Goal: Task Accomplishment & Management: Use online tool/utility

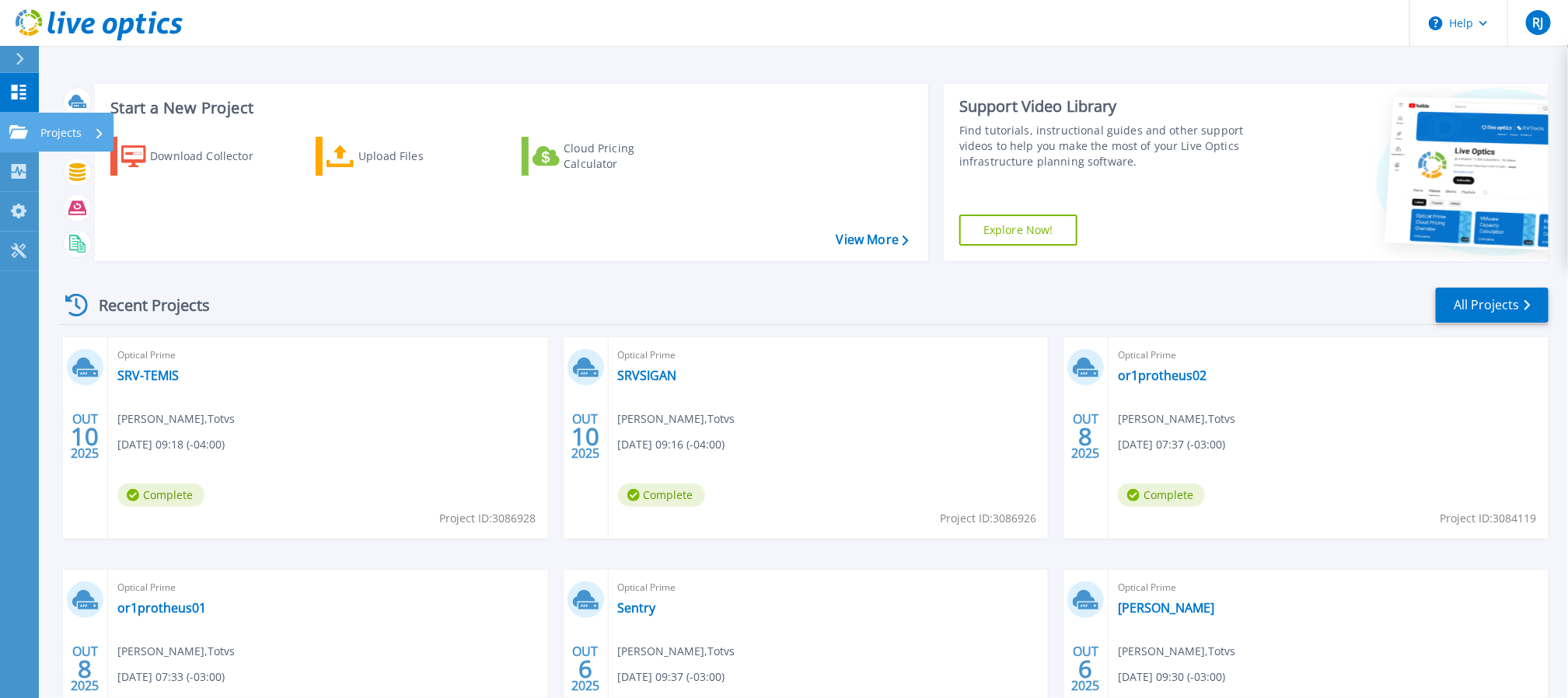
click at [5, 122] on link "Projects Projects" at bounding box center [19, 132] width 39 height 40
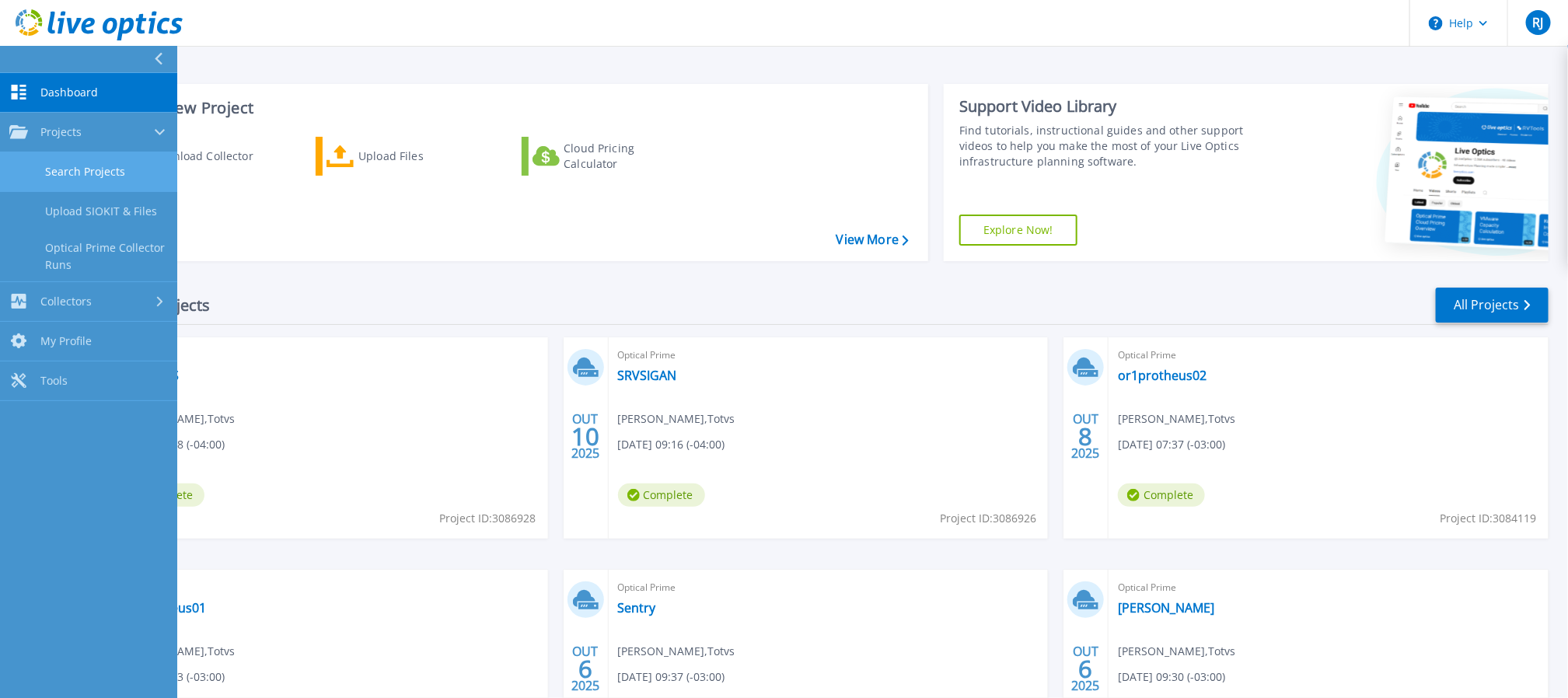
click at [114, 173] on link "Search Projects" at bounding box center [89, 172] width 178 height 40
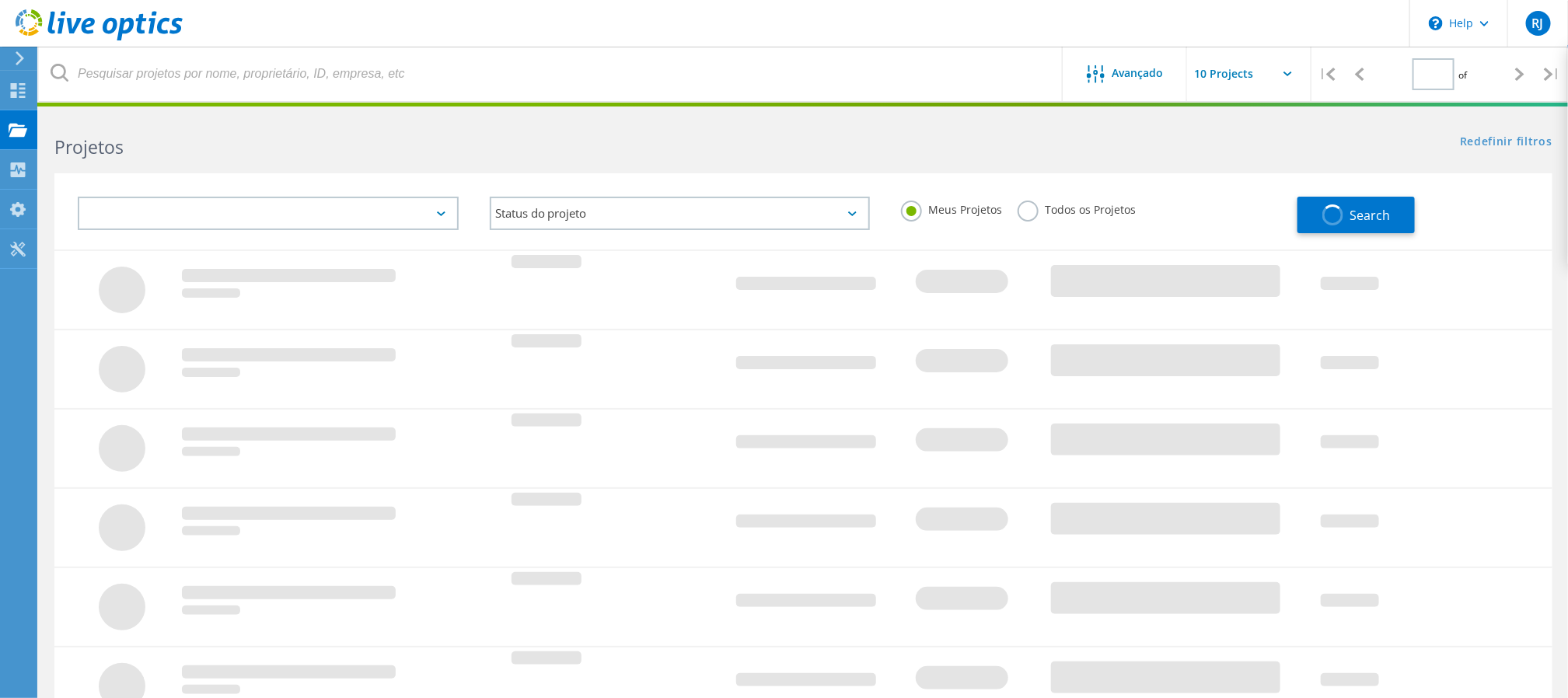
type input "1"
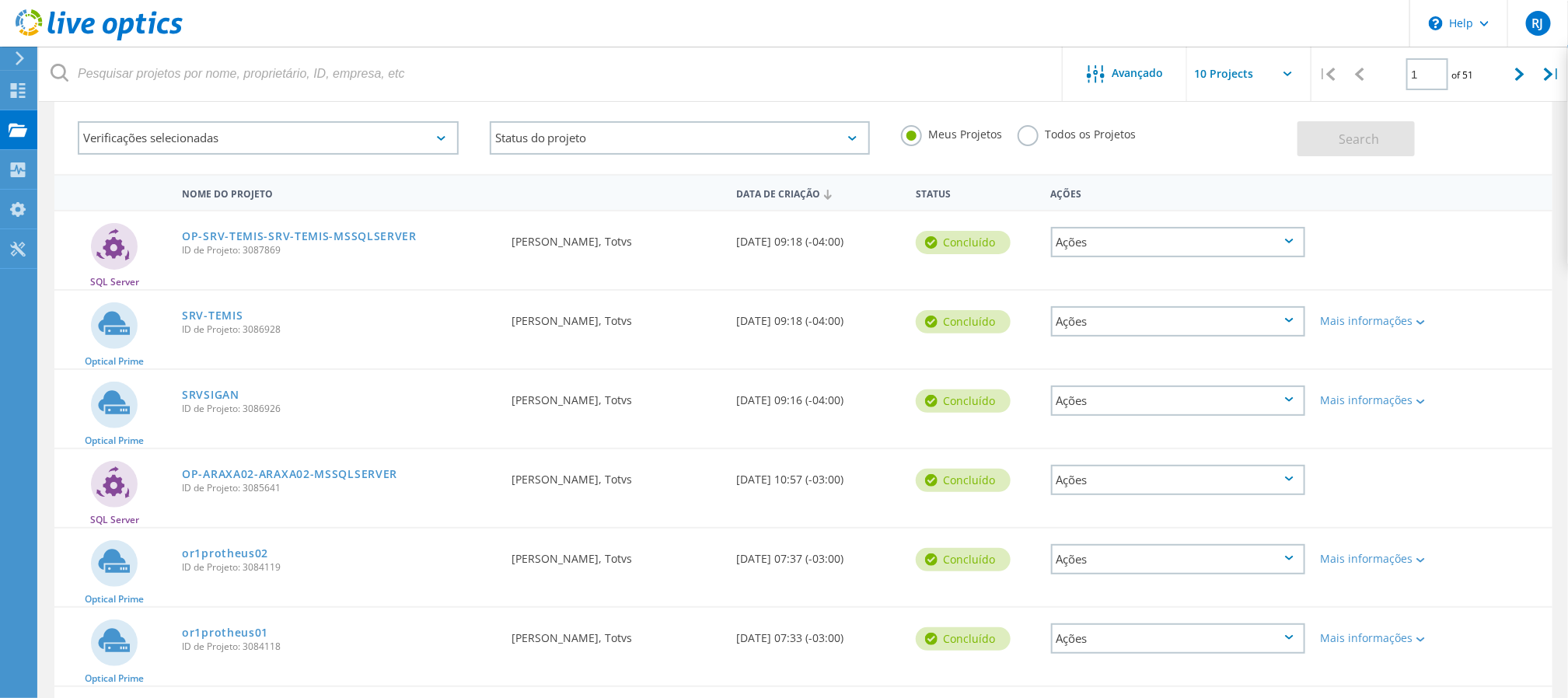
scroll to position [117, 0]
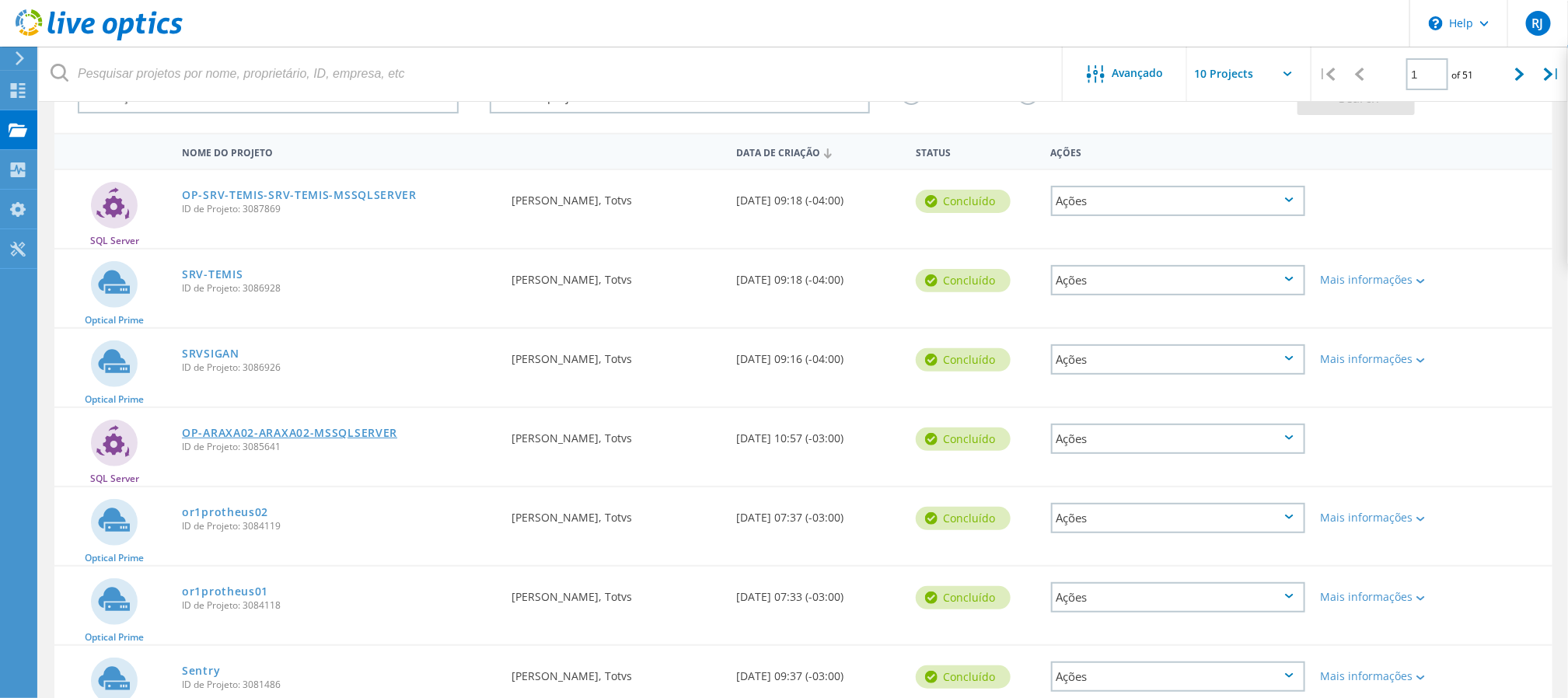
click at [247, 434] on link "OP-ARAXA02-ARAXA02-MSSQLSERVER" at bounding box center [289, 432] width 216 height 11
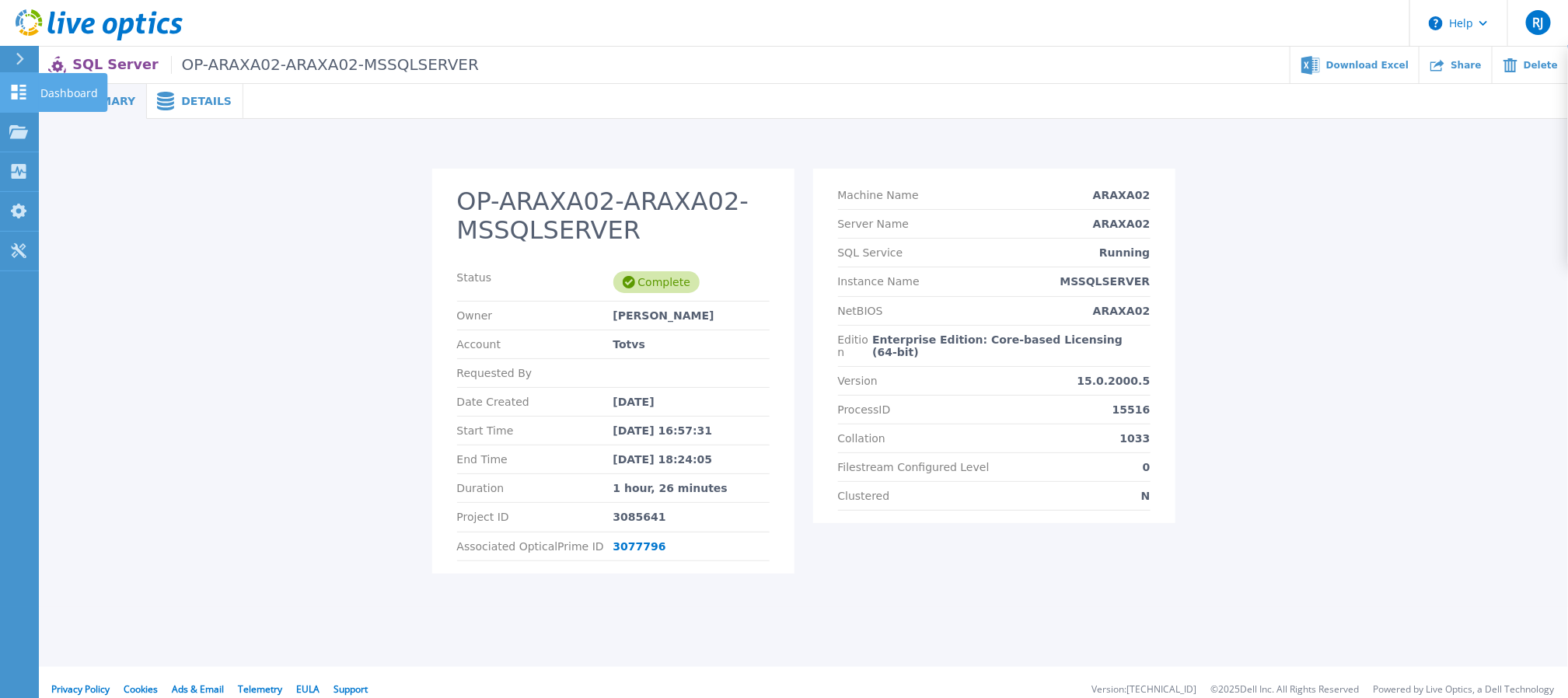
click at [9, 90] on icon at bounding box center [19, 91] width 19 height 14
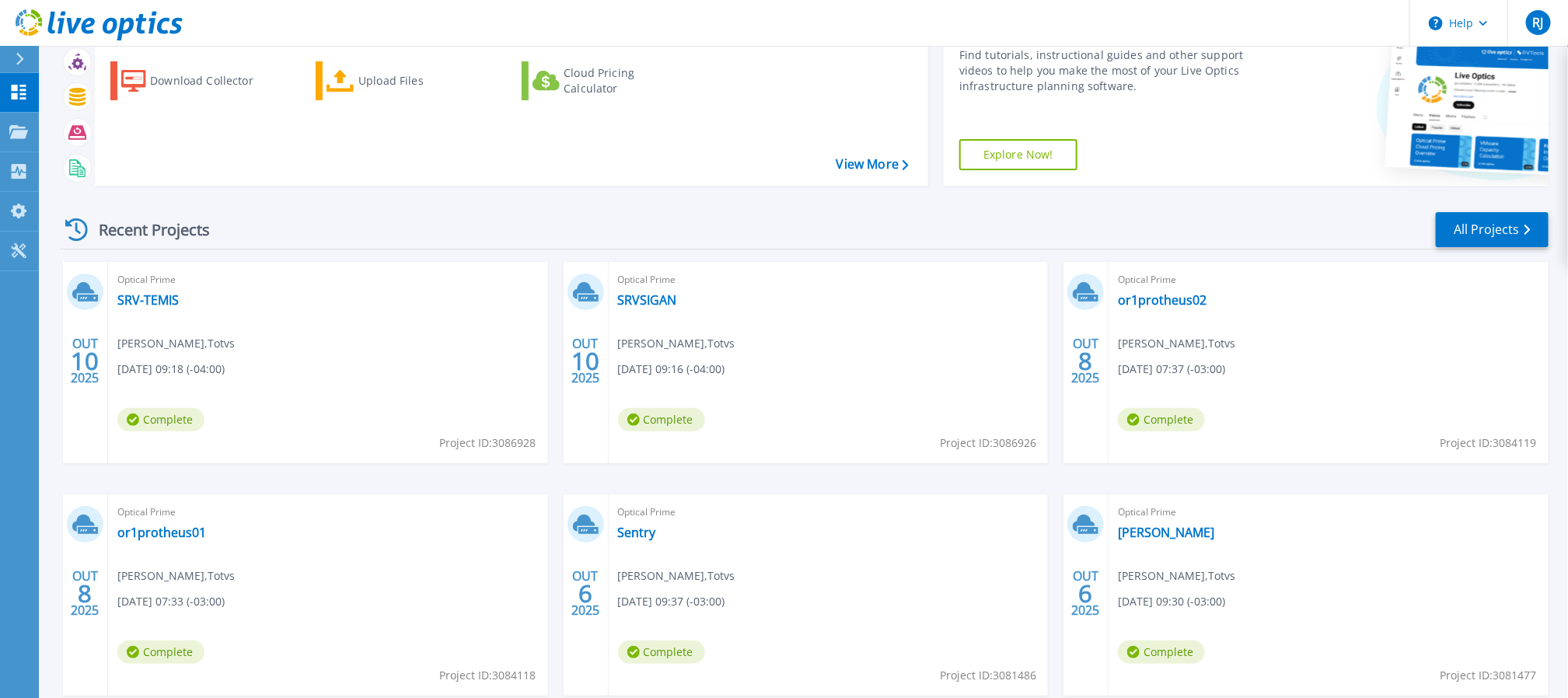
scroll to position [117, 0]
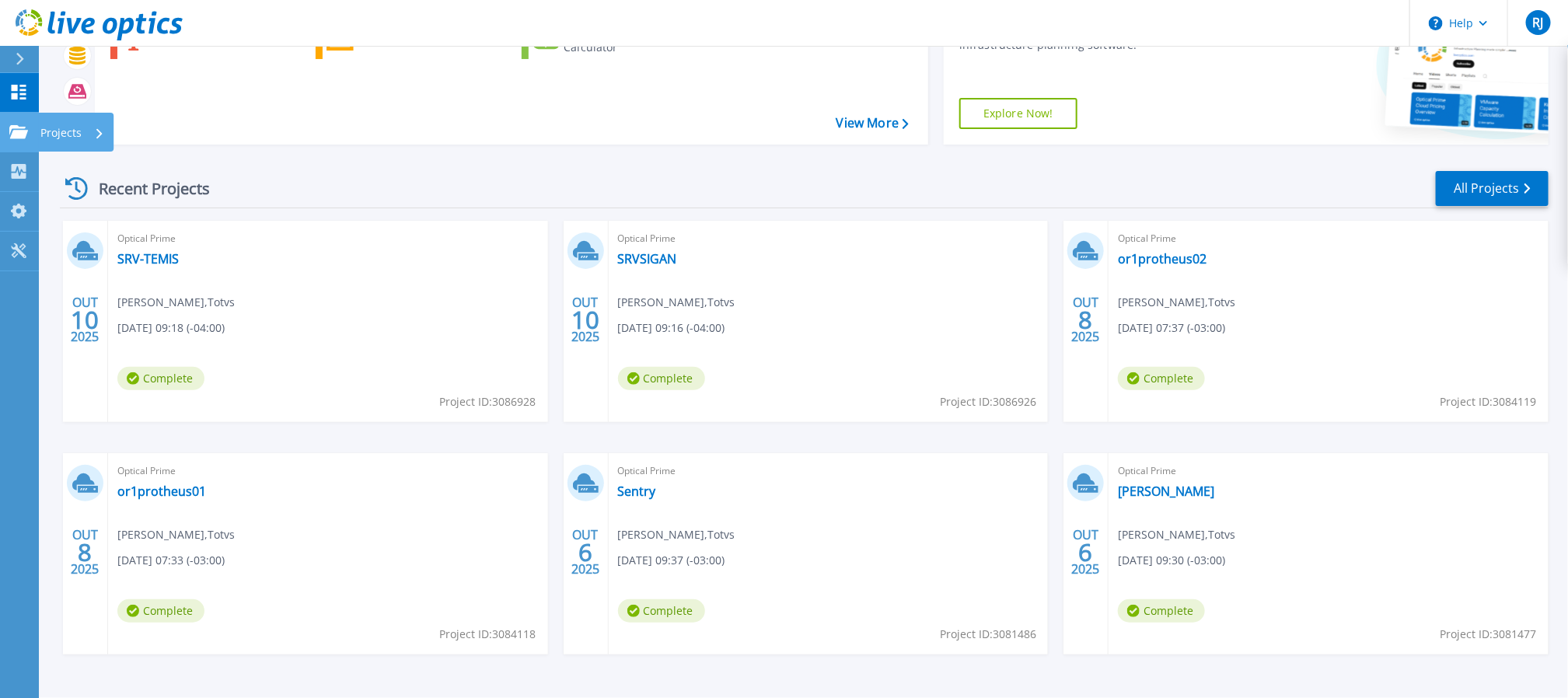
click at [10, 131] on icon at bounding box center [19, 132] width 19 height 14
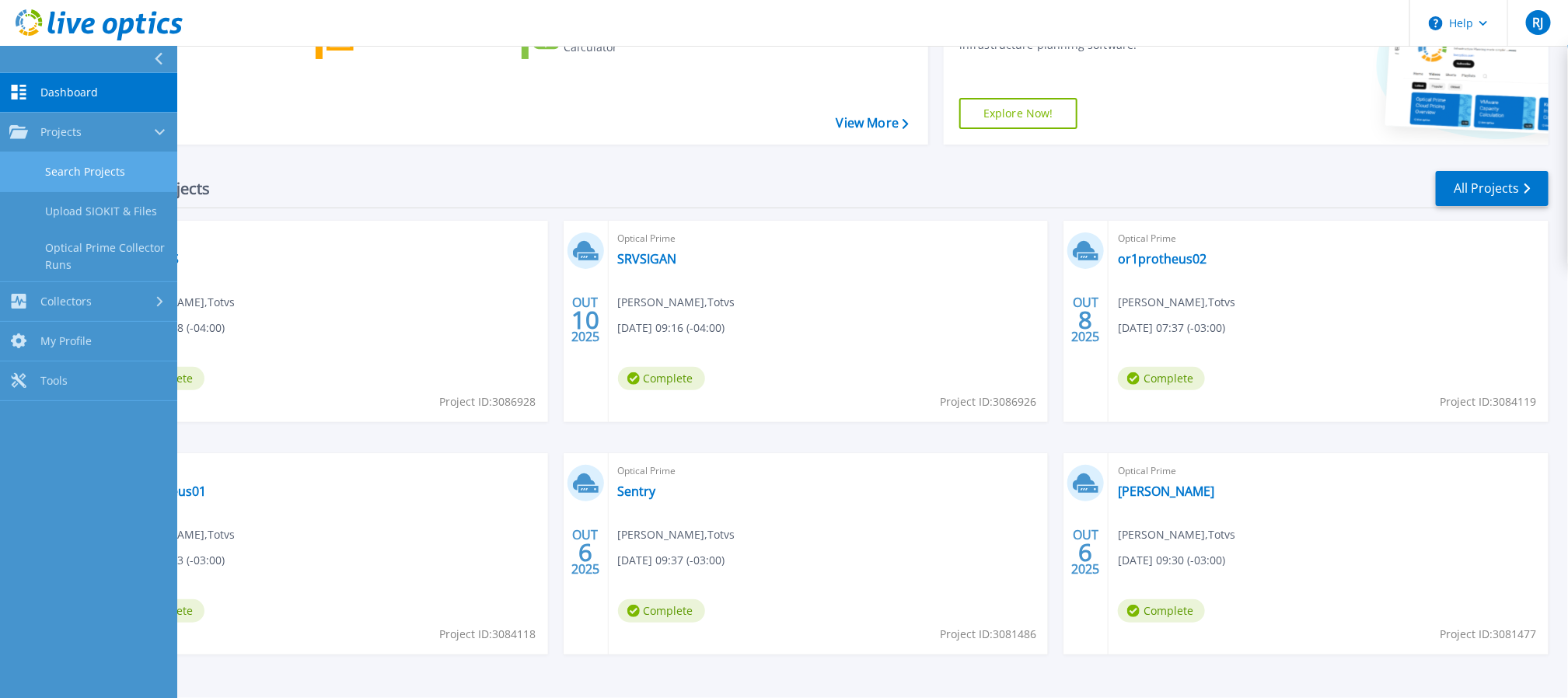
click at [75, 183] on link "Search Projects" at bounding box center [89, 172] width 178 height 40
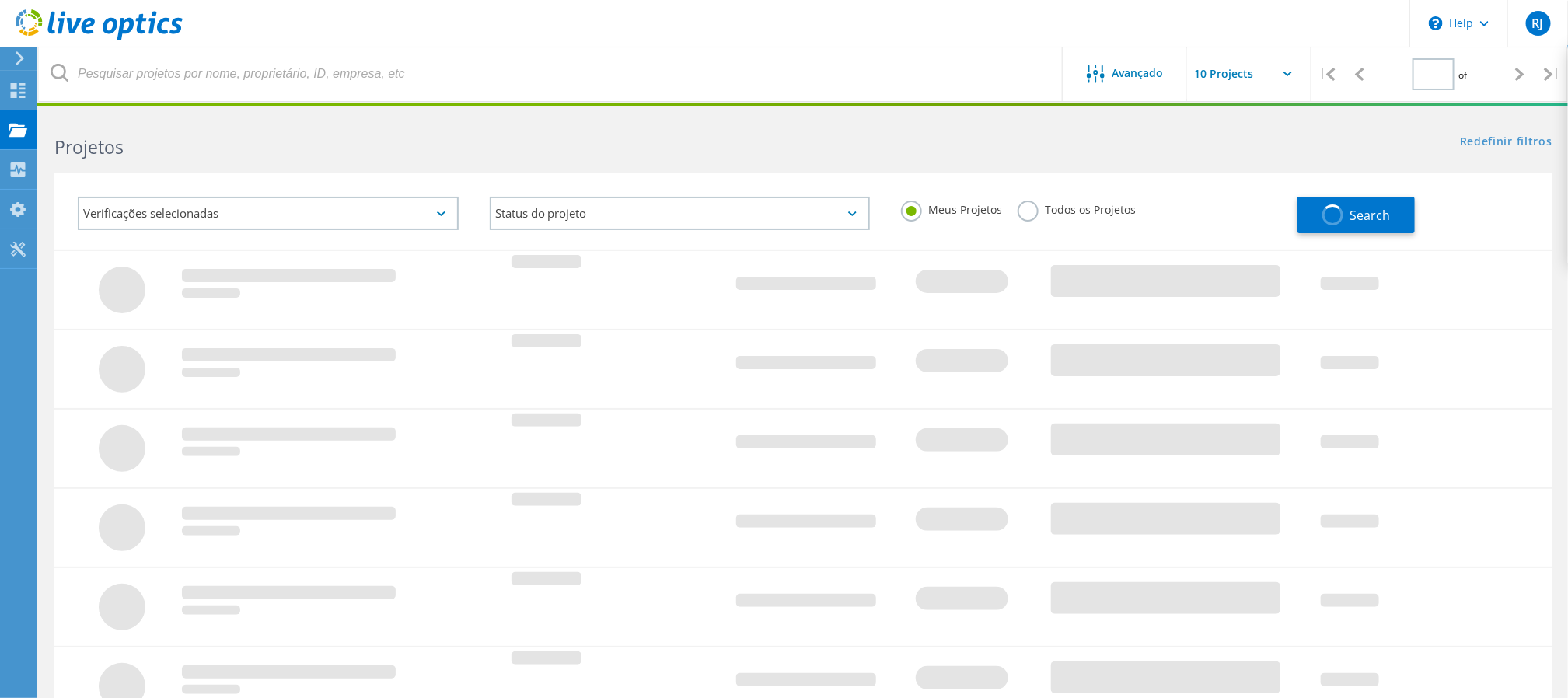
type input "1"
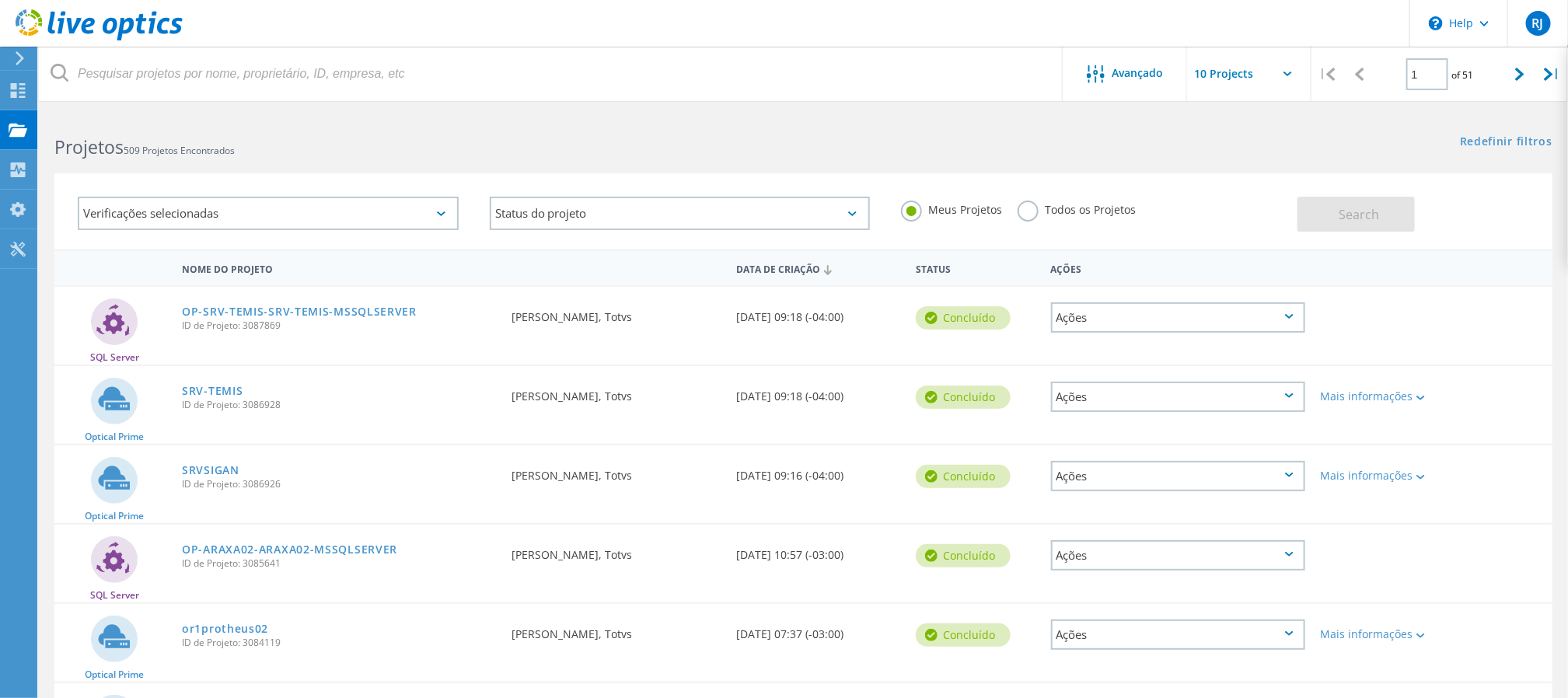
click at [1026, 216] on label "Todos os Projetos" at bounding box center [1077, 207] width 118 height 14
click at [0, 0] on input "Todos os Projetos" at bounding box center [0, 0] width 0 height 0
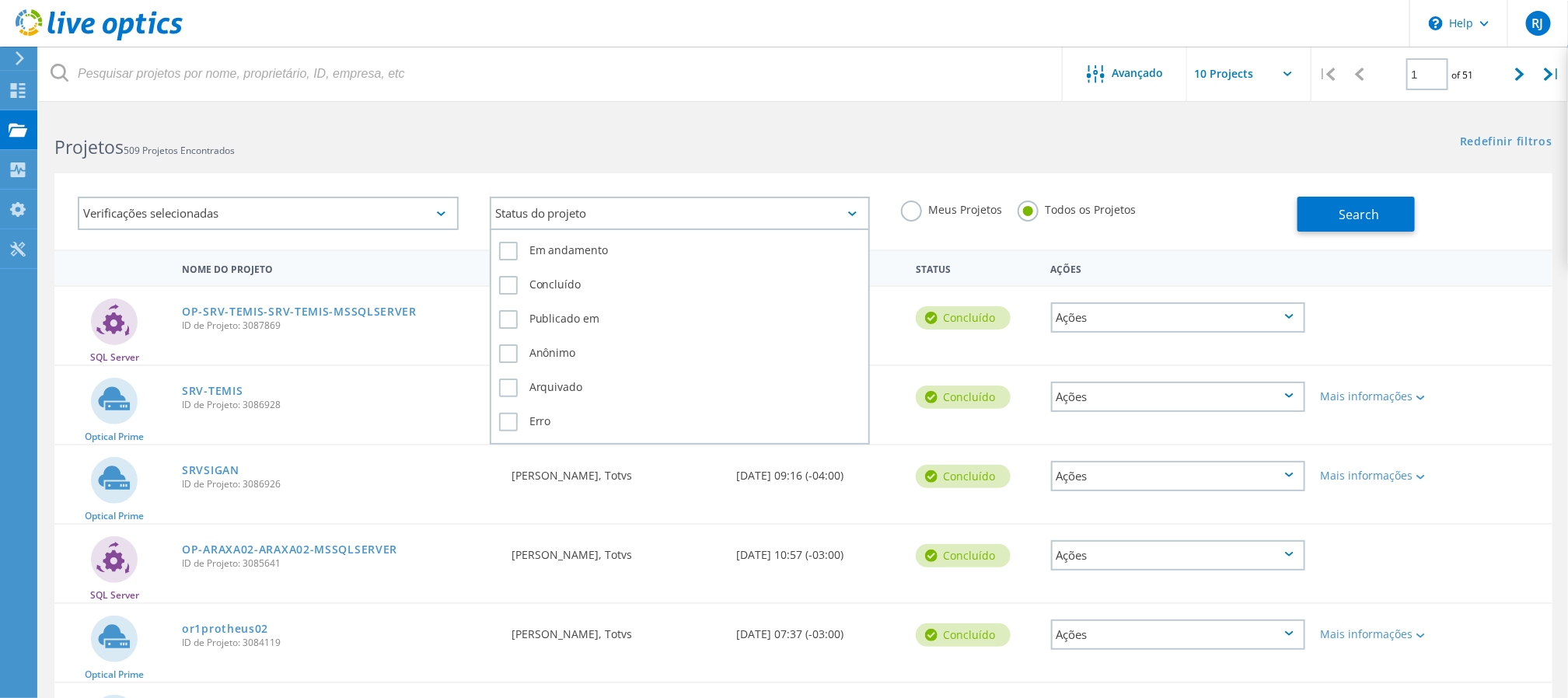
click at [650, 216] on div "Status do projeto" at bounding box center [680, 214] width 381 height 34
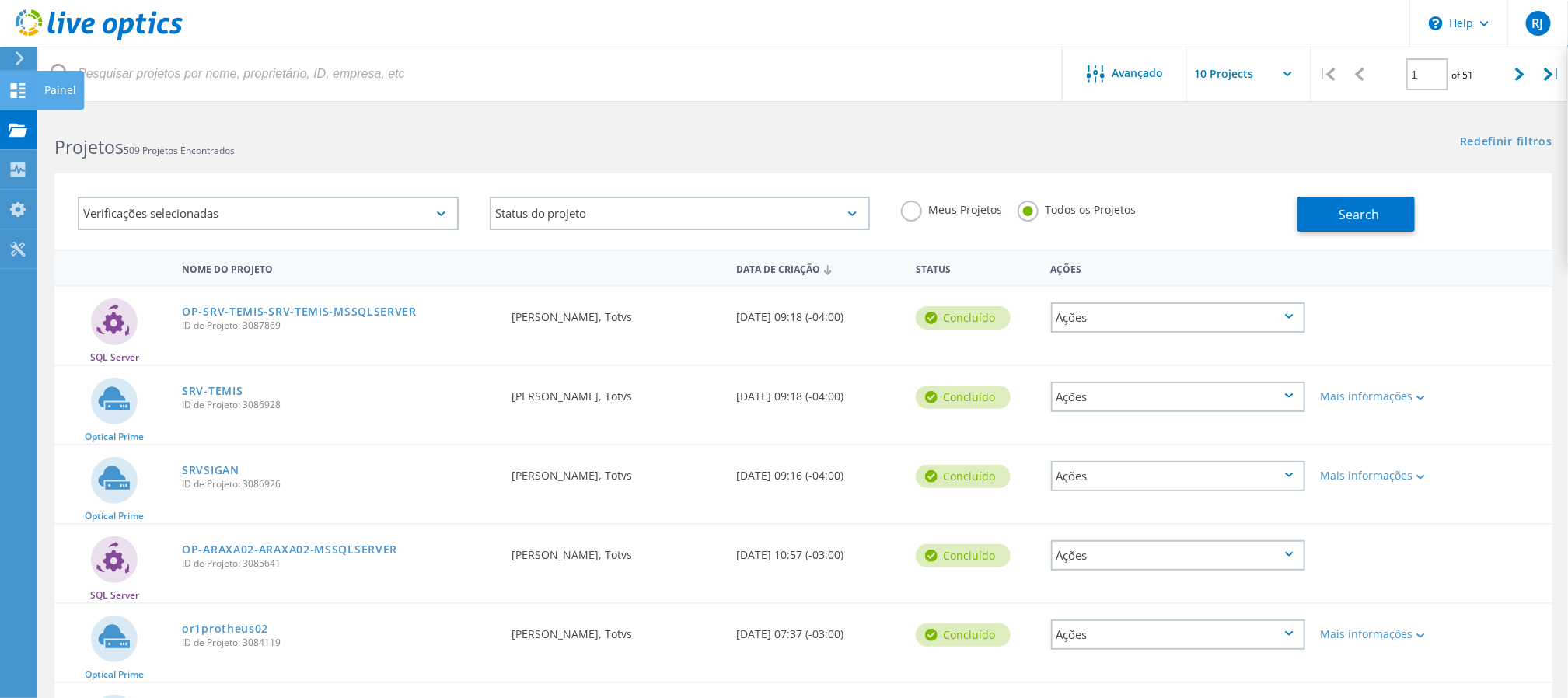
click at [14, 86] on use at bounding box center [18, 90] width 14 height 14
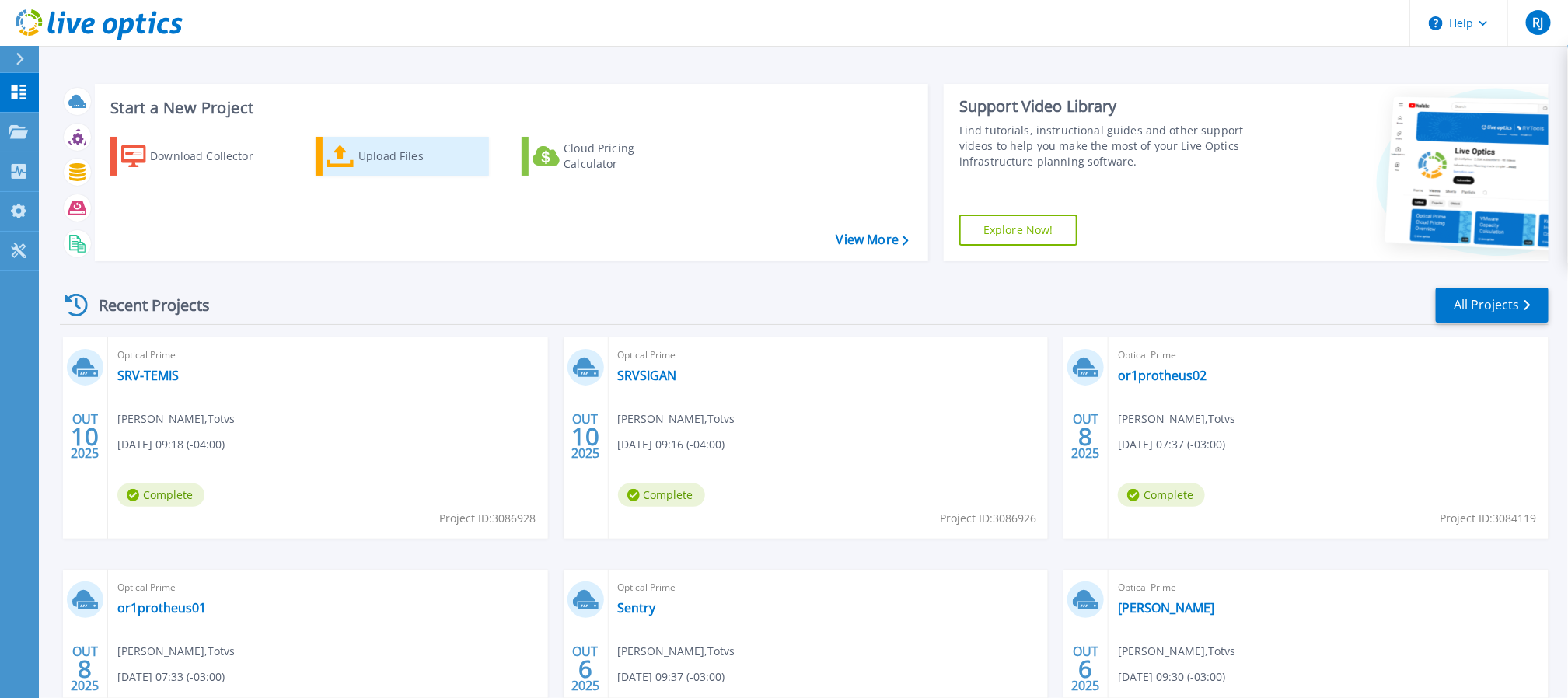
click at [379, 152] on div "Upload Files" at bounding box center [420, 156] width 124 height 31
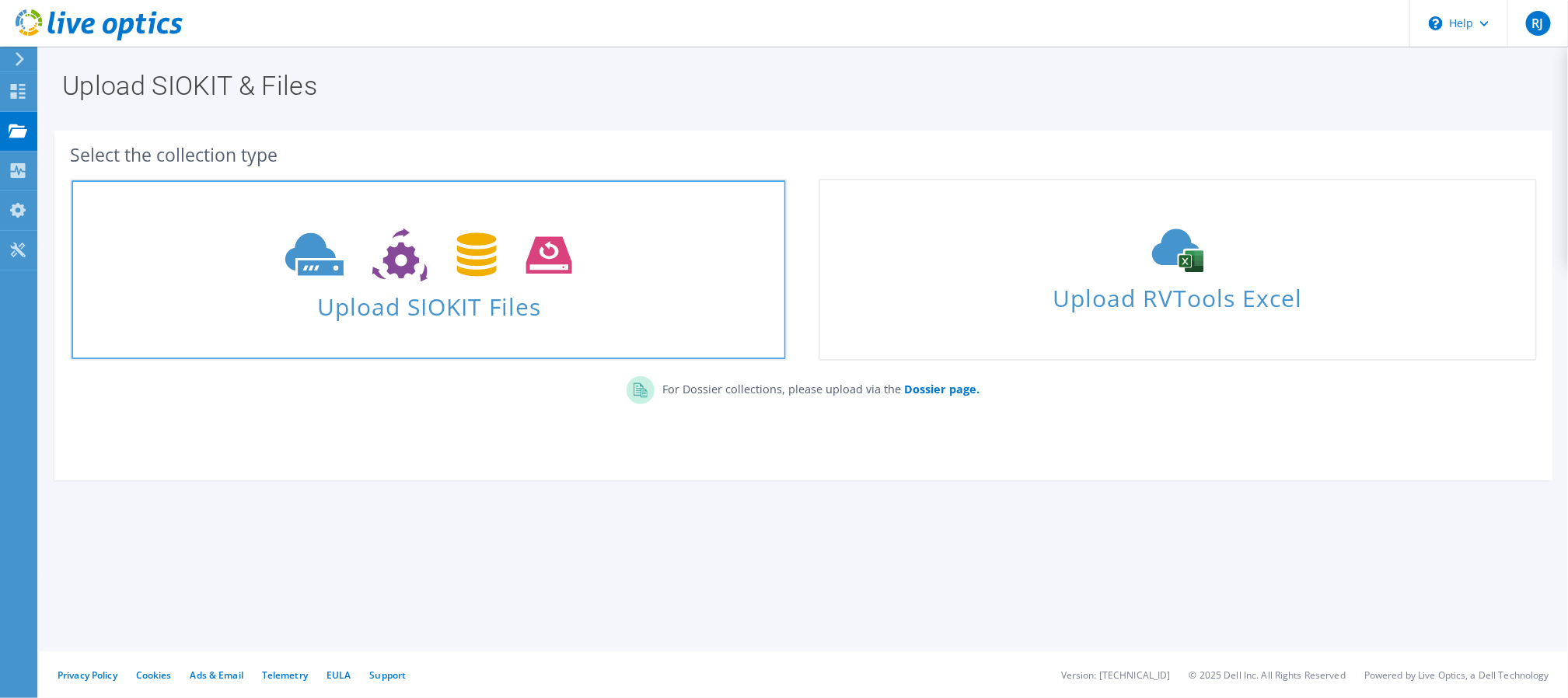
click at [565, 293] on span "Upload SIOKIT Files" at bounding box center [429, 302] width 715 height 34
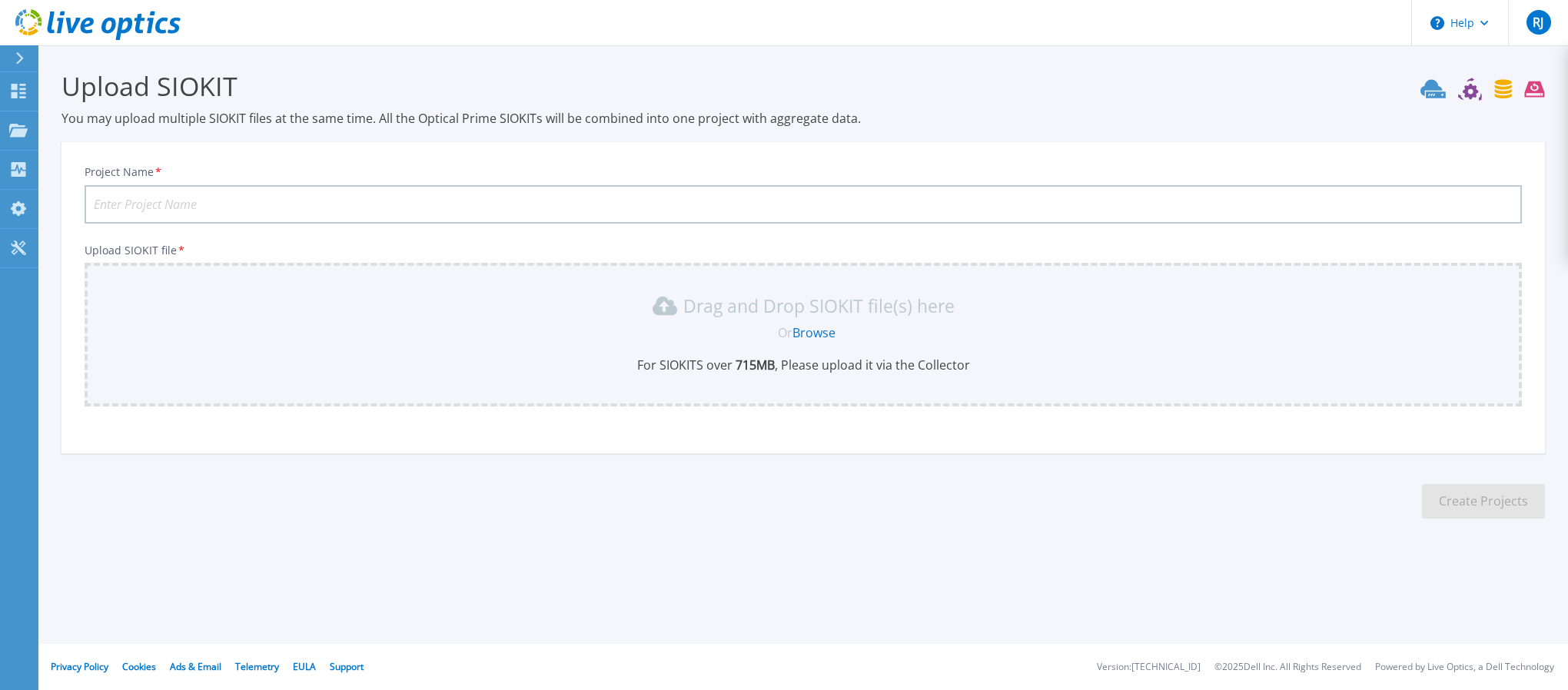
click at [258, 194] on input "Project Name *" at bounding box center [803, 204] width 1438 height 38
type input "MASTER02-ELETROZEMA"
click at [821, 332] on link "Browse" at bounding box center [814, 333] width 43 height 17
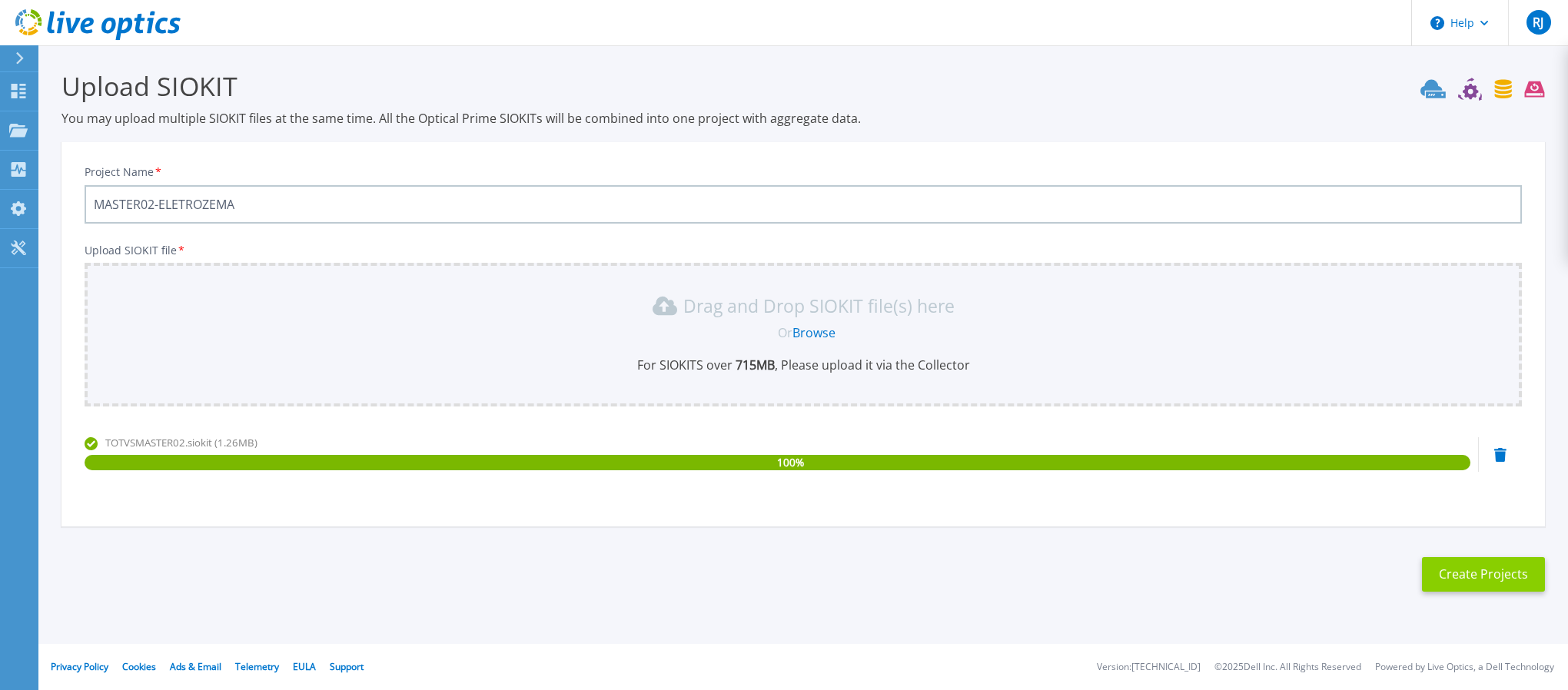
click at [1471, 572] on button "Create Projects" at bounding box center [1483, 574] width 123 height 34
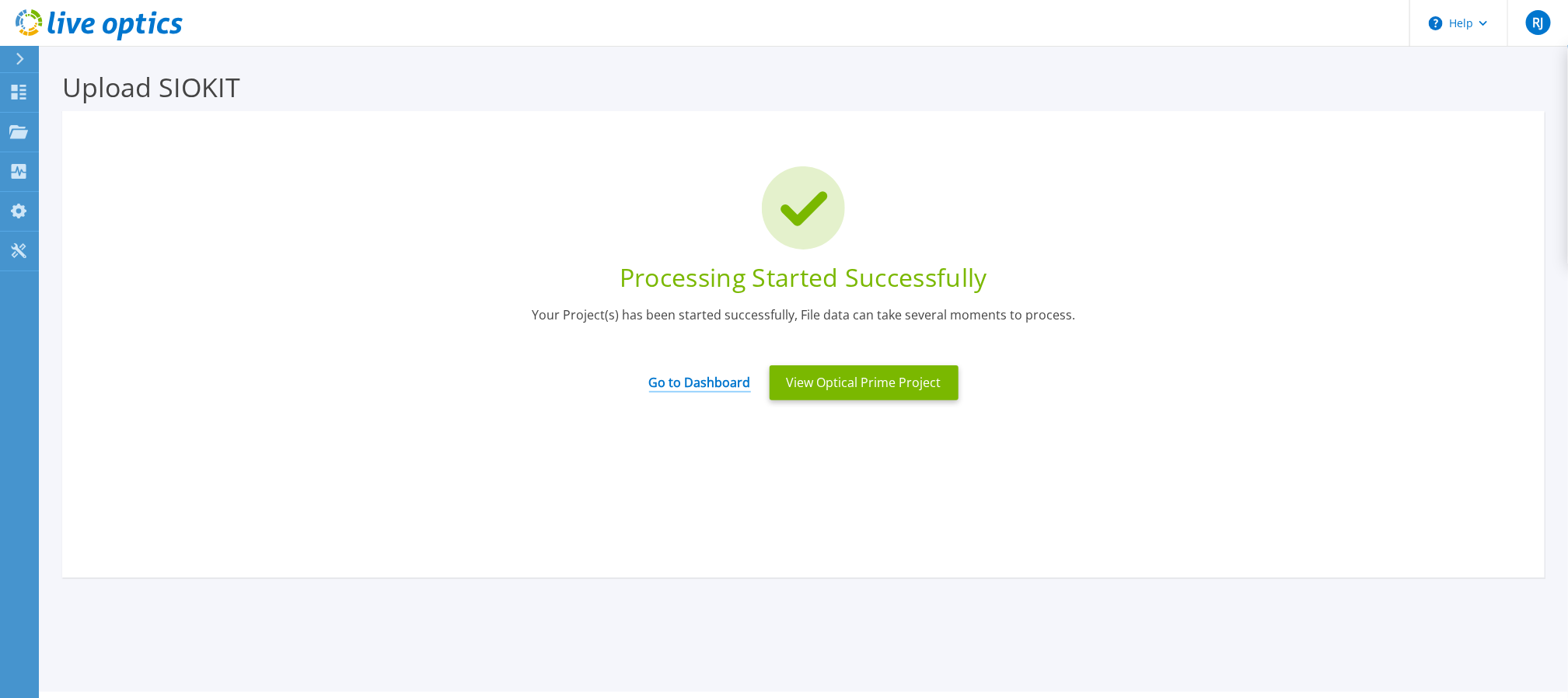
click at [705, 379] on link "Go to Dashboard" at bounding box center [699, 377] width 101 height 30
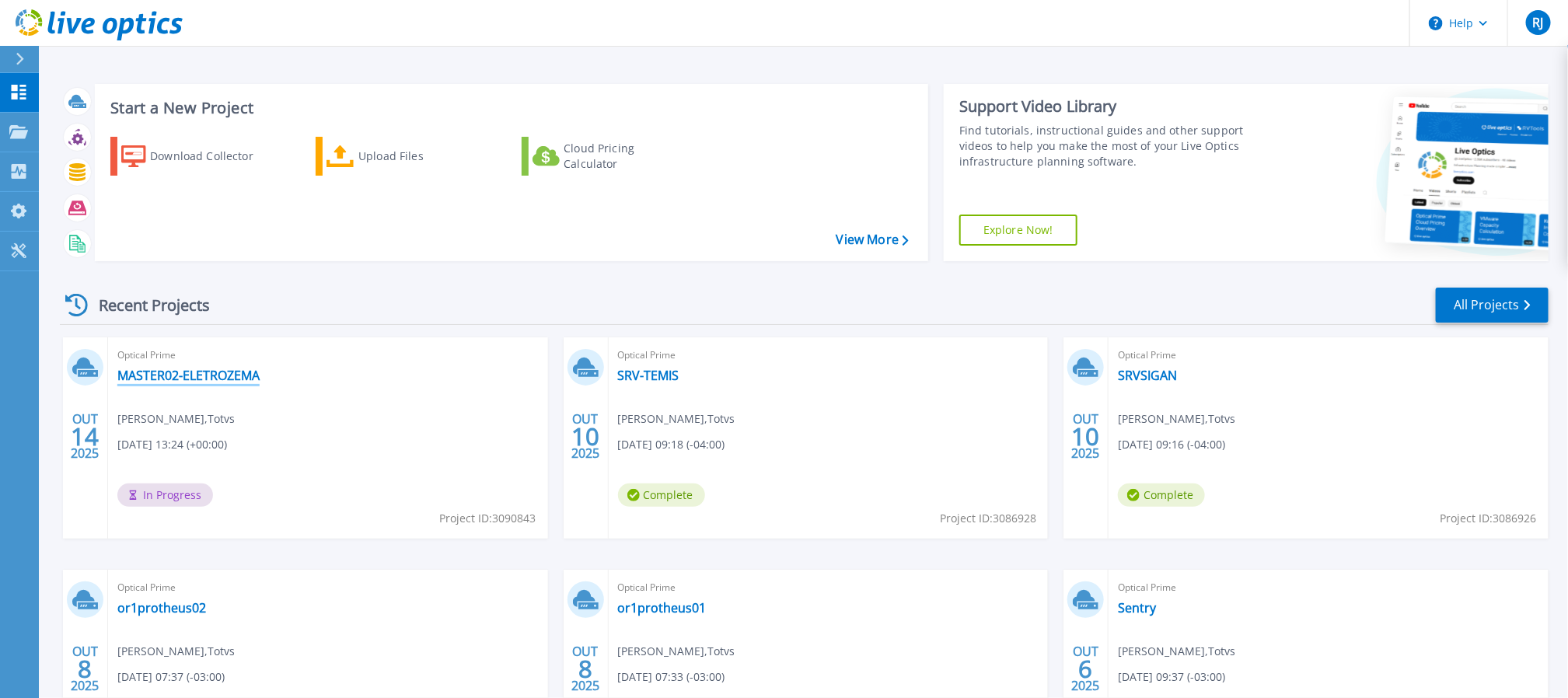
click at [222, 370] on link "MASTER02-ELETROZEMA" at bounding box center [189, 376] width 142 height 15
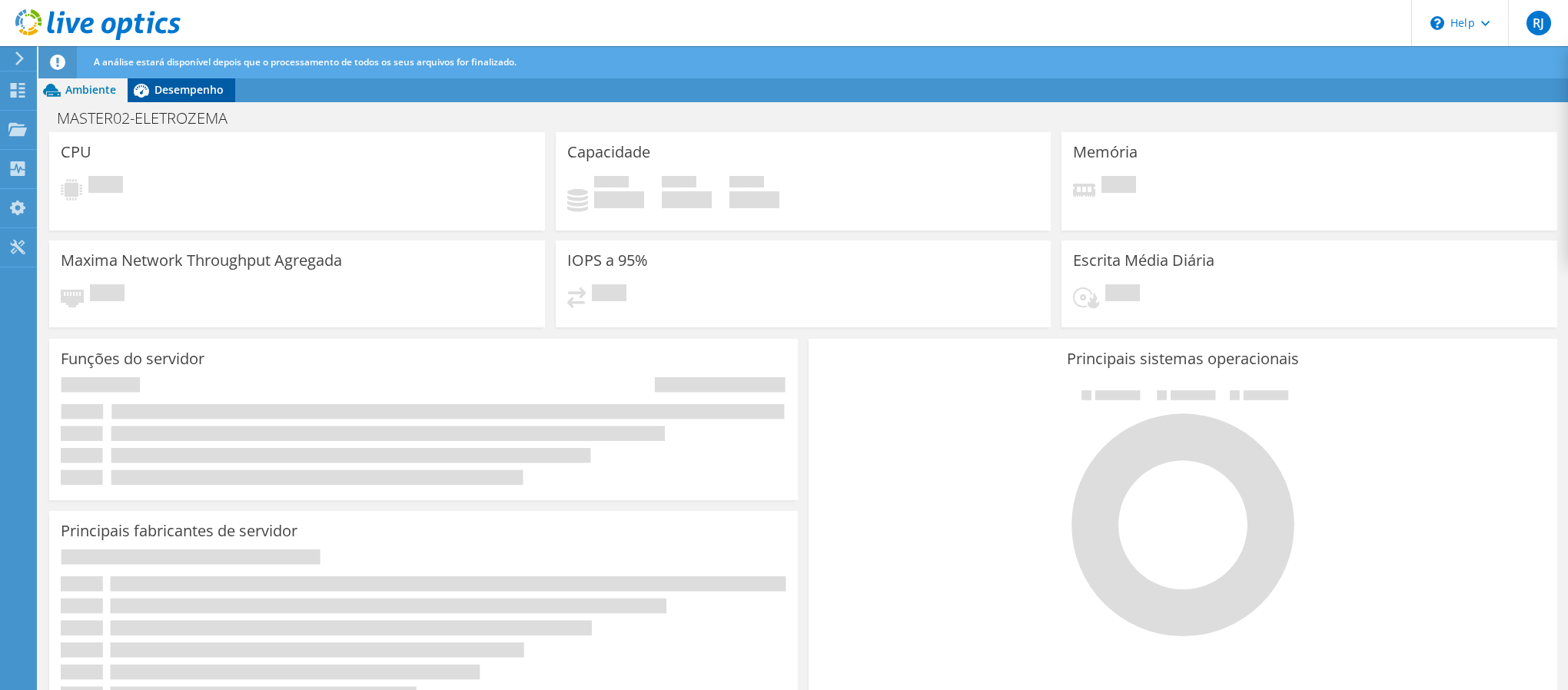
click at [192, 93] on span "Desempenho" at bounding box center [189, 89] width 69 height 14
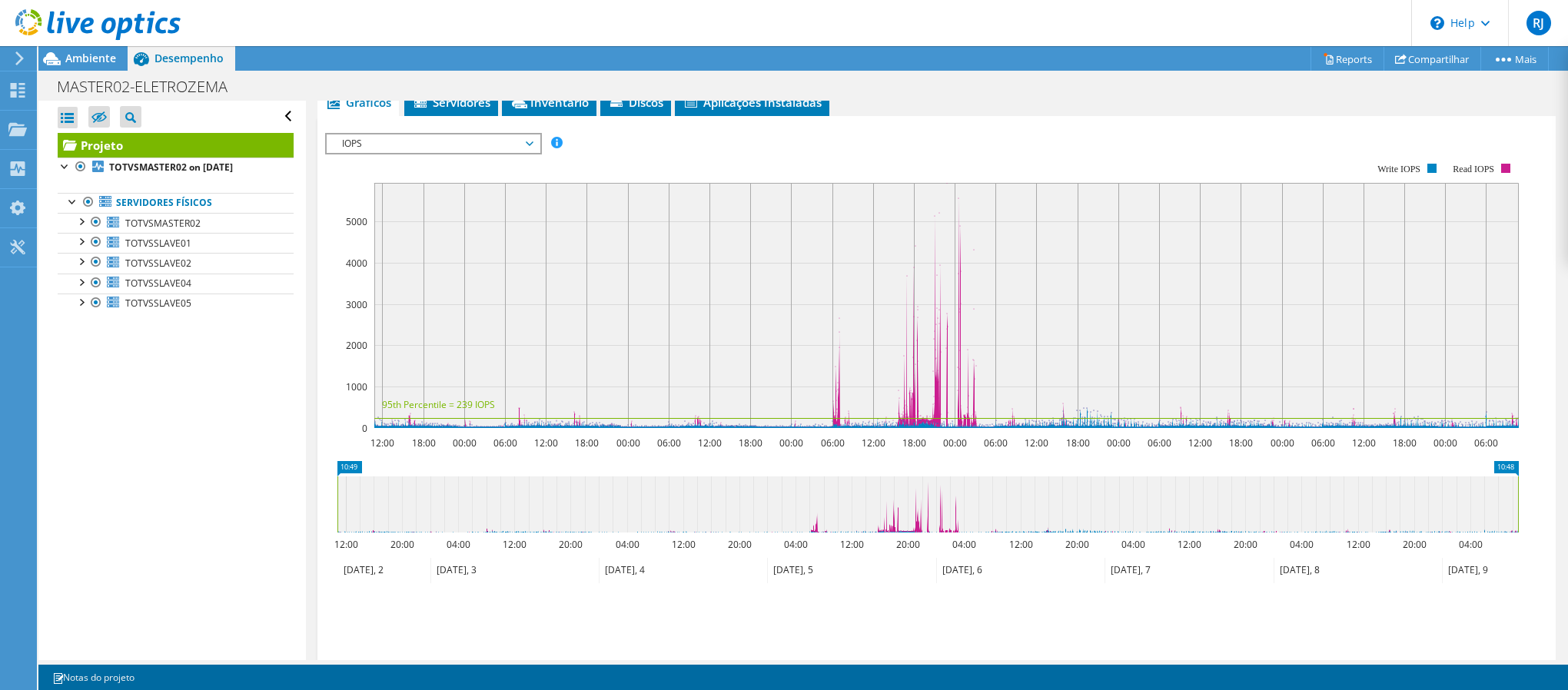
scroll to position [270, 0]
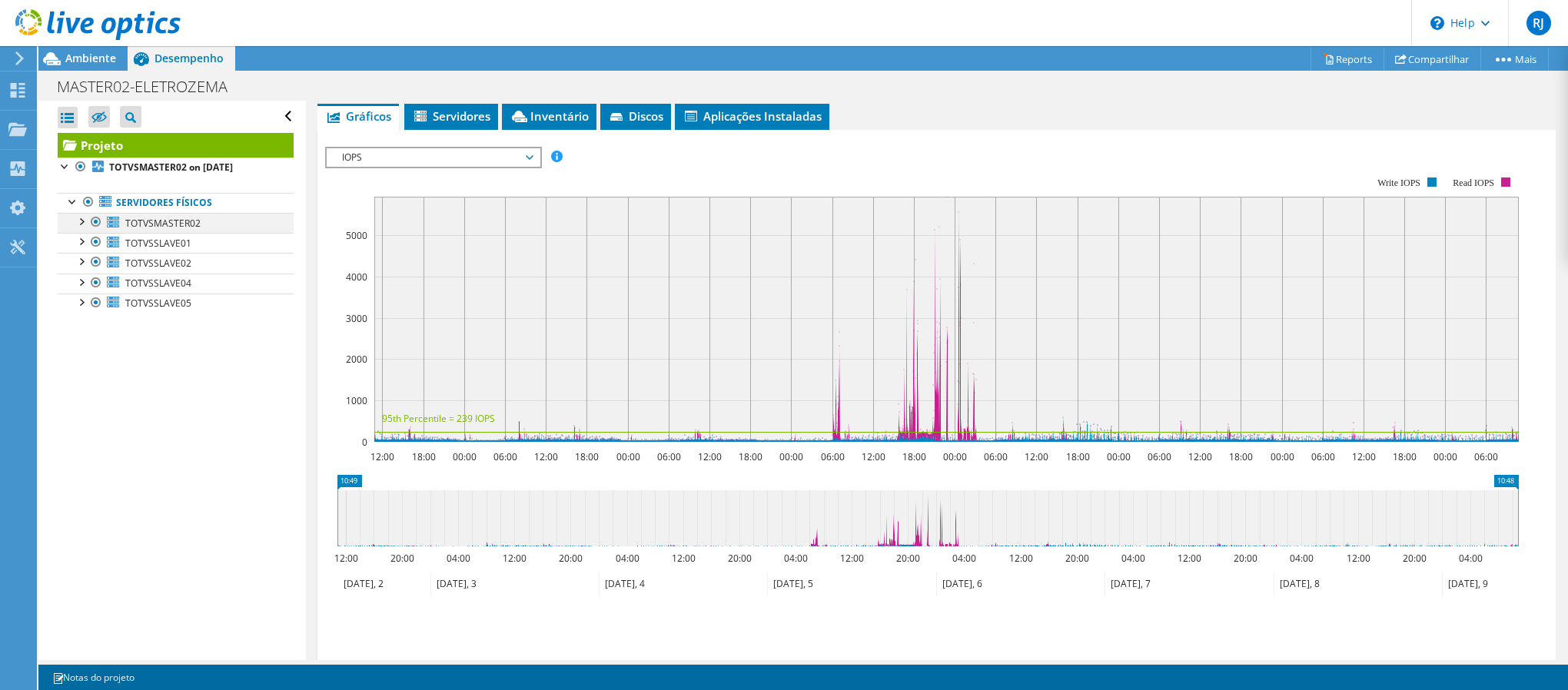
click at [85, 220] on div at bounding box center [80, 221] width 15 height 15
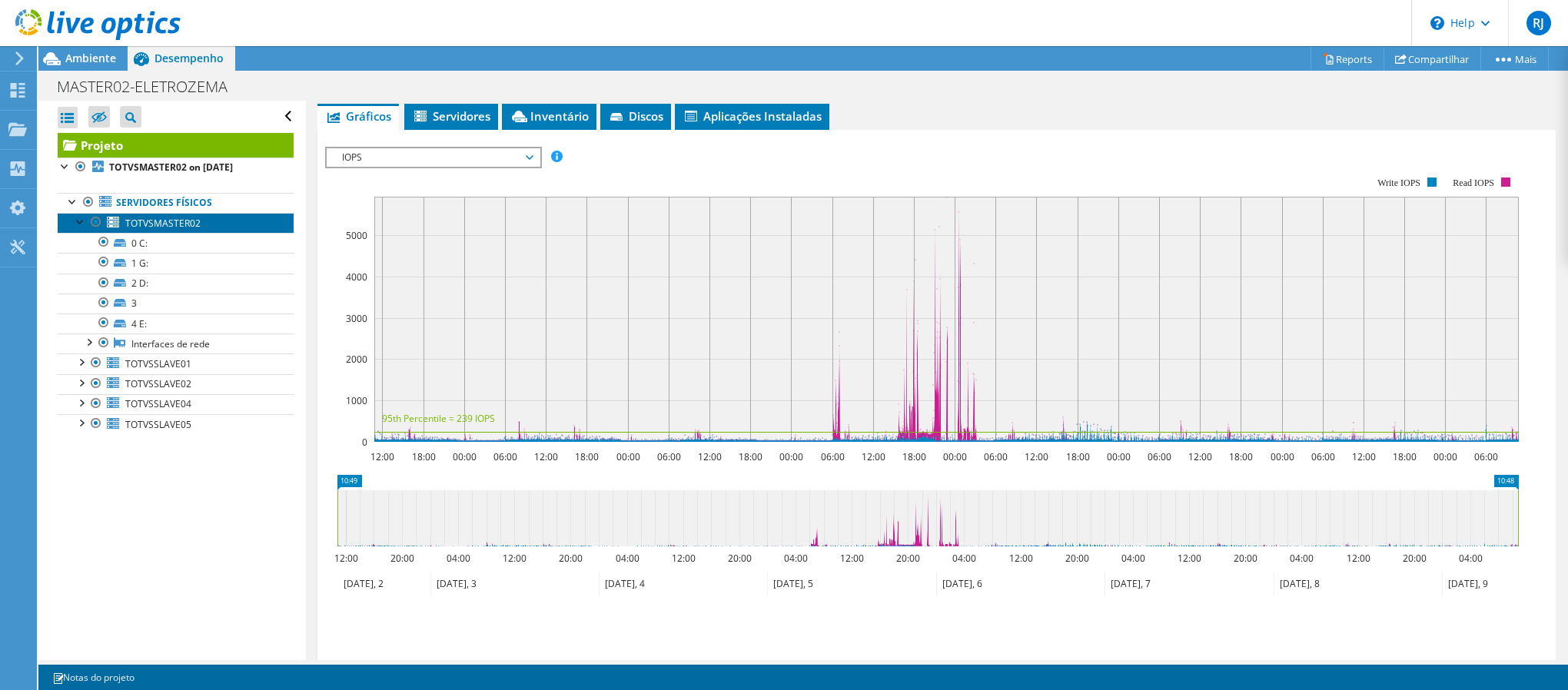
click at [192, 223] on span "TOTVSMASTER02" at bounding box center [163, 223] width 75 height 13
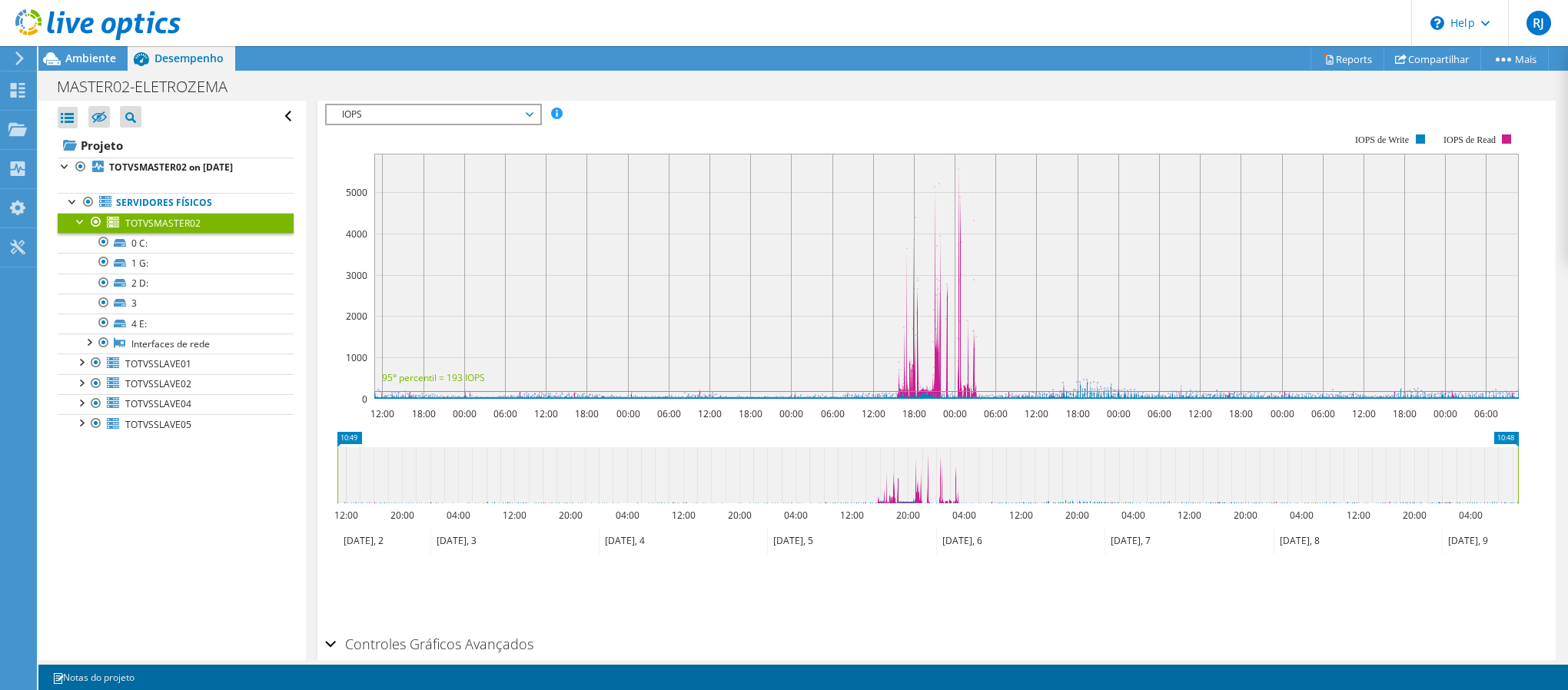
scroll to position [228, 0]
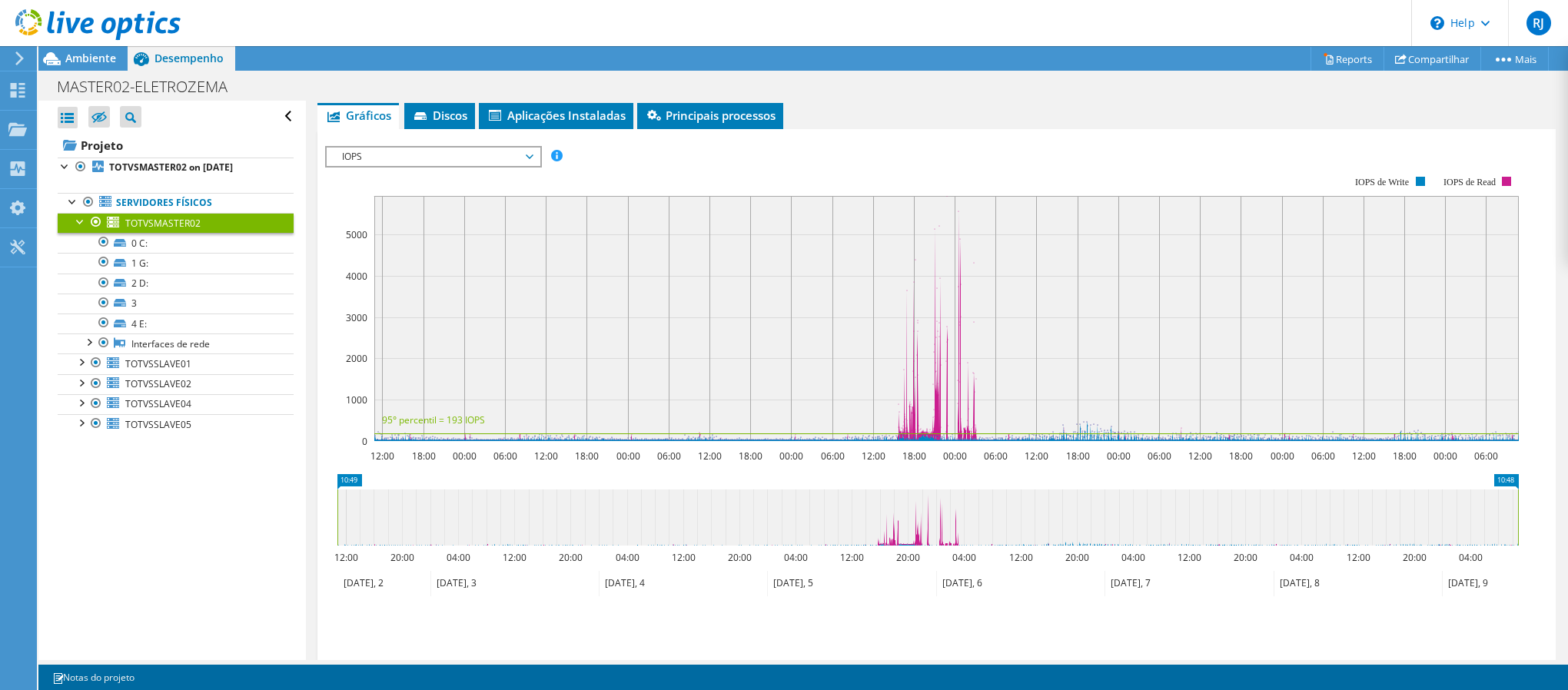
click at [420, 157] on span "IOPS" at bounding box center [433, 156] width 197 height 18
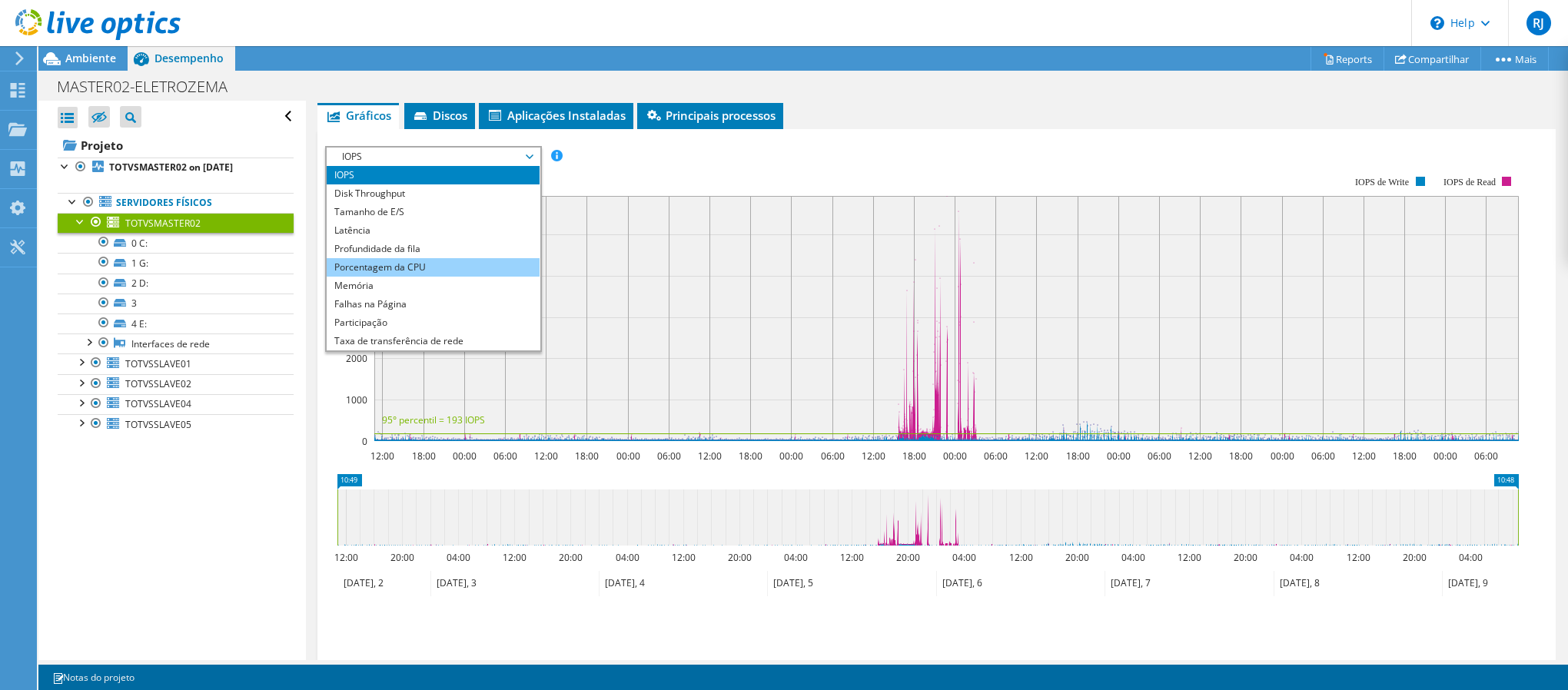
click at [447, 263] on li "Porcentagem da CPU" at bounding box center [433, 268] width 213 height 18
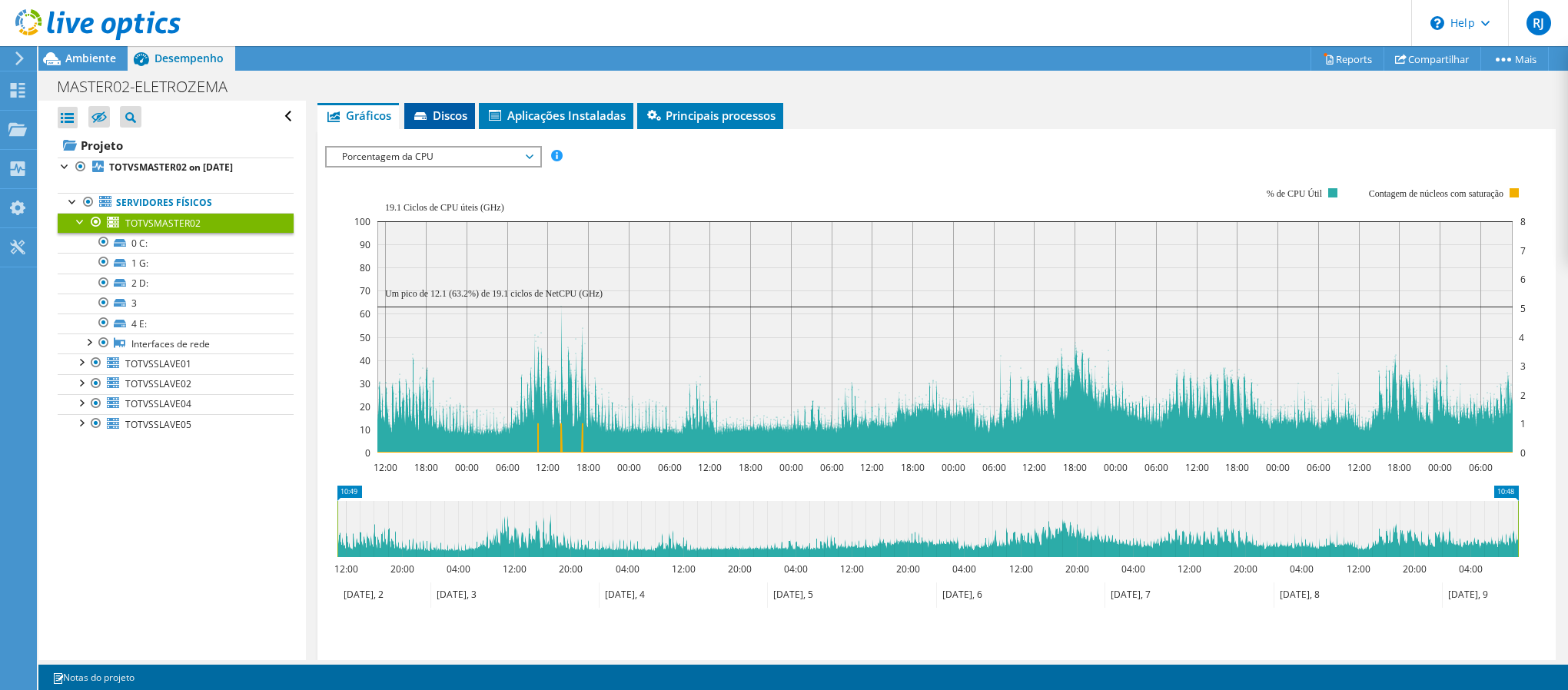
click at [462, 115] on span "Discos" at bounding box center [440, 115] width 55 height 15
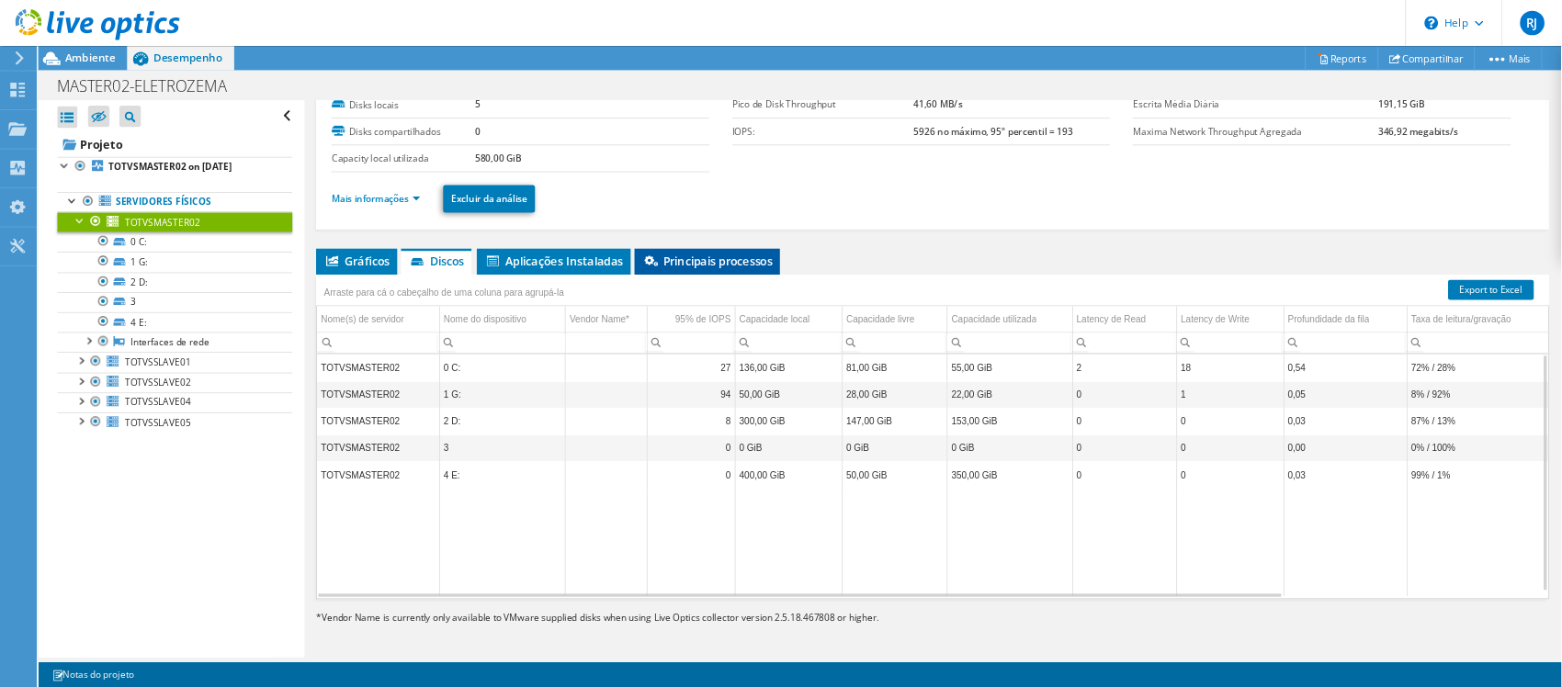
scroll to position [97, 0]
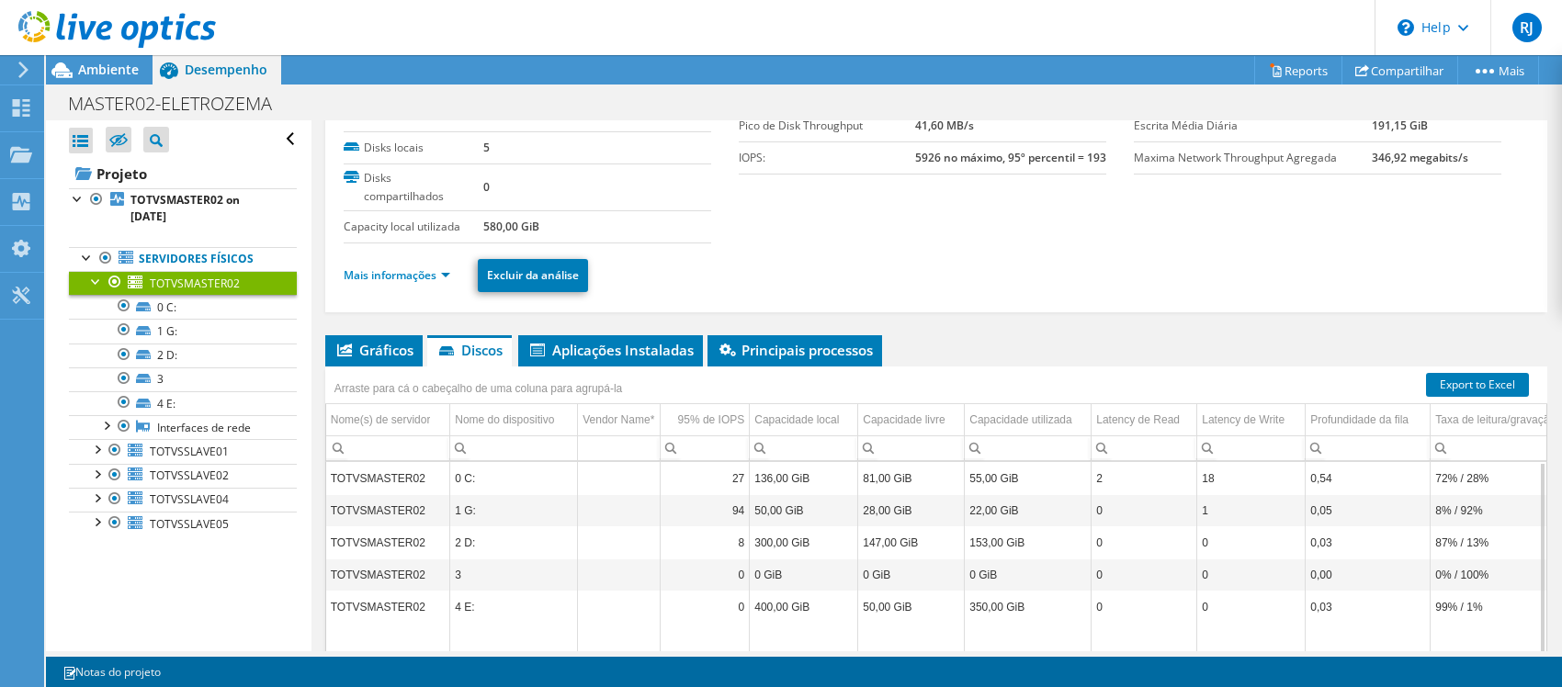
click at [1076, 494] on td "22,00 GiB" at bounding box center [1028, 510] width 127 height 32
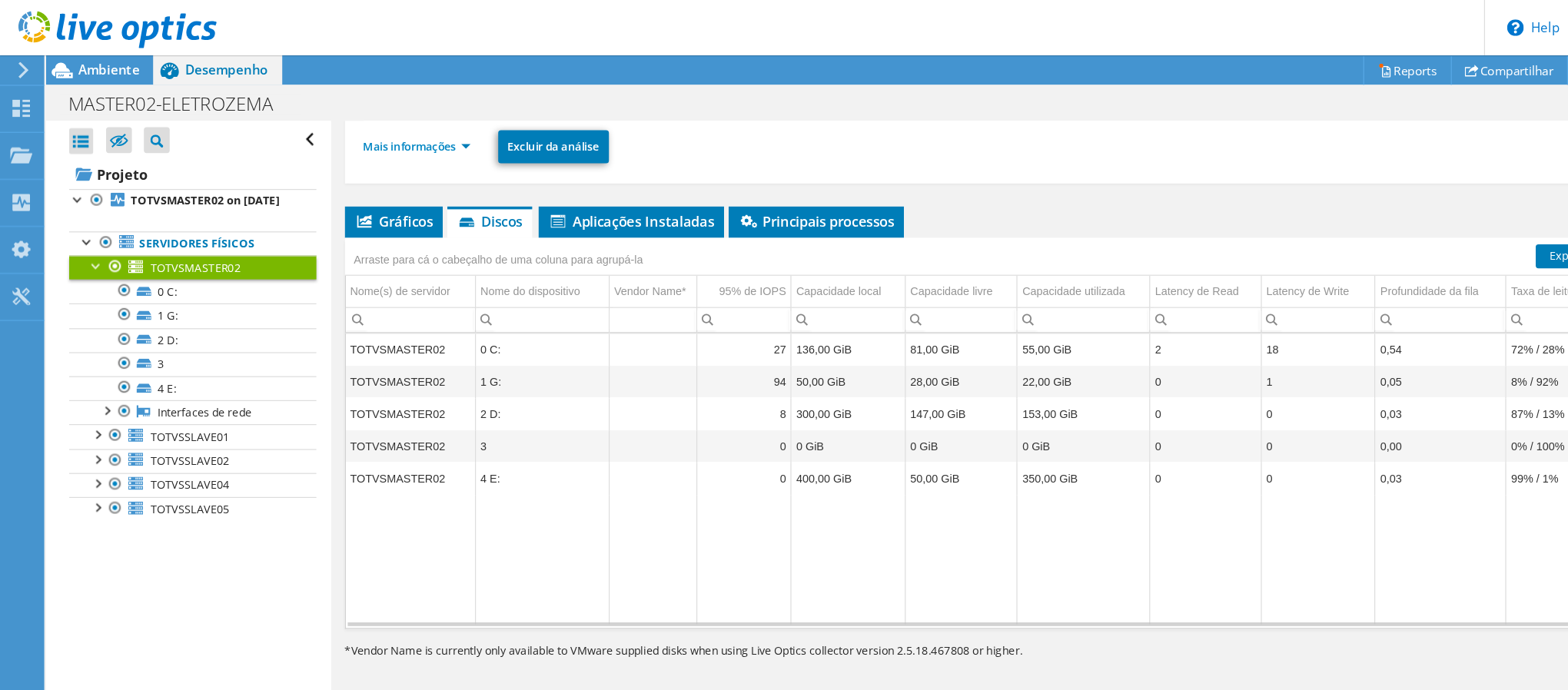
scroll to position [158, 0]
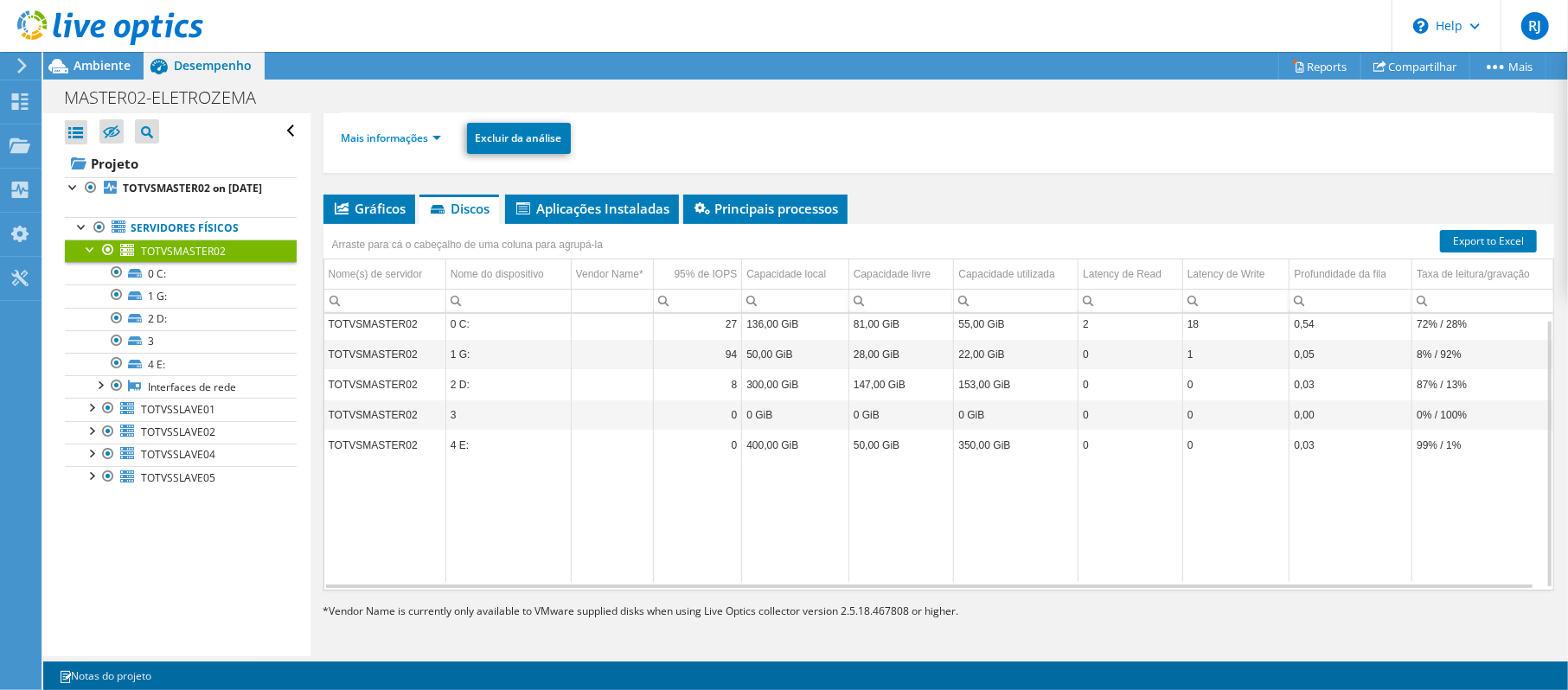
click at [956, 136] on ul "Mais informações Excluir da análise" at bounding box center [938, 136] width 1196 height 36
click at [169, 330] on link "2 D:" at bounding box center [181, 319] width 232 height 23
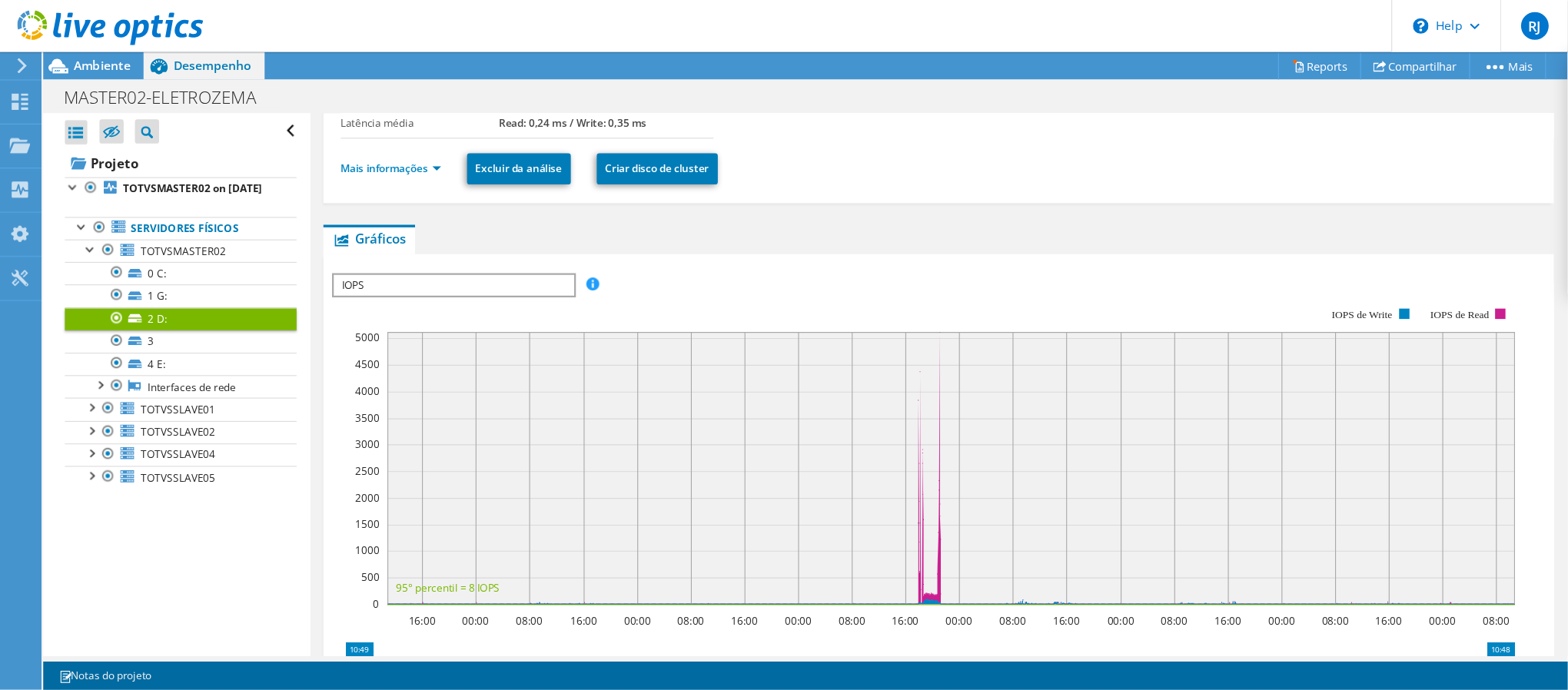
scroll to position [159, 0]
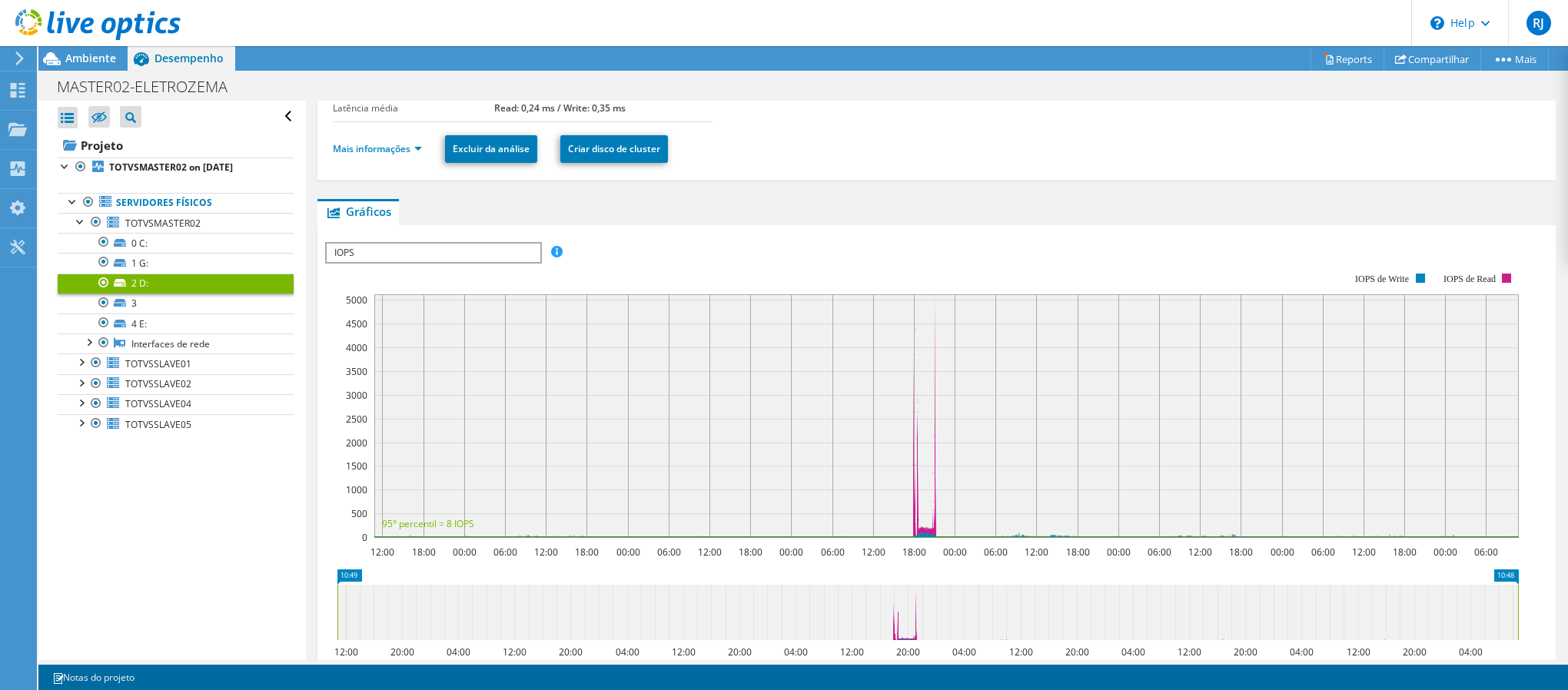
drag, startPoint x: 464, startPoint y: 248, endPoint x: 461, endPoint y: 268, distance: 20.2
click at [464, 248] on span "IOPS" at bounding box center [433, 253] width 213 height 18
click at [438, 330] on li "Latência" at bounding box center [433, 327] width 213 height 18
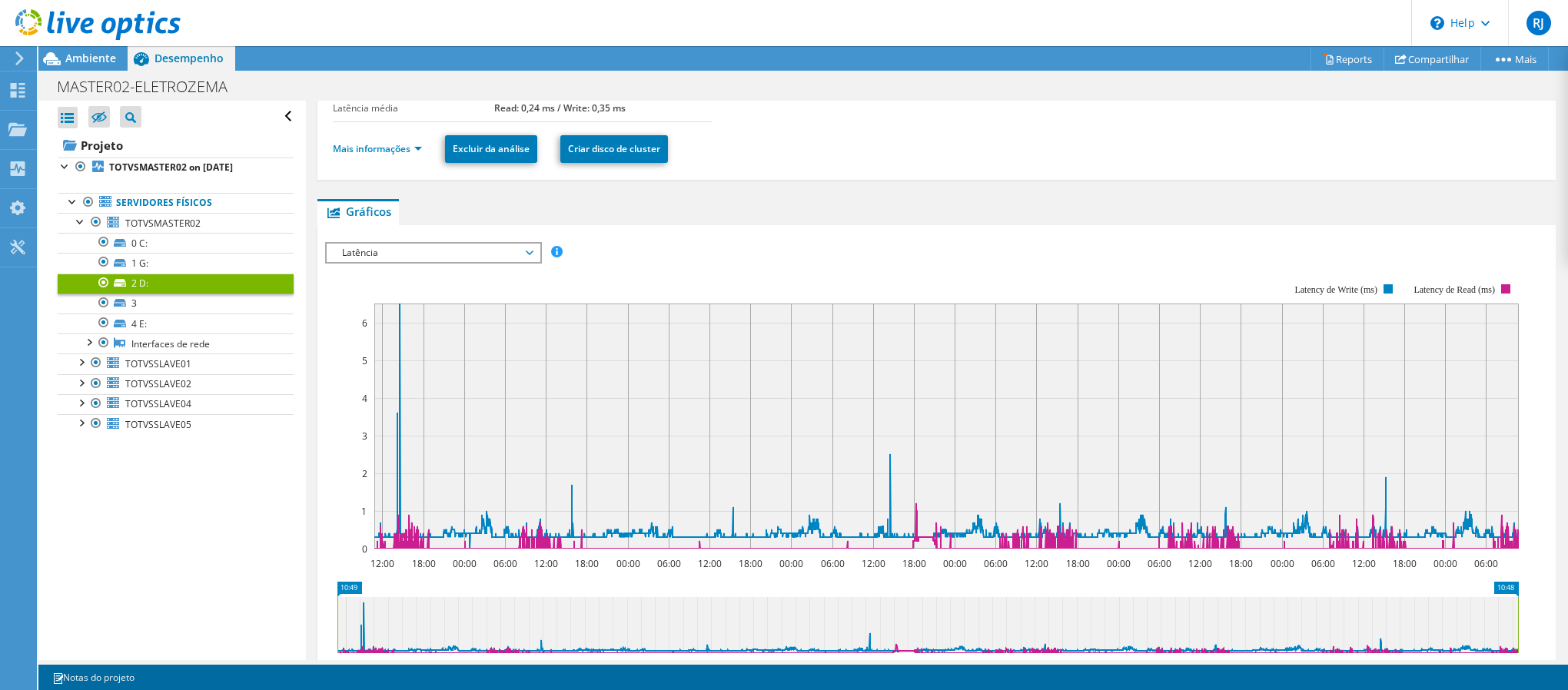
drag, startPoint x: 390, startPoint y: 252, endPoint x: 396, endPoint y: 273, distance: 21.8
click at [390, 252] on span "Latência" at bounding box center [433, 253] width 197 height 18
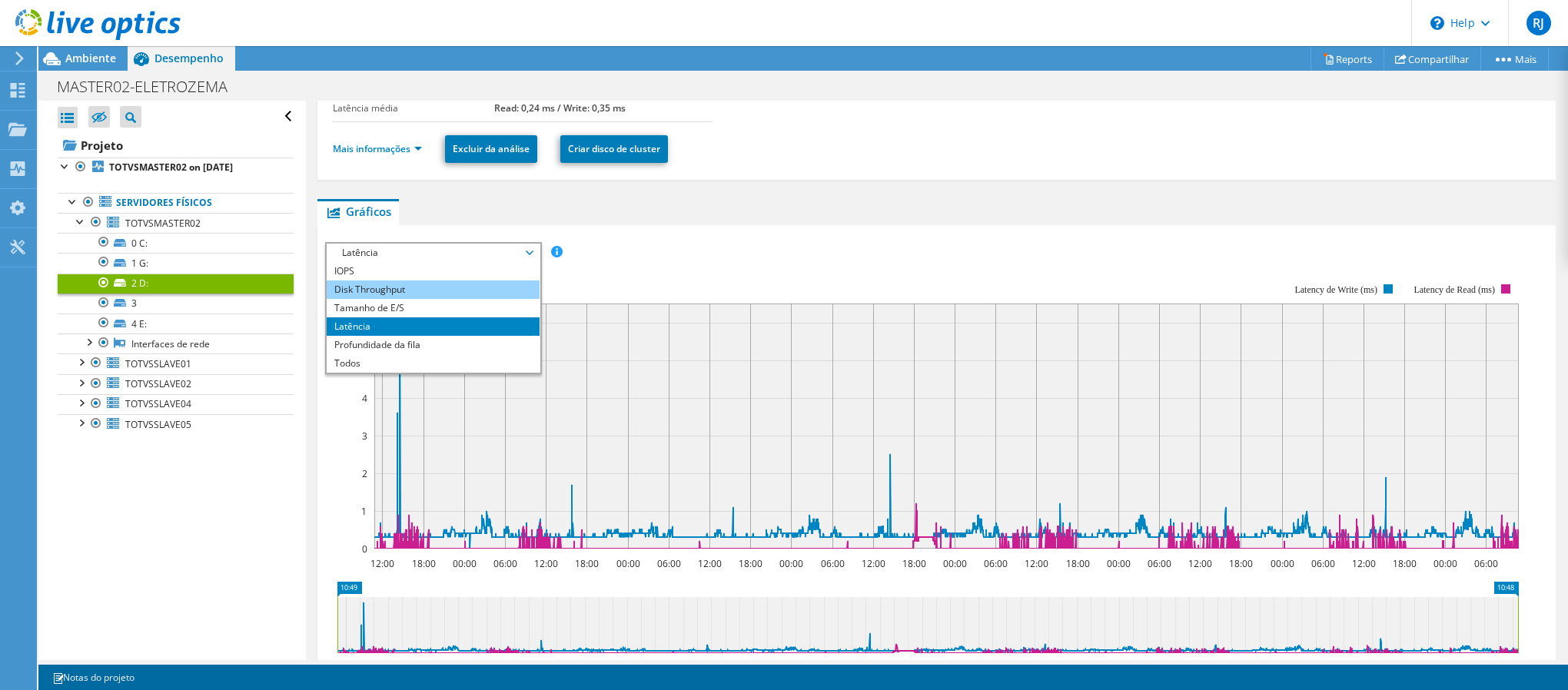
click at [396, 289] on li "Disk Throughput" at bounding box center [433, 289] width 213 height 18
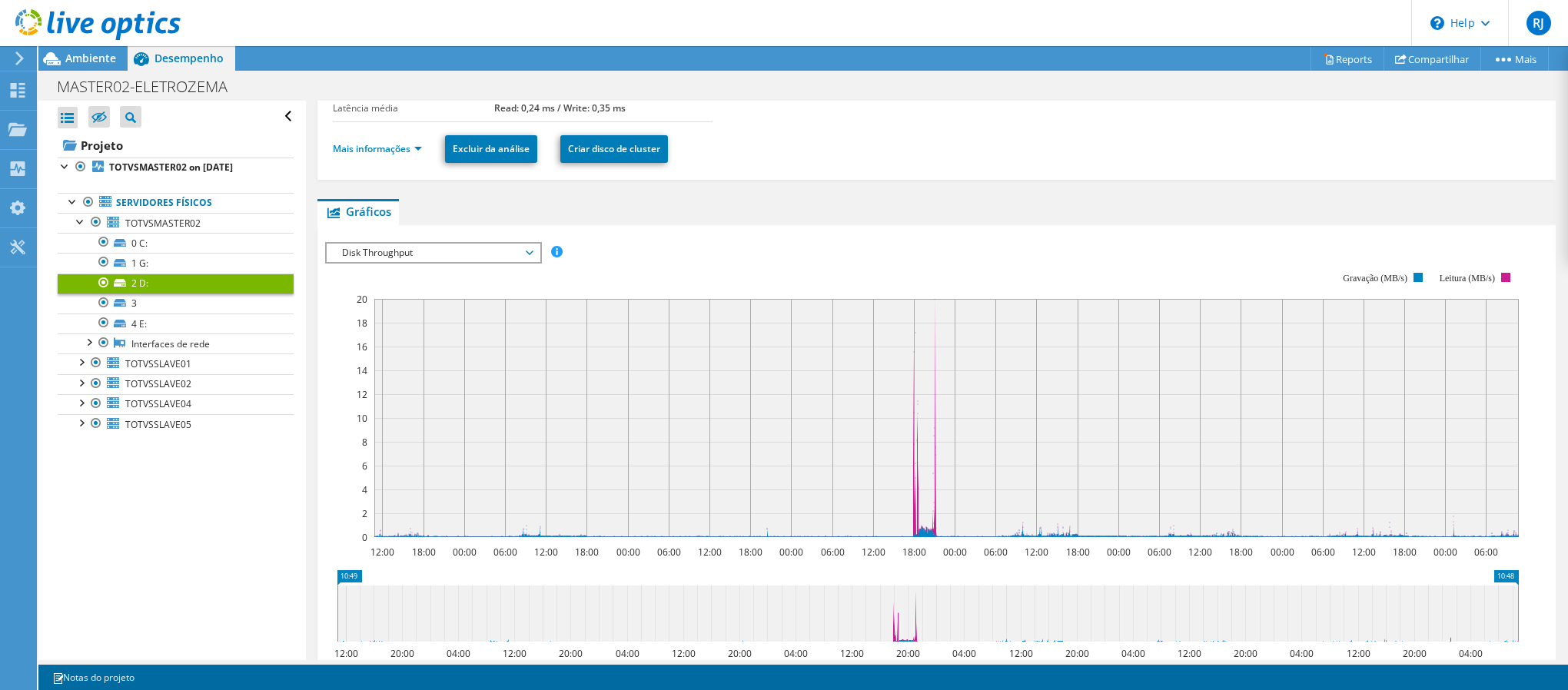
click at [430, 245] on span "Disk Throughput" at bounding box center [433, 253] width 197 height 18
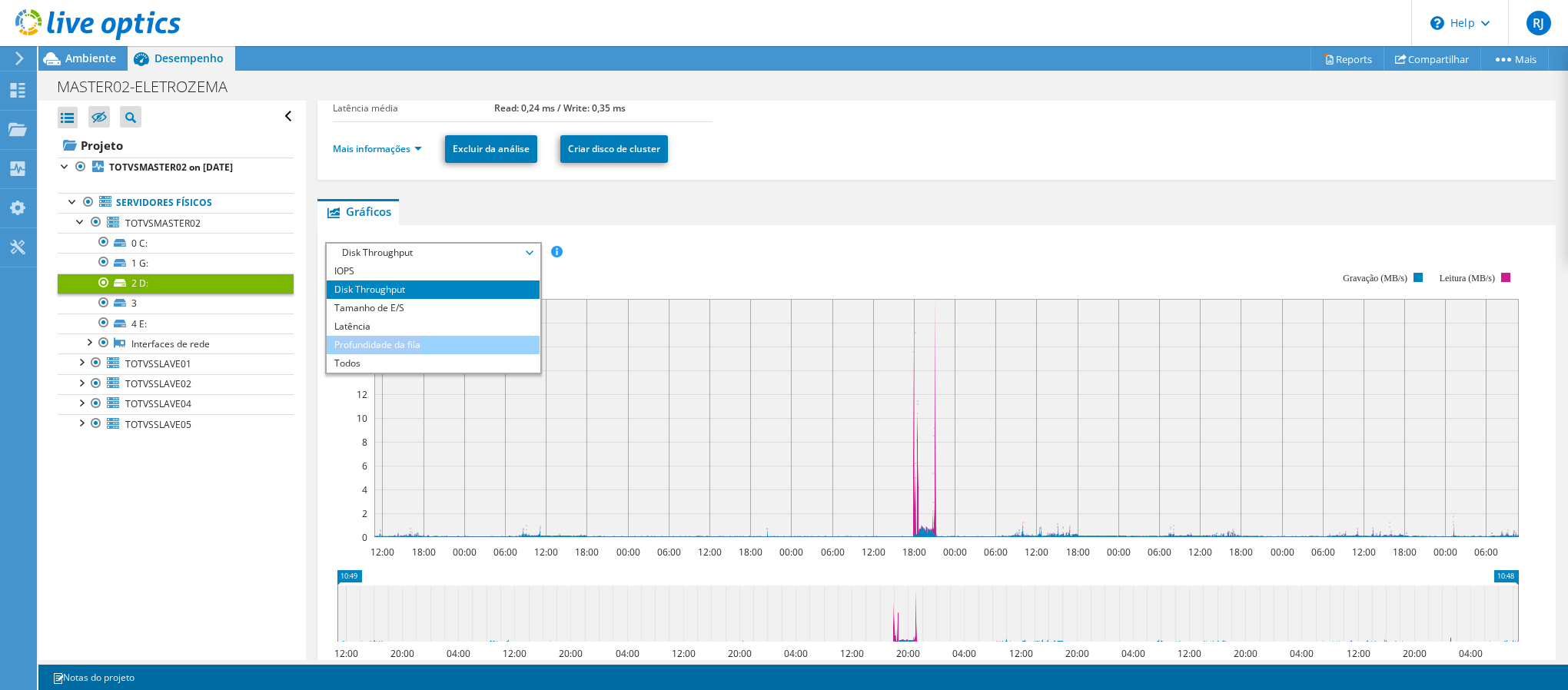
drag, startPoint x: 432, startPoint y: 335, endPoint x: 424, endPoint y: 340, distance: 9.4
click at [424, 340] on ul "IOPS Disk Throughput Tamanho de E/S Latência Profundidade da fila Porcentagem d…" at bounding box center [433, 317] width 213 height 110
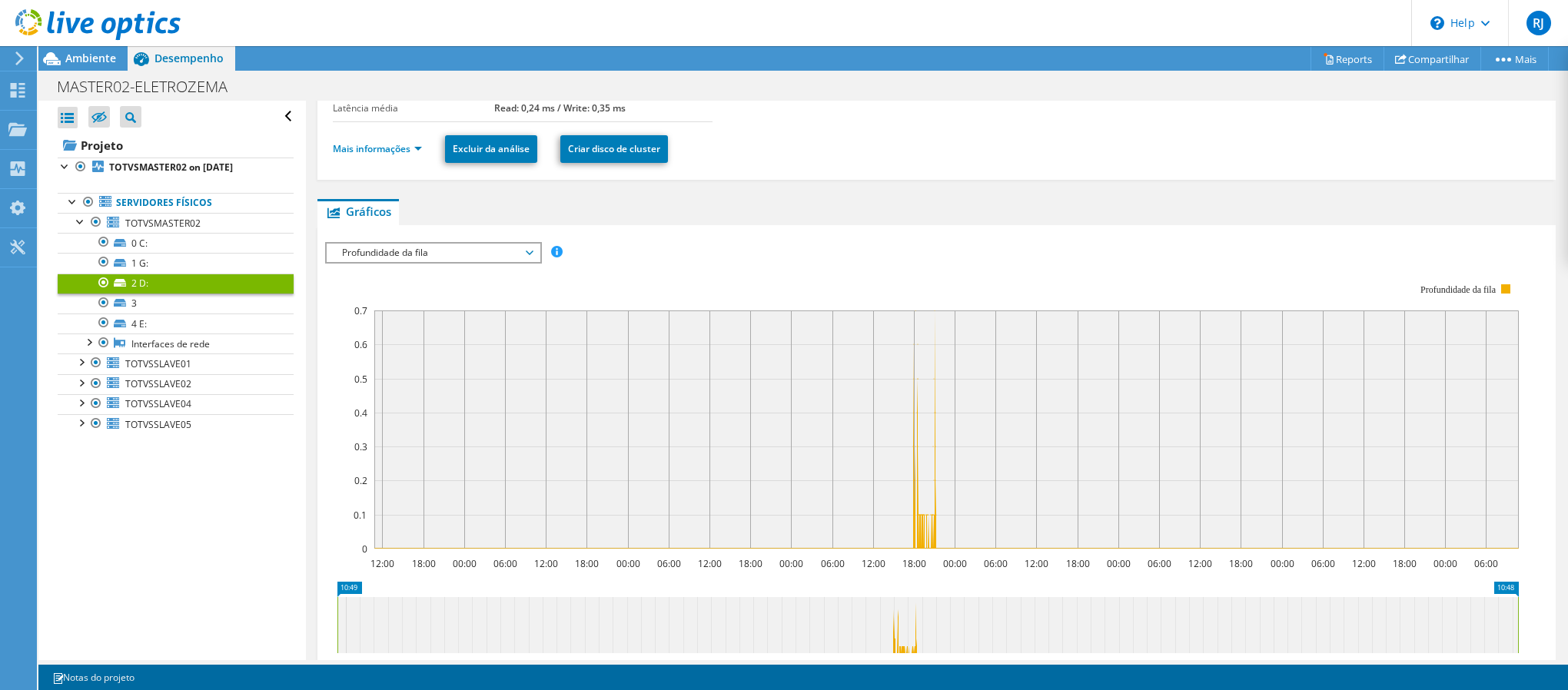
click at [363, 261] on span "Profundidade da fila" at bounding box center [433, 253] width 197 height 18
click at [408, 320] on li "Latência" at bounding box center [433, 327] width 213 height 18
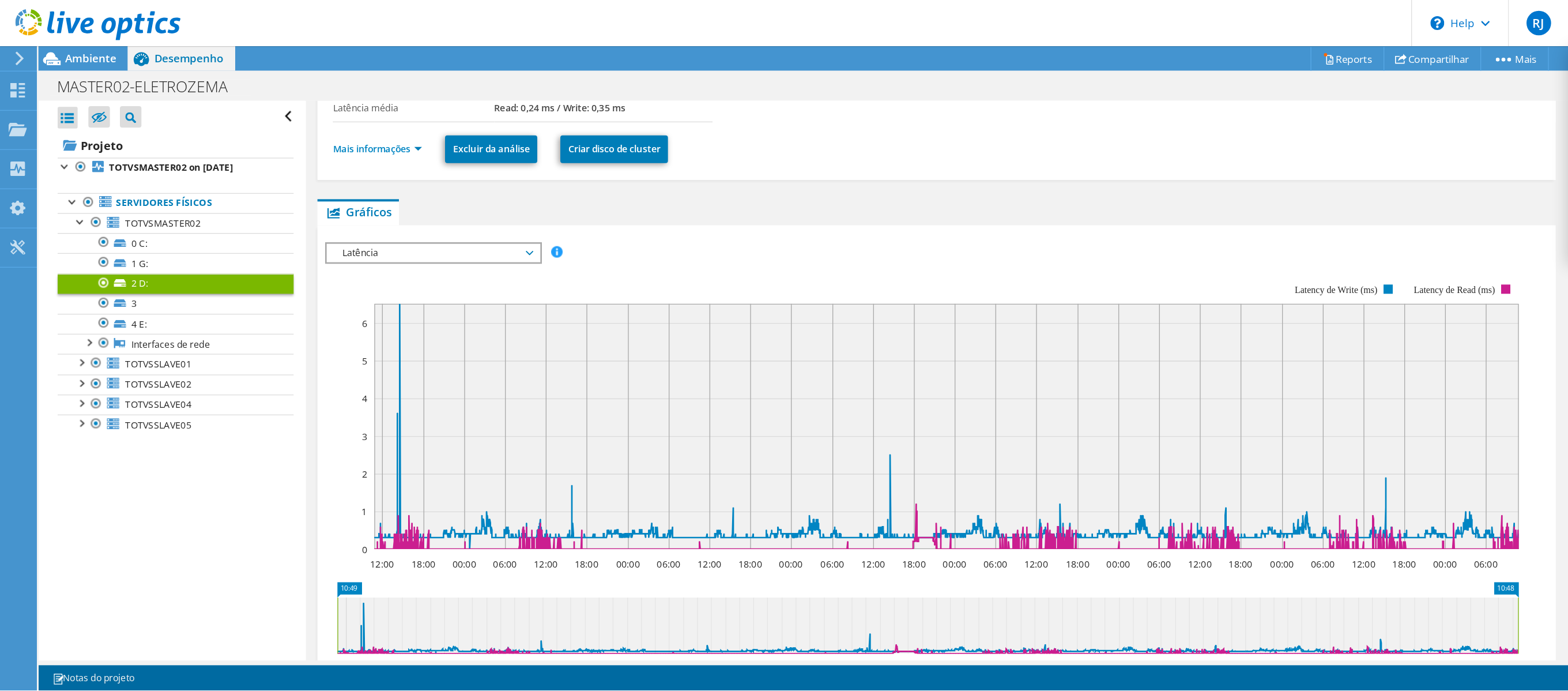
scroll to position [206, 0]
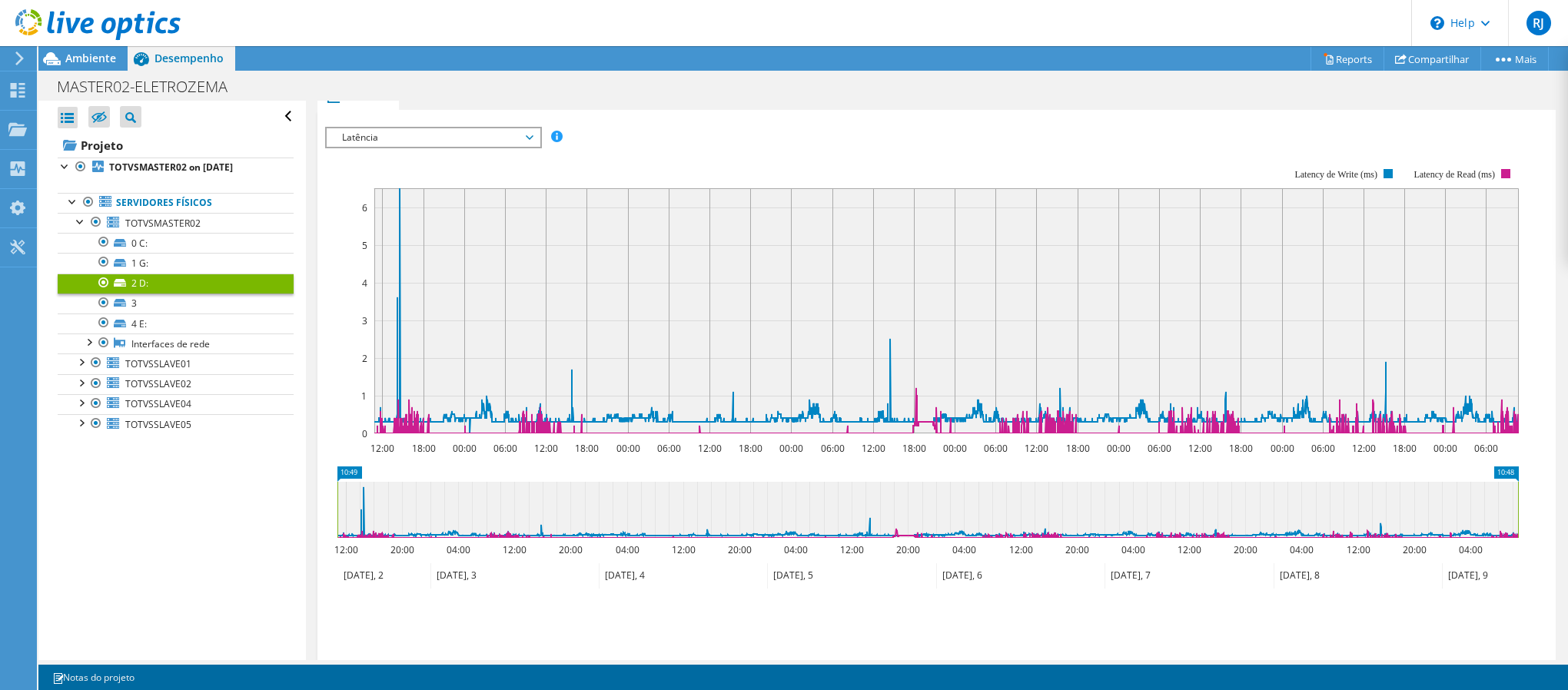
click at [399, 198] on icon at bounding box center [947, 310] width 1144 height 245
click at [433, 130] on span "Latência" at bounding box center [433, 137] width 197 height 18
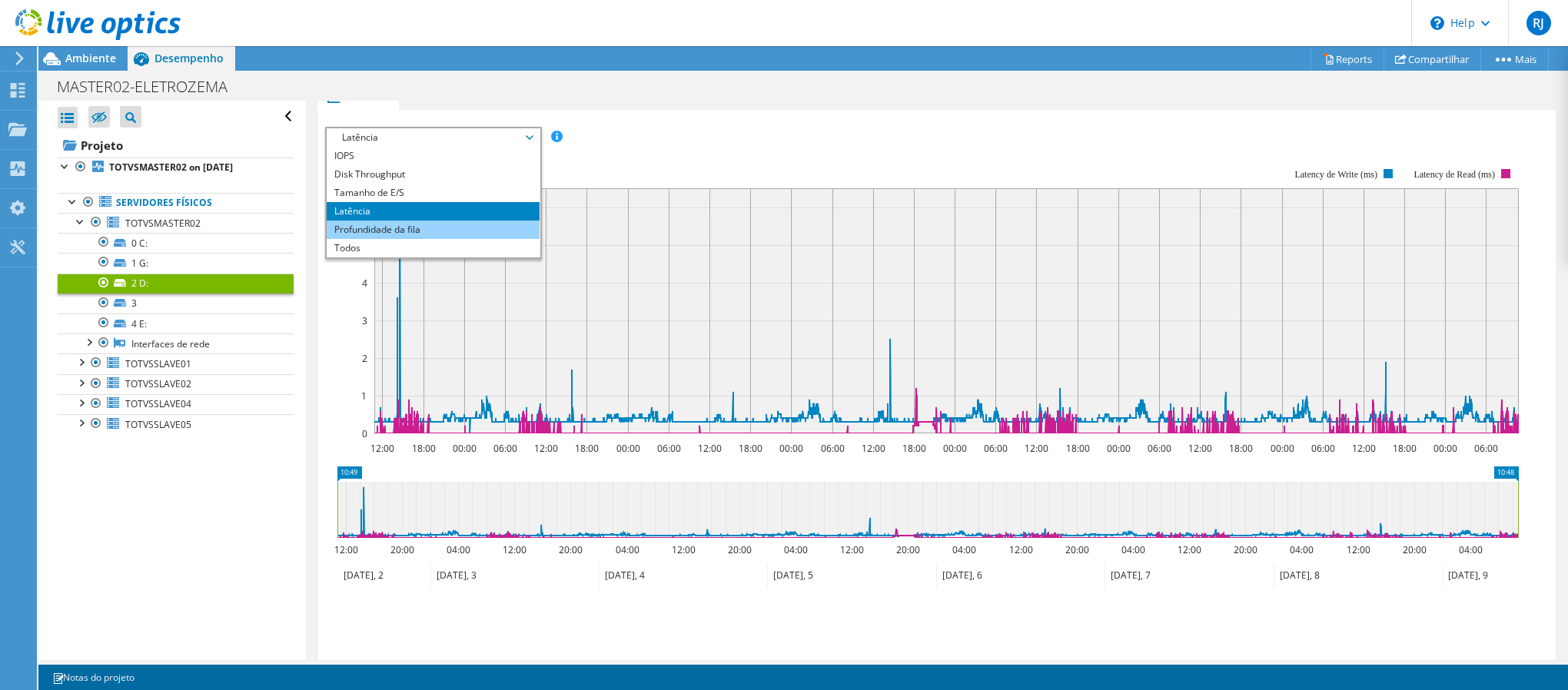
click at [441, 238] on li "Profundidade da fila" at bounding box center [433, 230] width 213 height 18
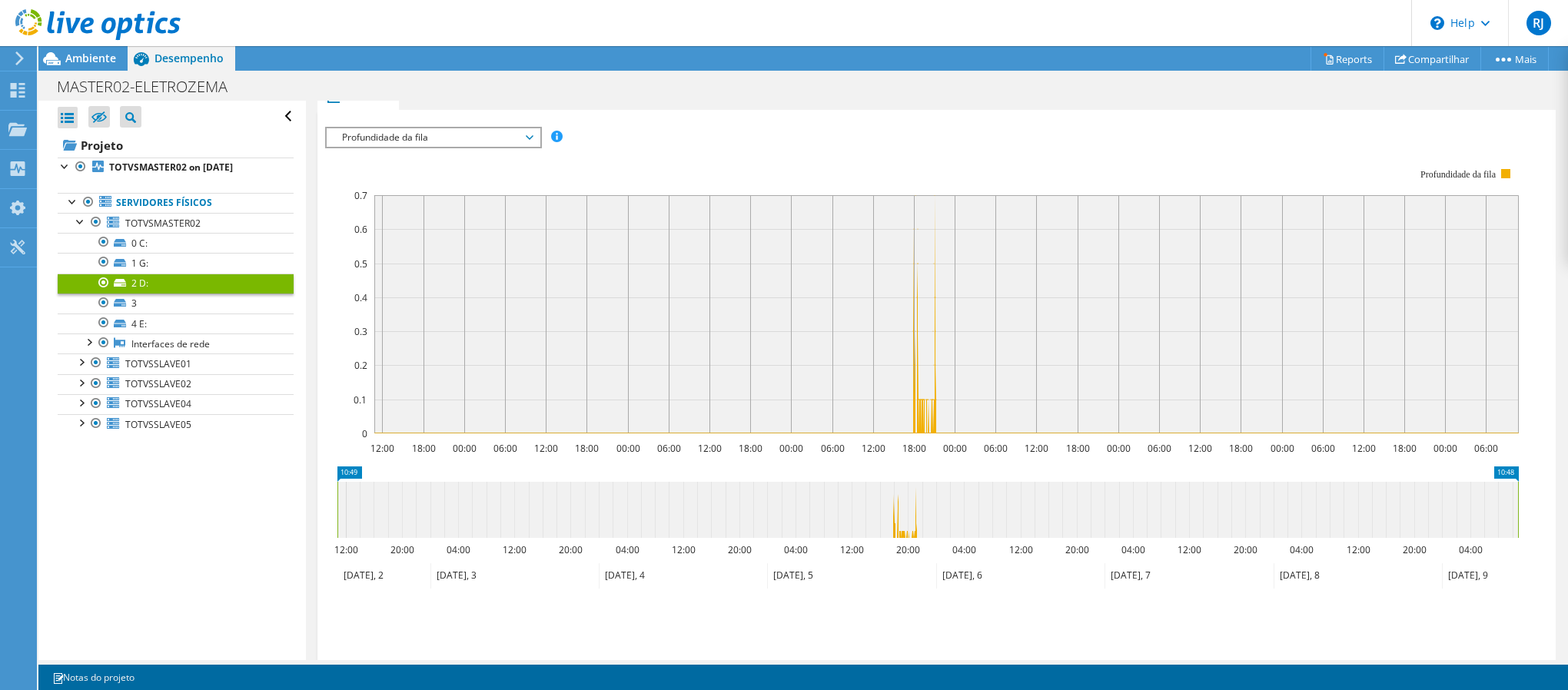
click at [462, 141] on span "Profundidade da fila" at bounding box center [433, 137] width 197 height 18
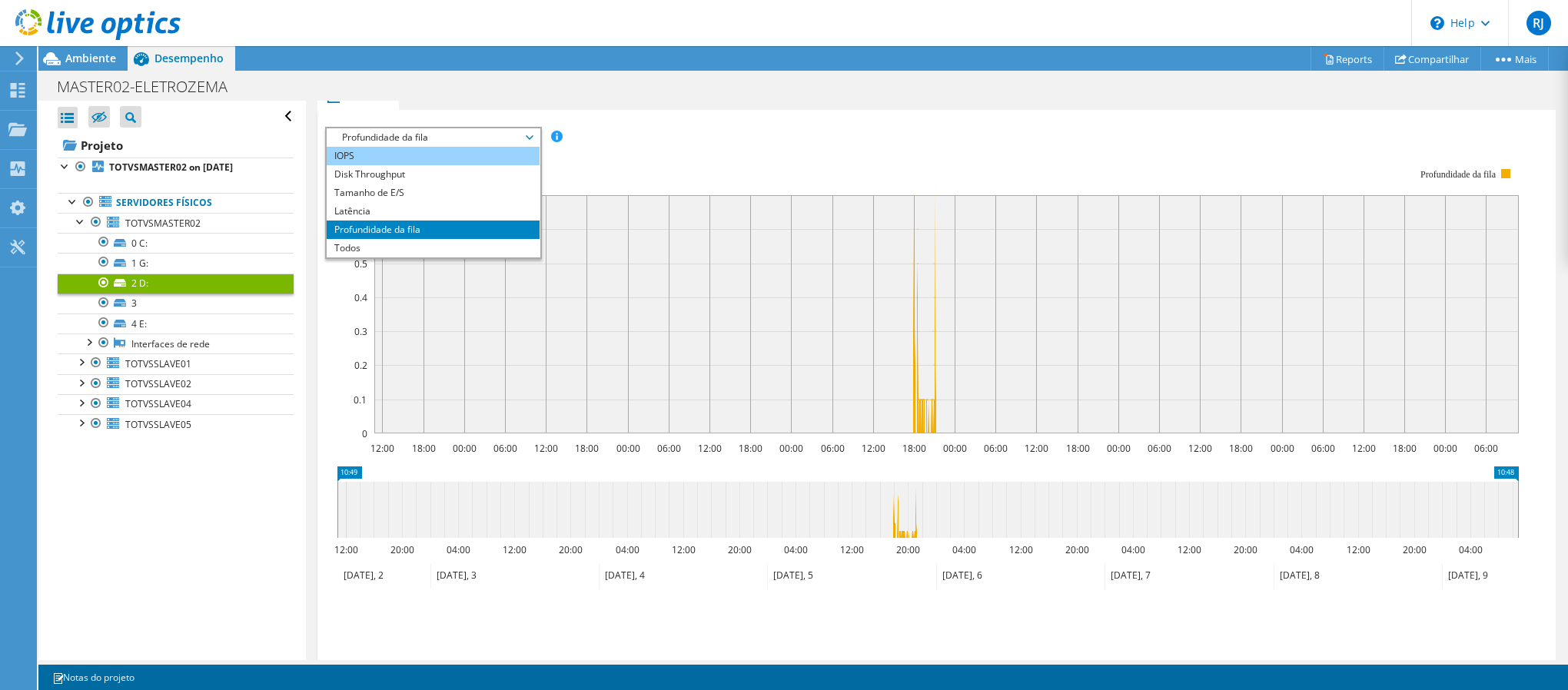
click at [418, 156] on li "IOPS" at bounding box center [433, 156] width 213 height 18
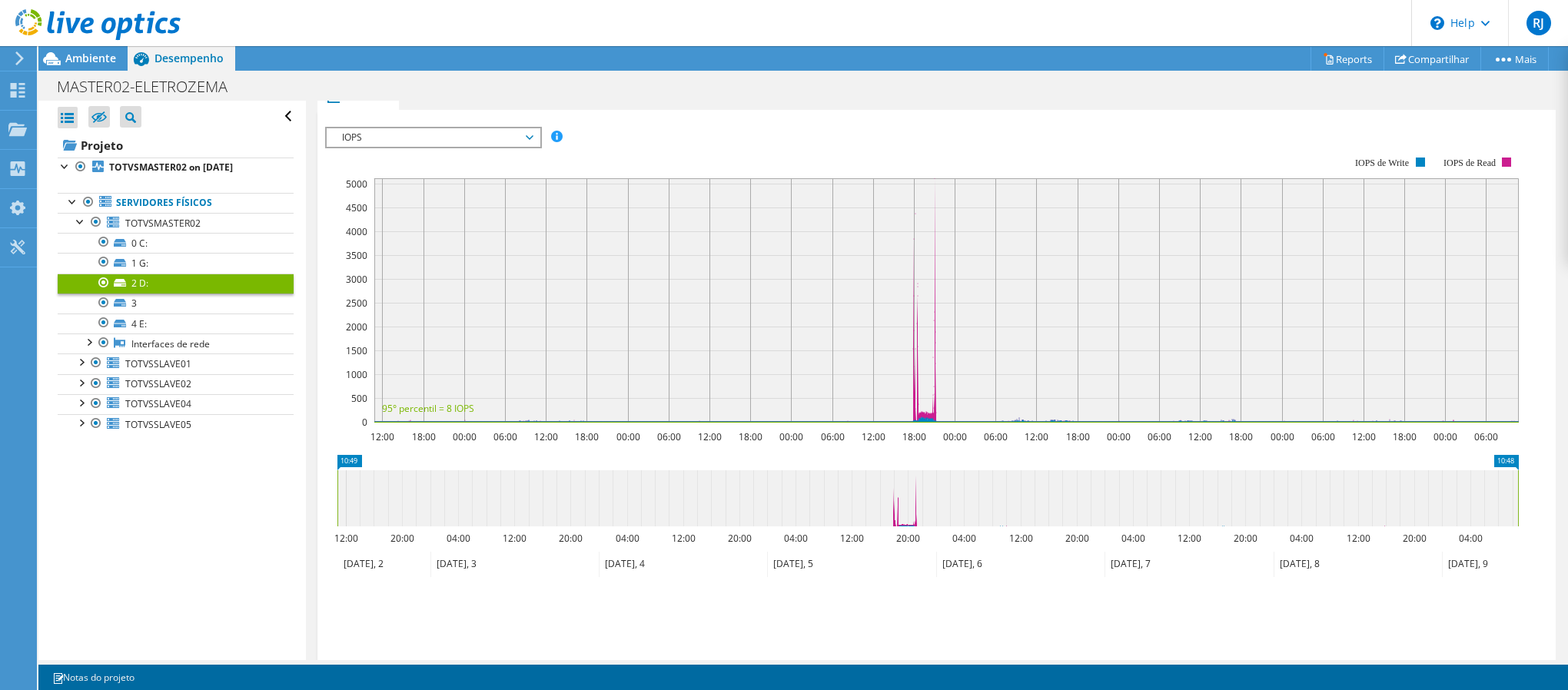
click at [754, 416] on rect at bounding box center [947, 299] width 1144 height 243
click at [418, 132] on span "IOPS" at bounding box center [433, 137] width 197 height 18
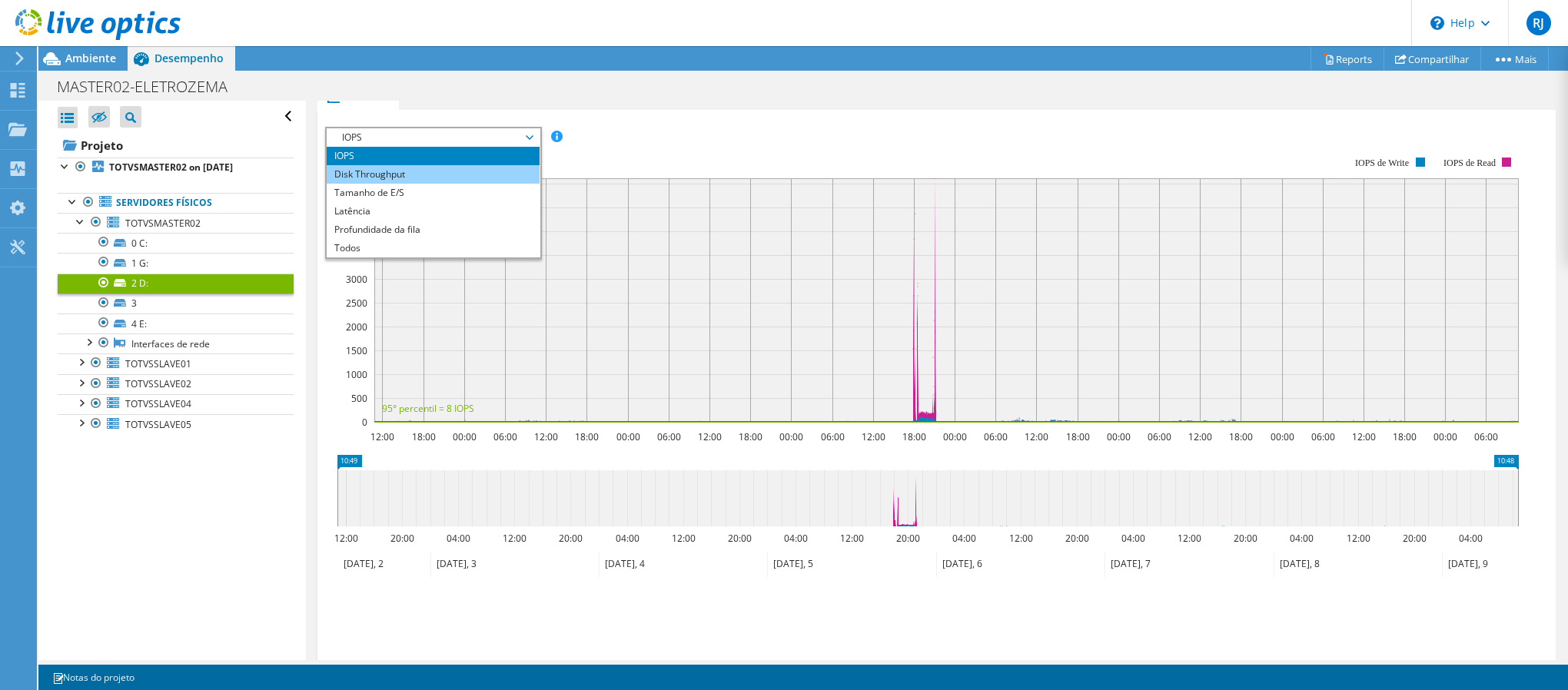
click at [432, 171] on li "Disk Throughput" at bounding box center [433, 175] width 213 height 18
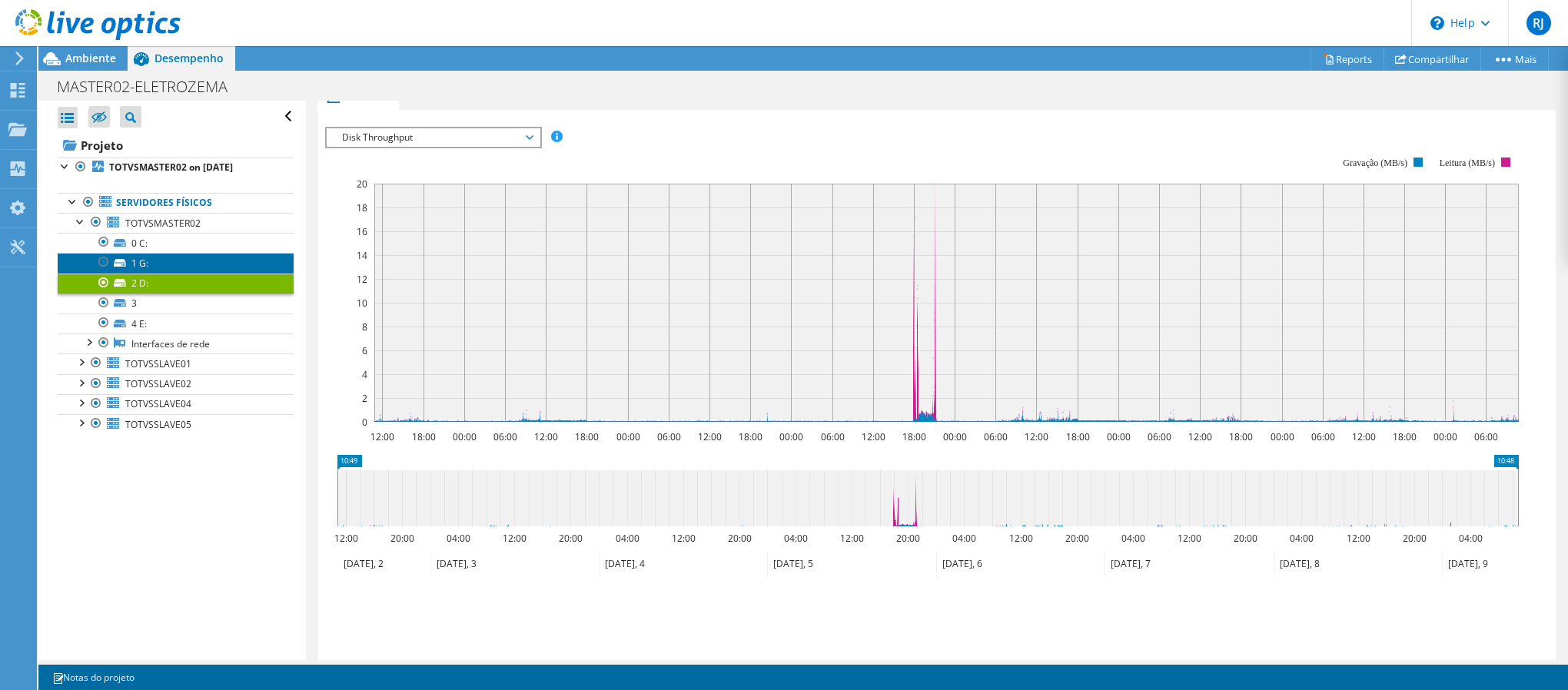
click at [165, 266] on link "1 G:" at bounding box center [176, 263] width 236 height 20
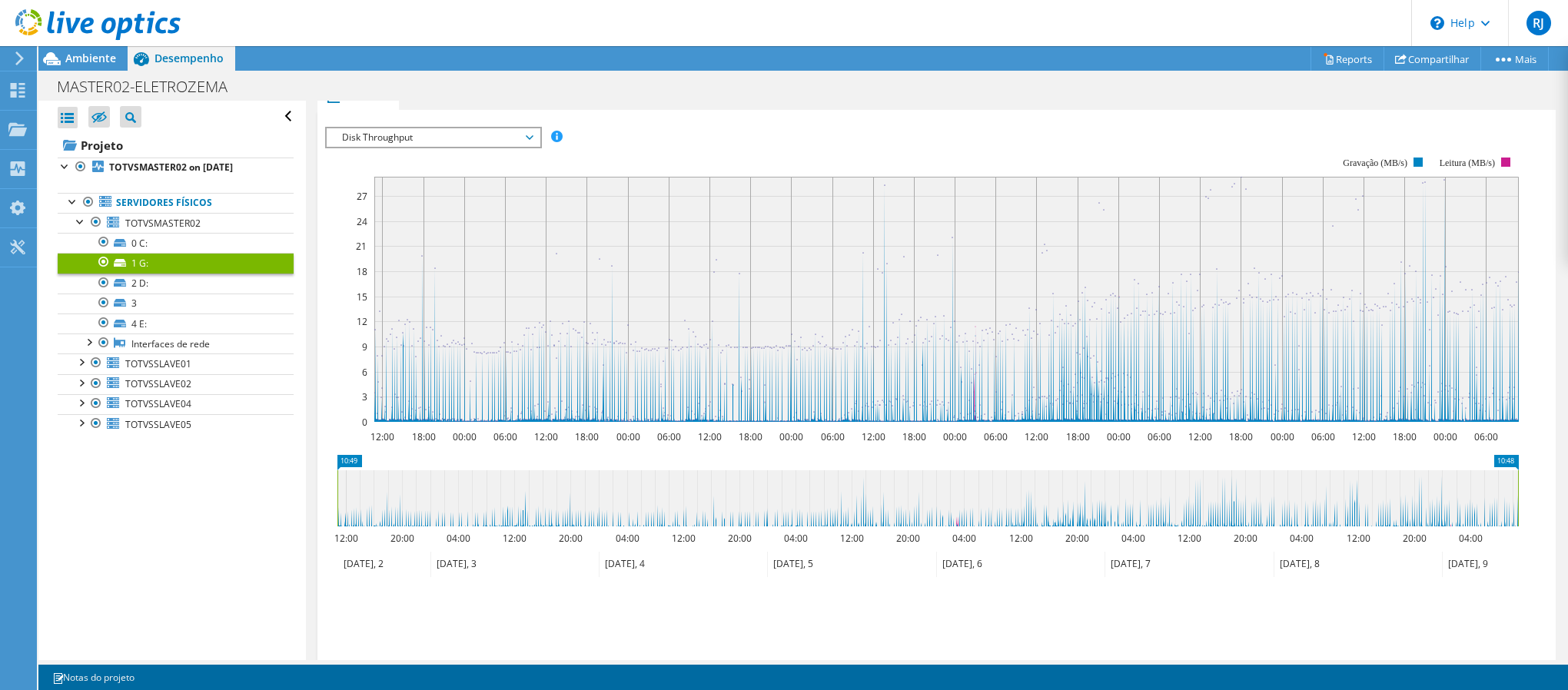
click at [384, 137] on span "Disk Throughput" at bounding box center [433, 137] width 197 height 18
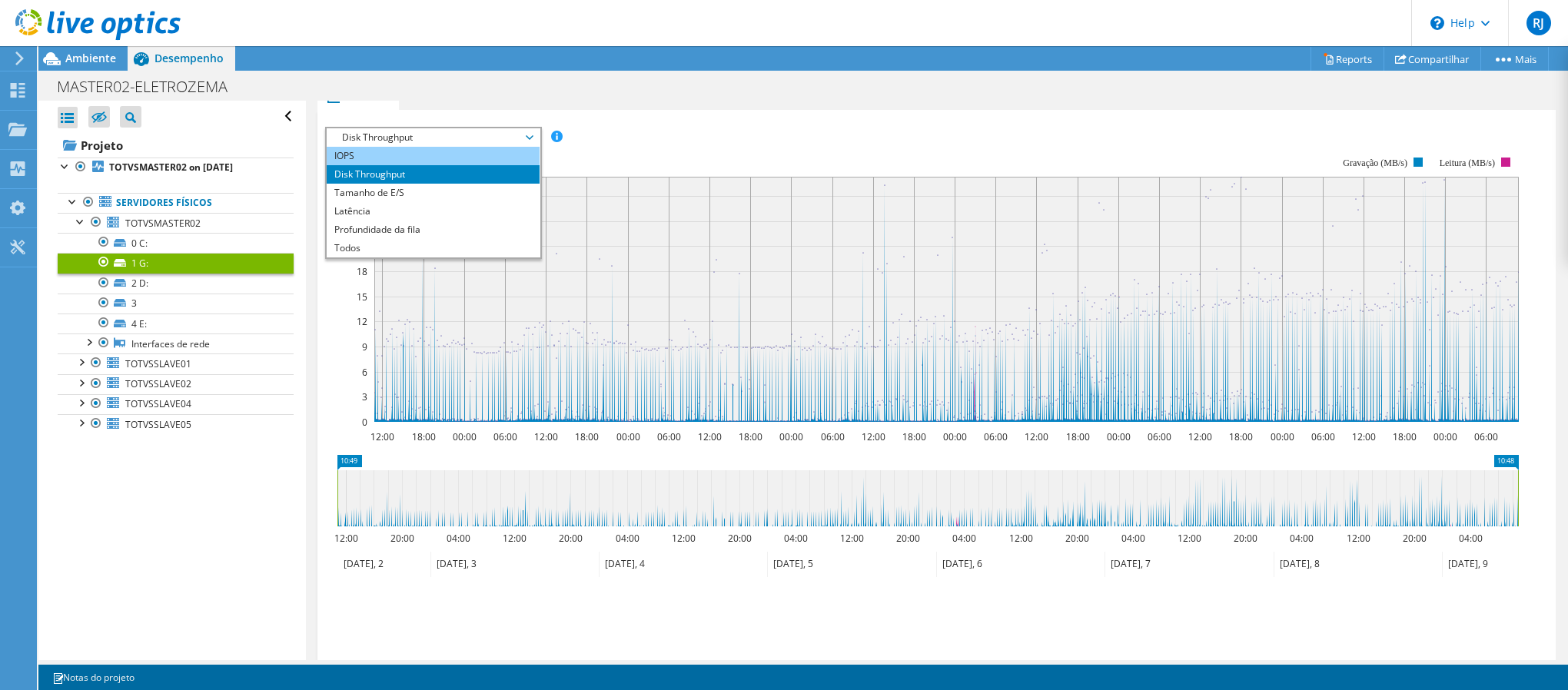
click at [401, 156] on li "IOPS" at bounding box center [433, 156] width 213 height 18
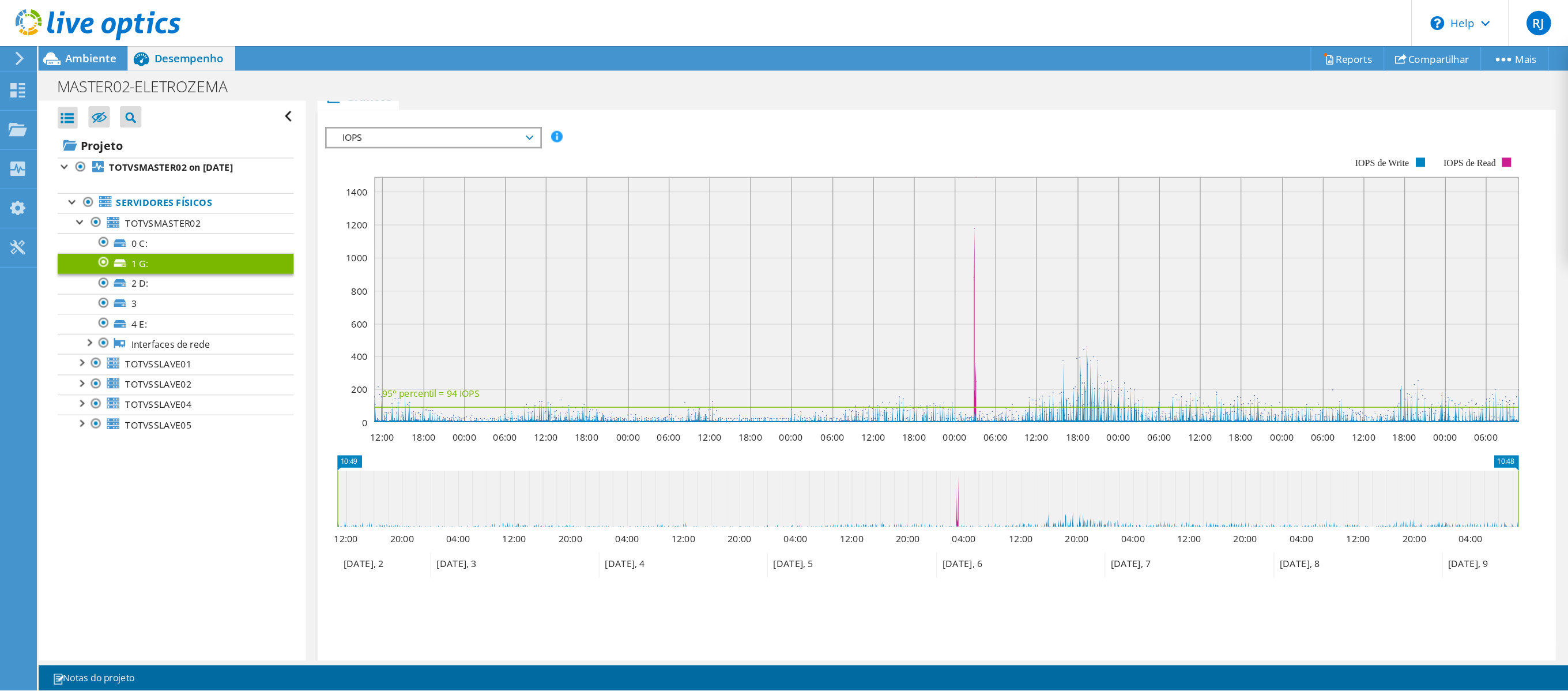
scroll to position [109, 0]
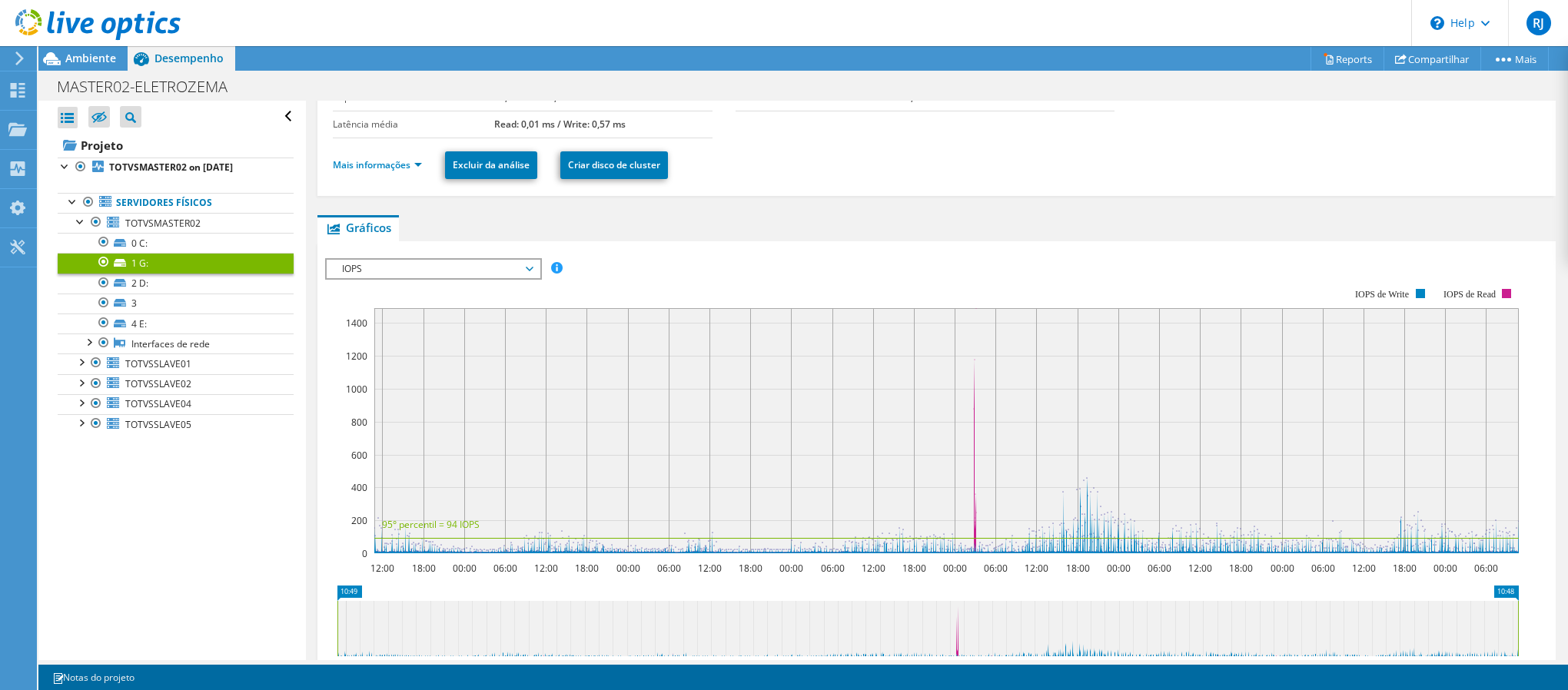
scroll to position [258, 0]
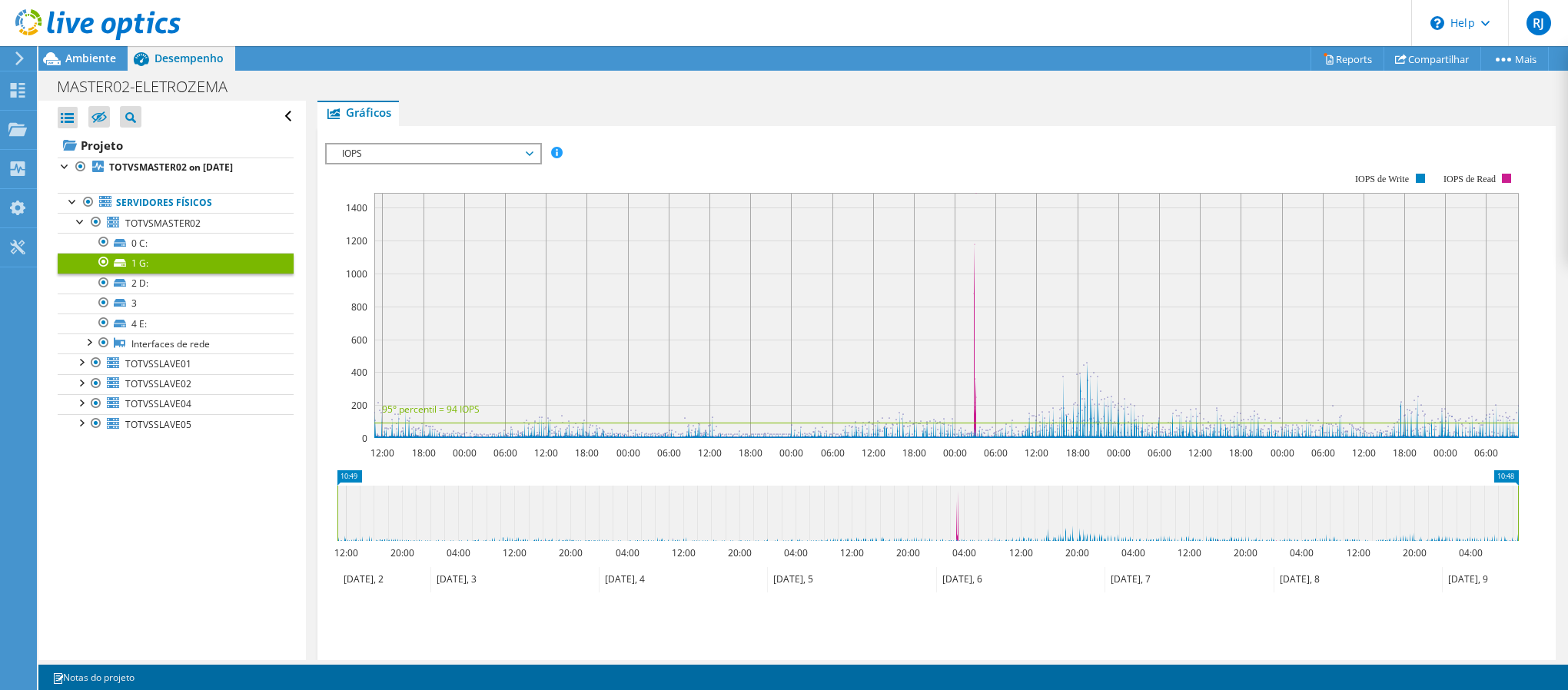
click at [432, 156] on span "IOPS" at bounding box center [433, 154] width 197 height 18
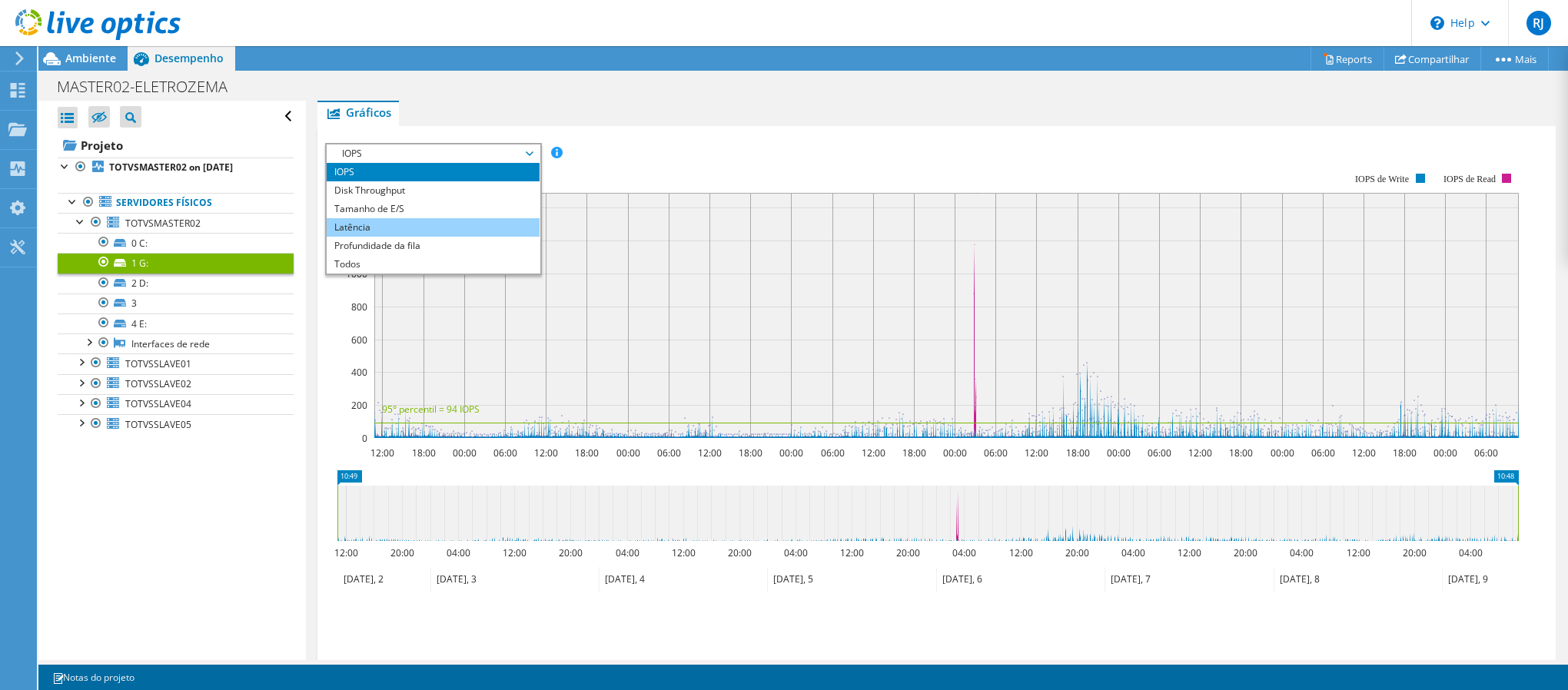
click at [418, 233] on li "Latência" at bounding box center [433, 227] width 213 height 18
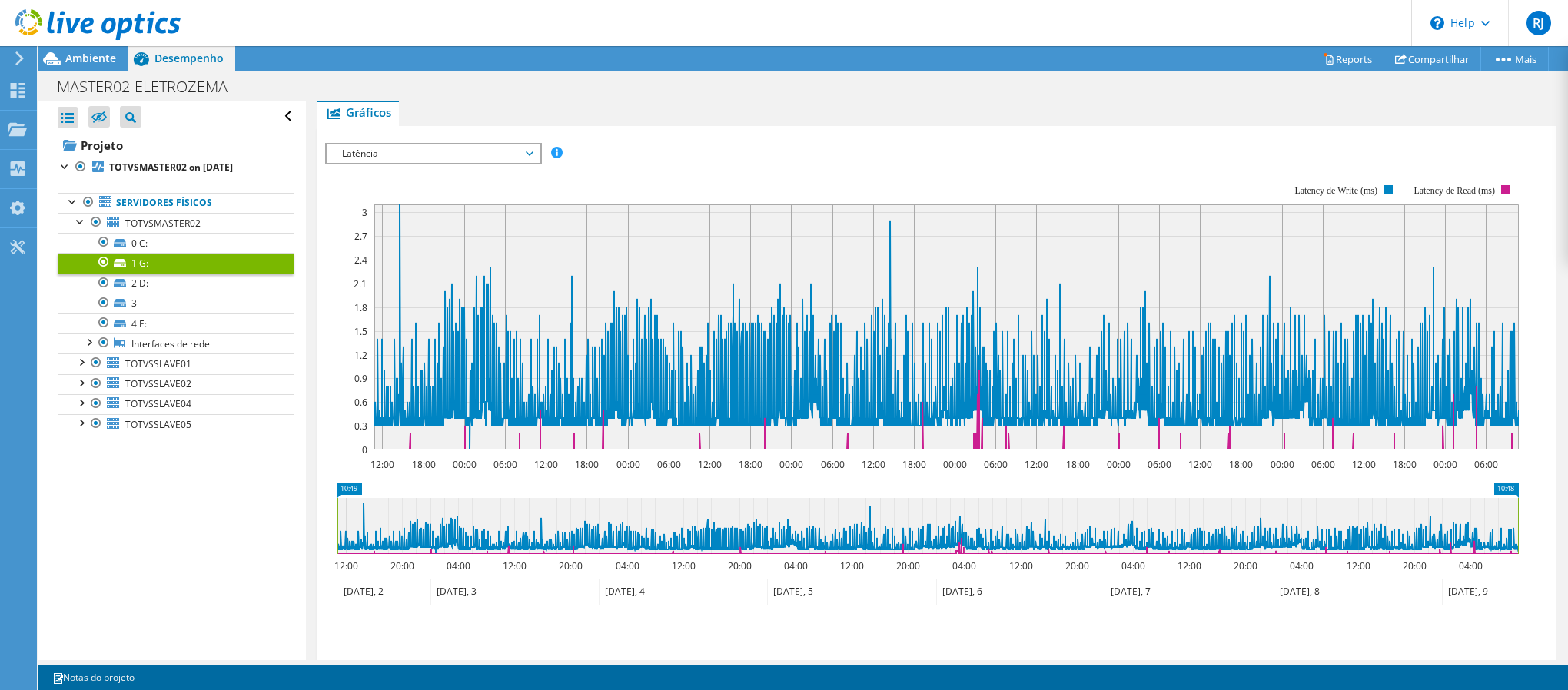
click at [415, 152] on span "Latência" at bounding box center [433, 154] width 197 height 18
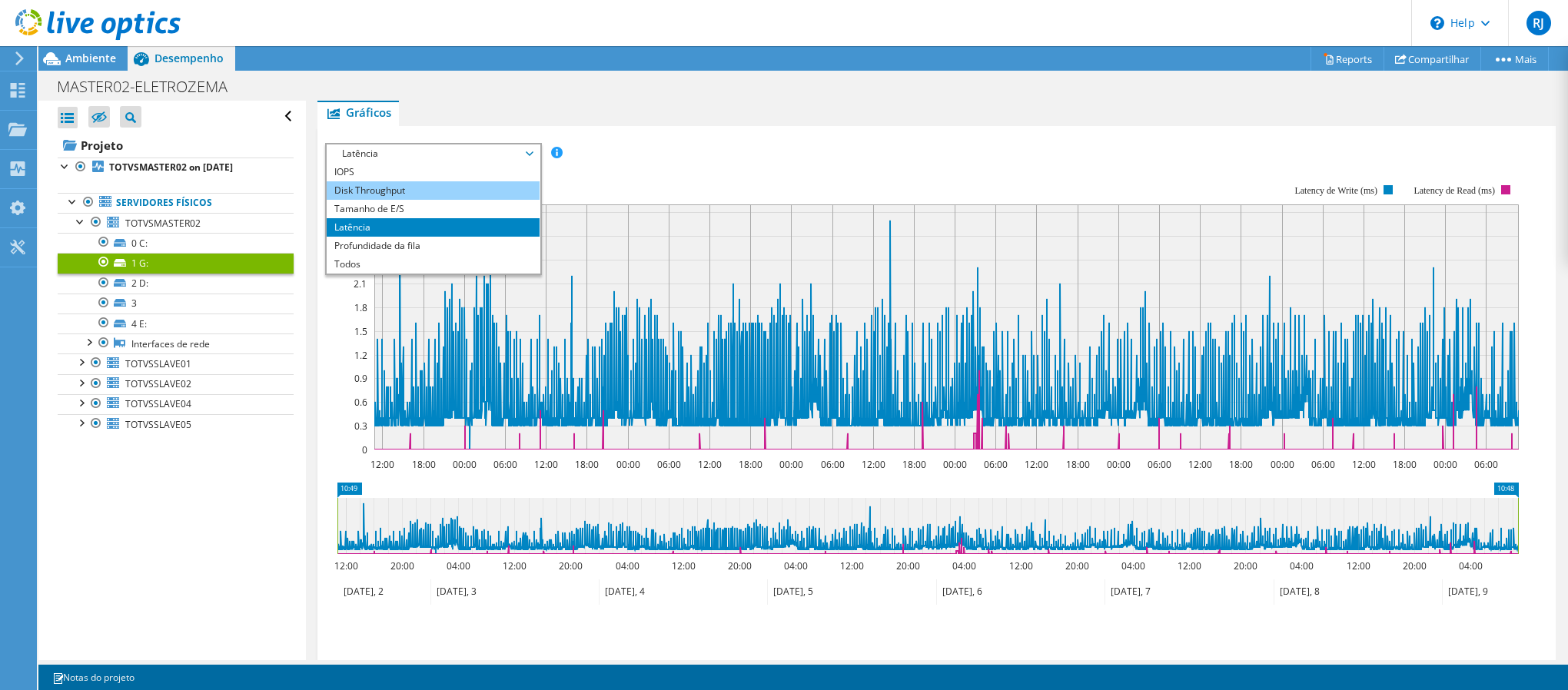
click at [438, 187] on li "Disk Throughput" at bounding box center [433, 191] width 213 height 18
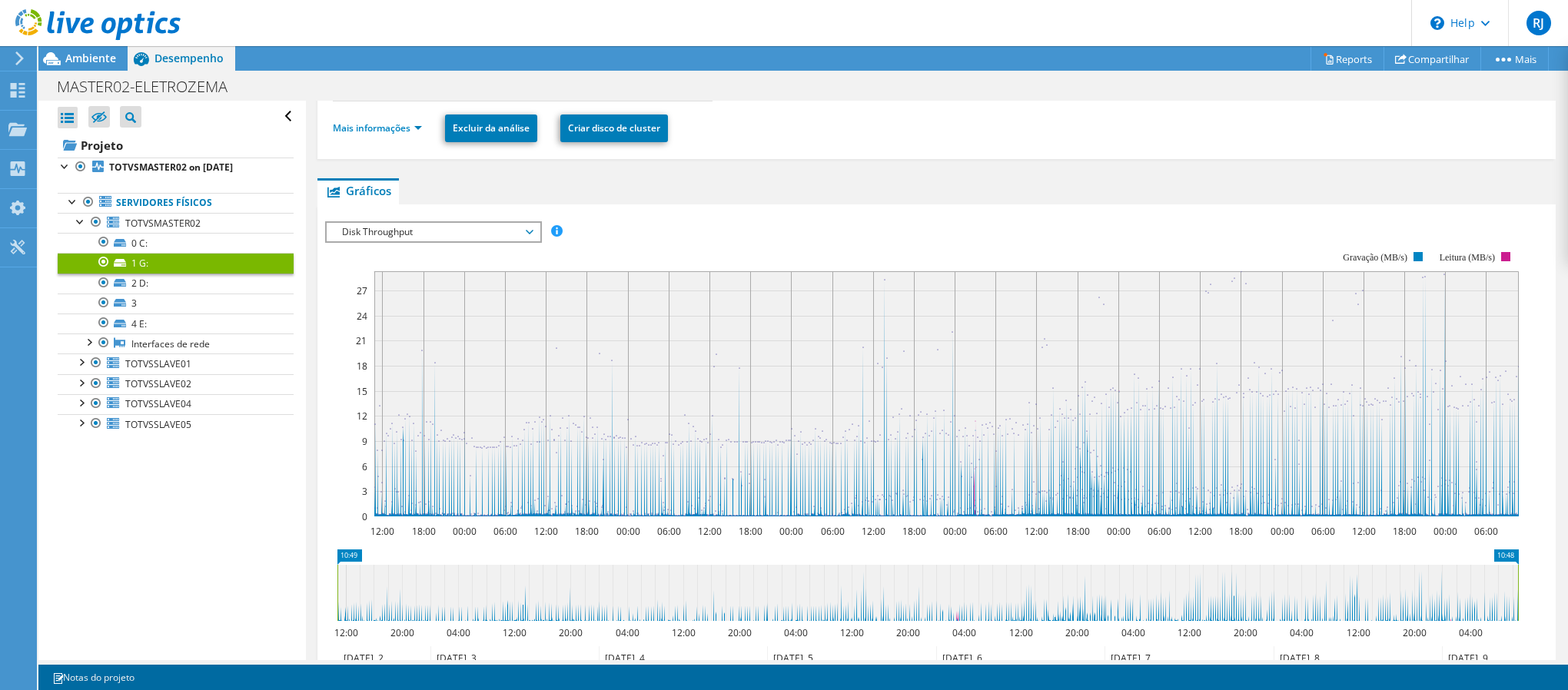
scroll to position [143, 0]
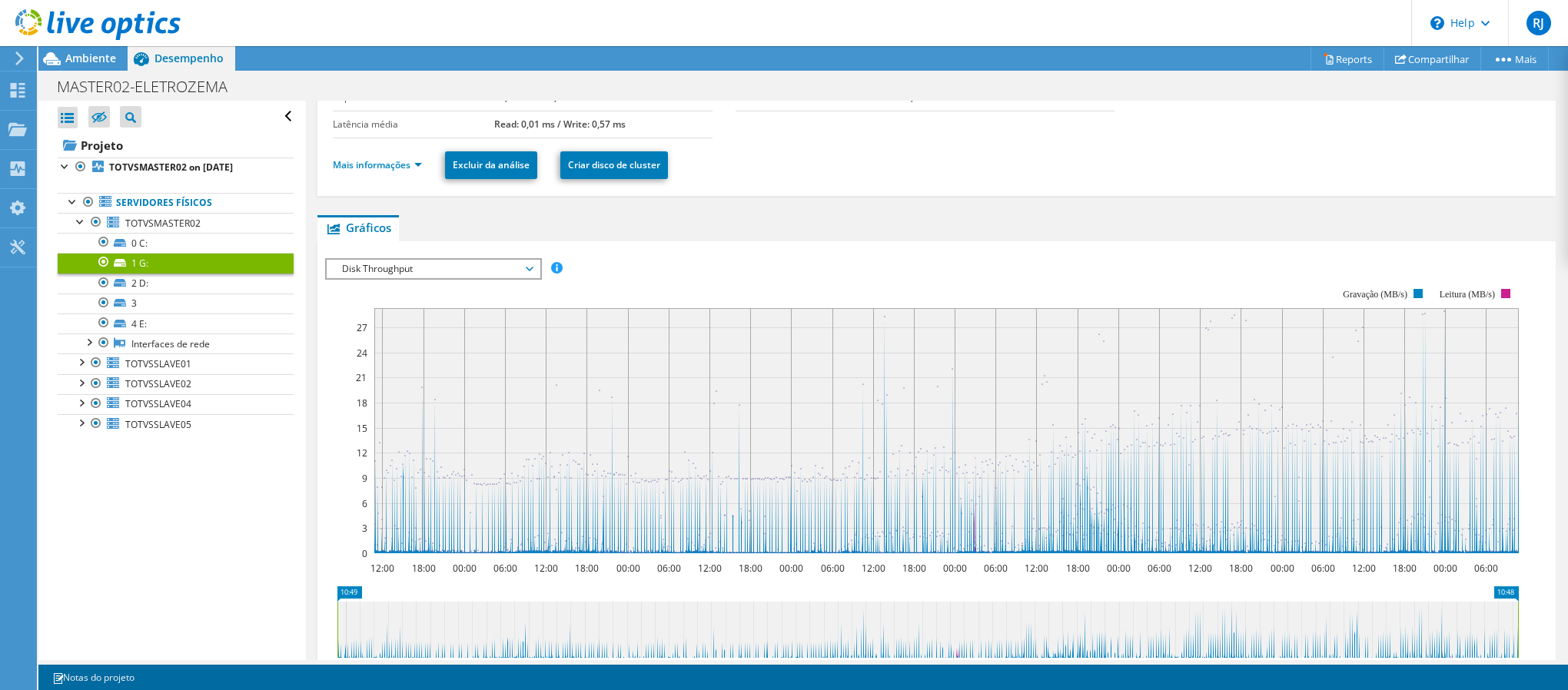
click at [452, 274] on span "Disk Throughput" at bounding box center [433, 269] width 197 height 18
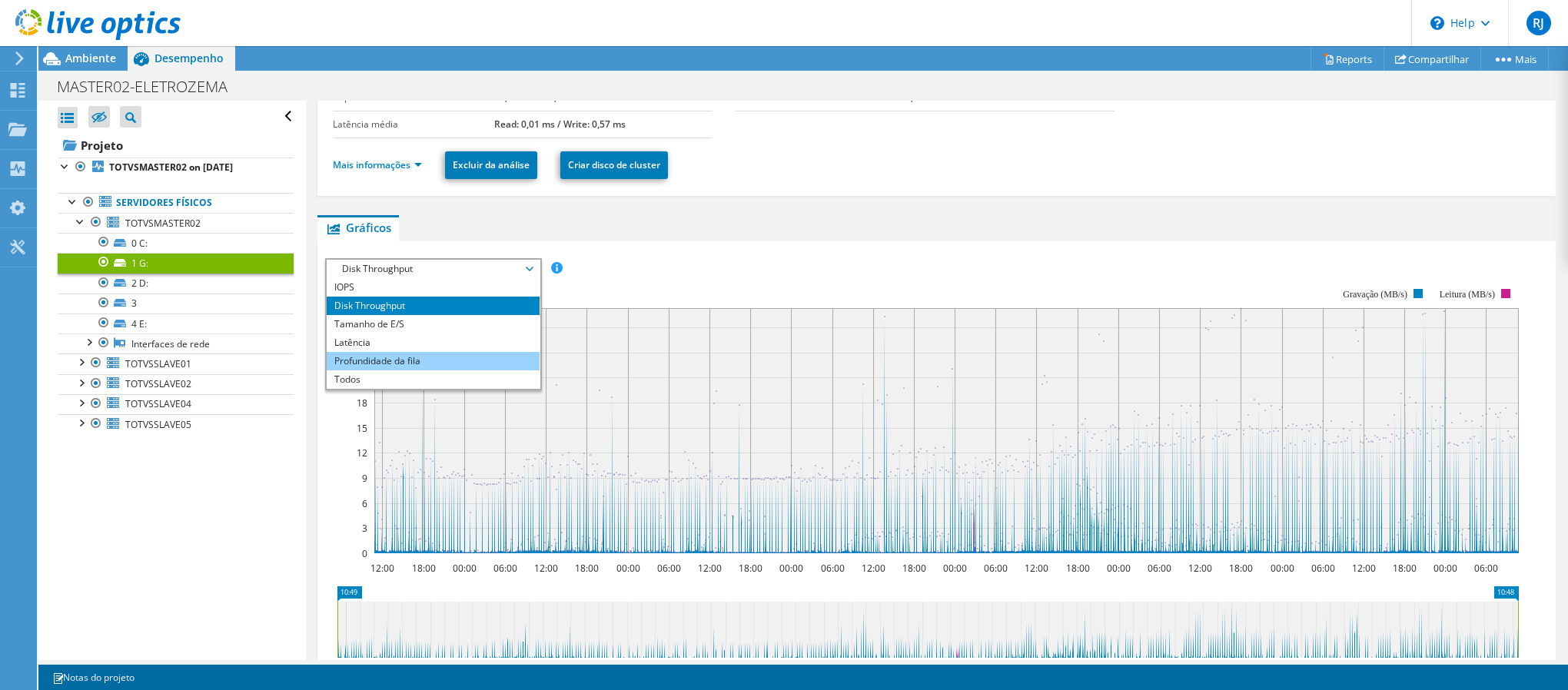
click at [450, 355] on li "Profundidade da fila" at bounding box center [433, 361] width 213 height 18
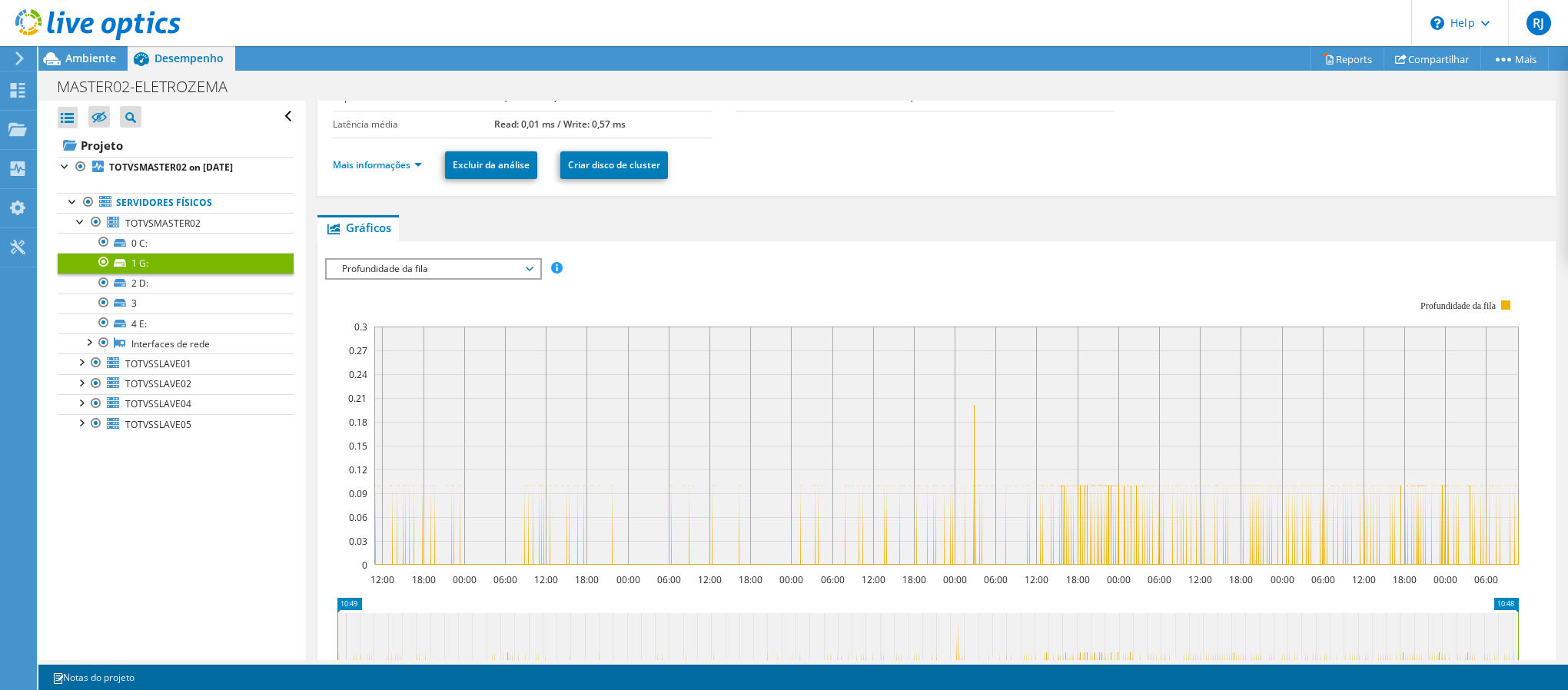
click at [420, 274] on span "Profundidade da fila" at bounding box center [433, 269] width 197 height 18
click at [401, 337] on li "Latência" at bounding box center [433, 343] width 213 height 18
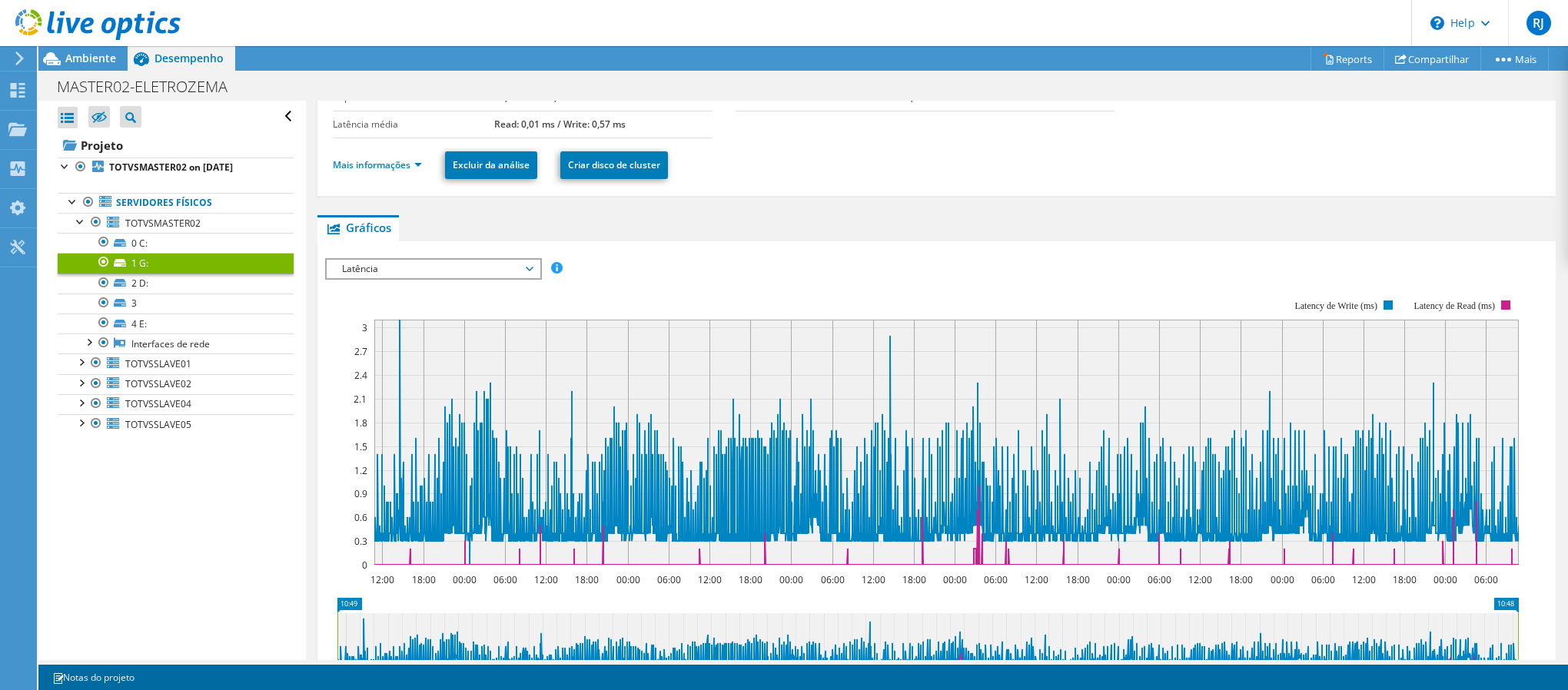
scroll to position [258, 0]
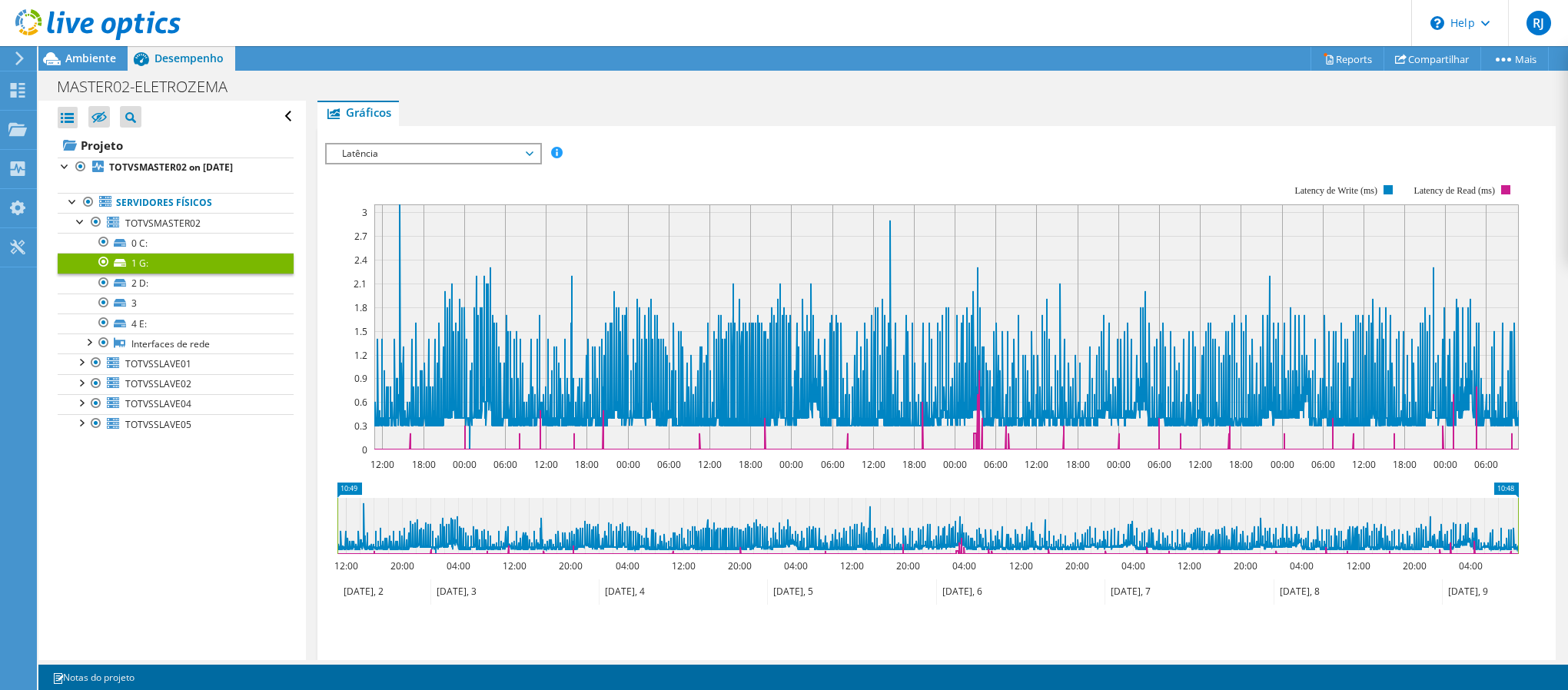
click at [421, 152] on span "Latência" at bounding box center [433, 154] width 197 height 18
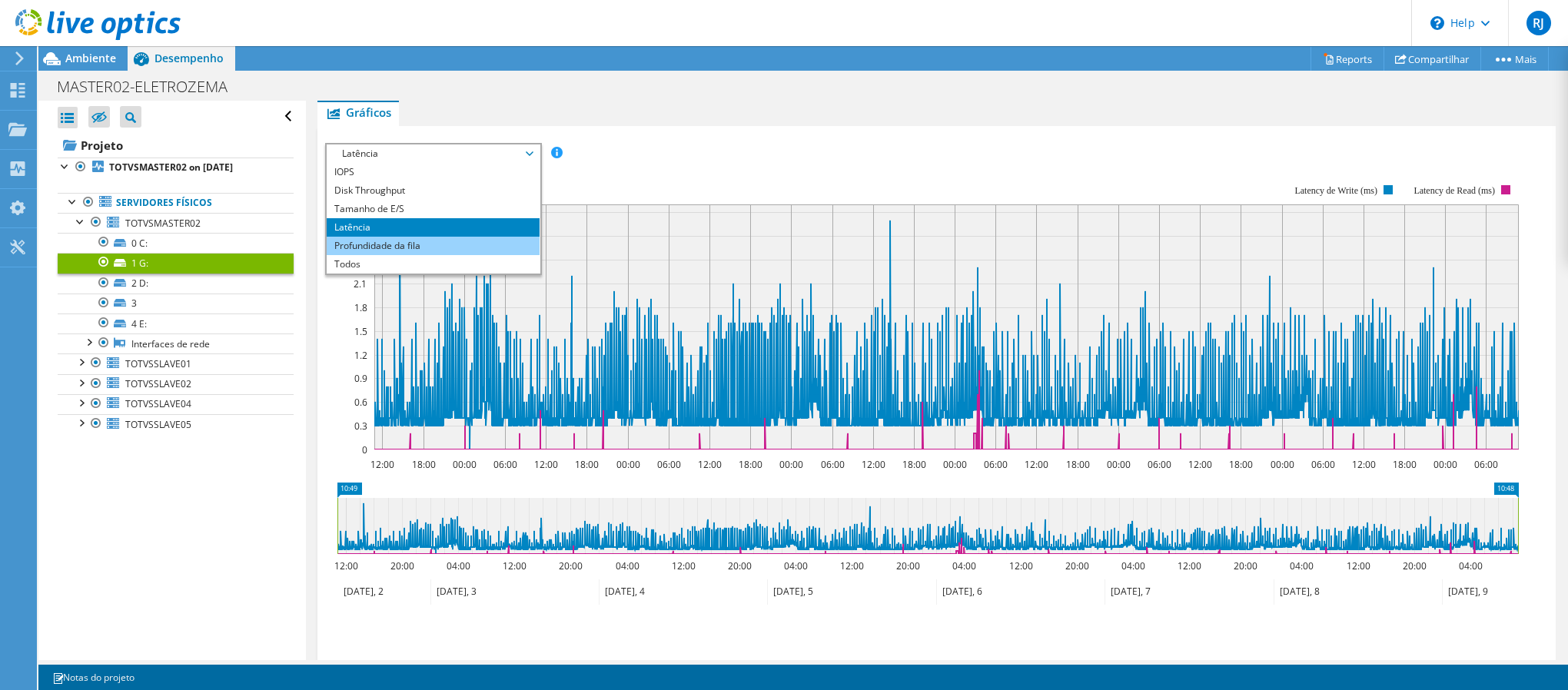
click at [415, 238] on li "Profundidade da fila" at bounding box center [433, 246] width 213 height 18
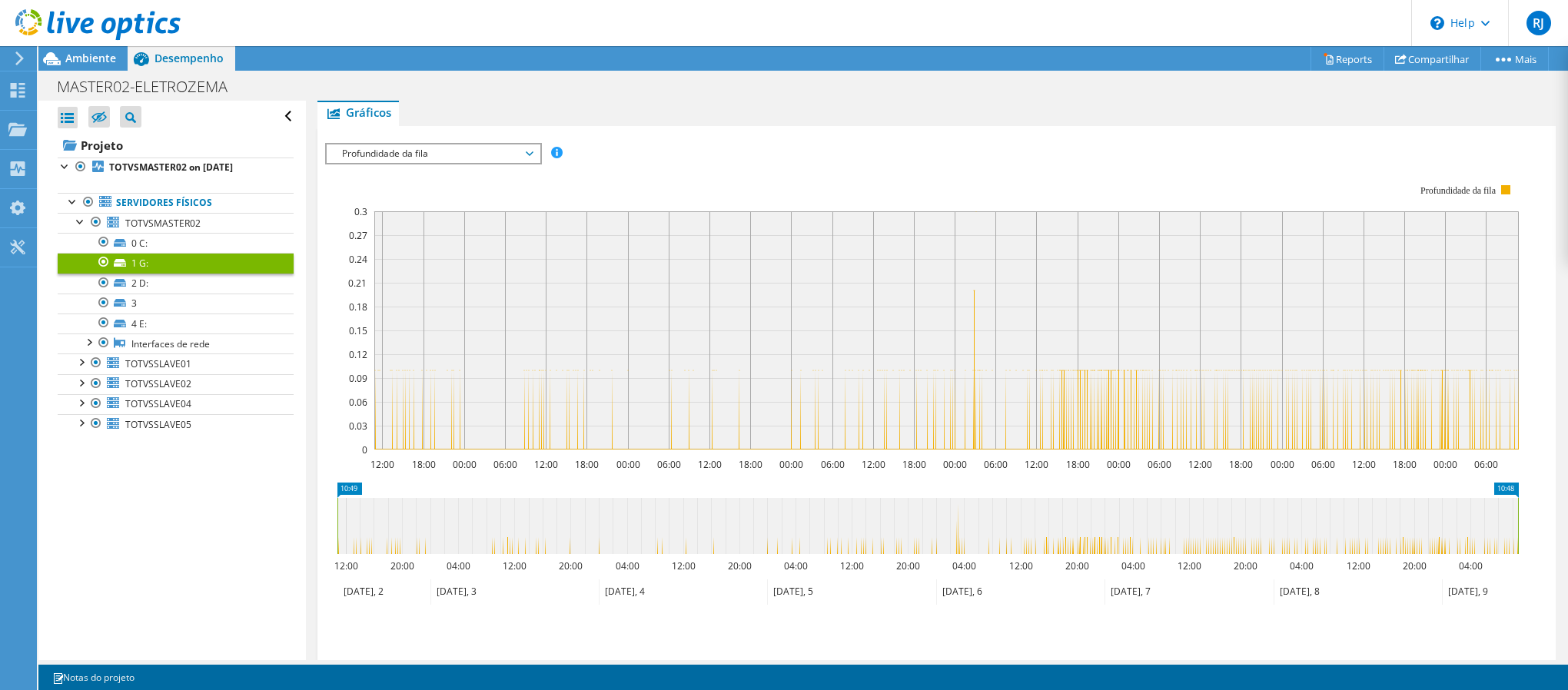
click at [445, 146] on span "Profundidade da fila" at bounding box center [433, 154] width 197 height 18
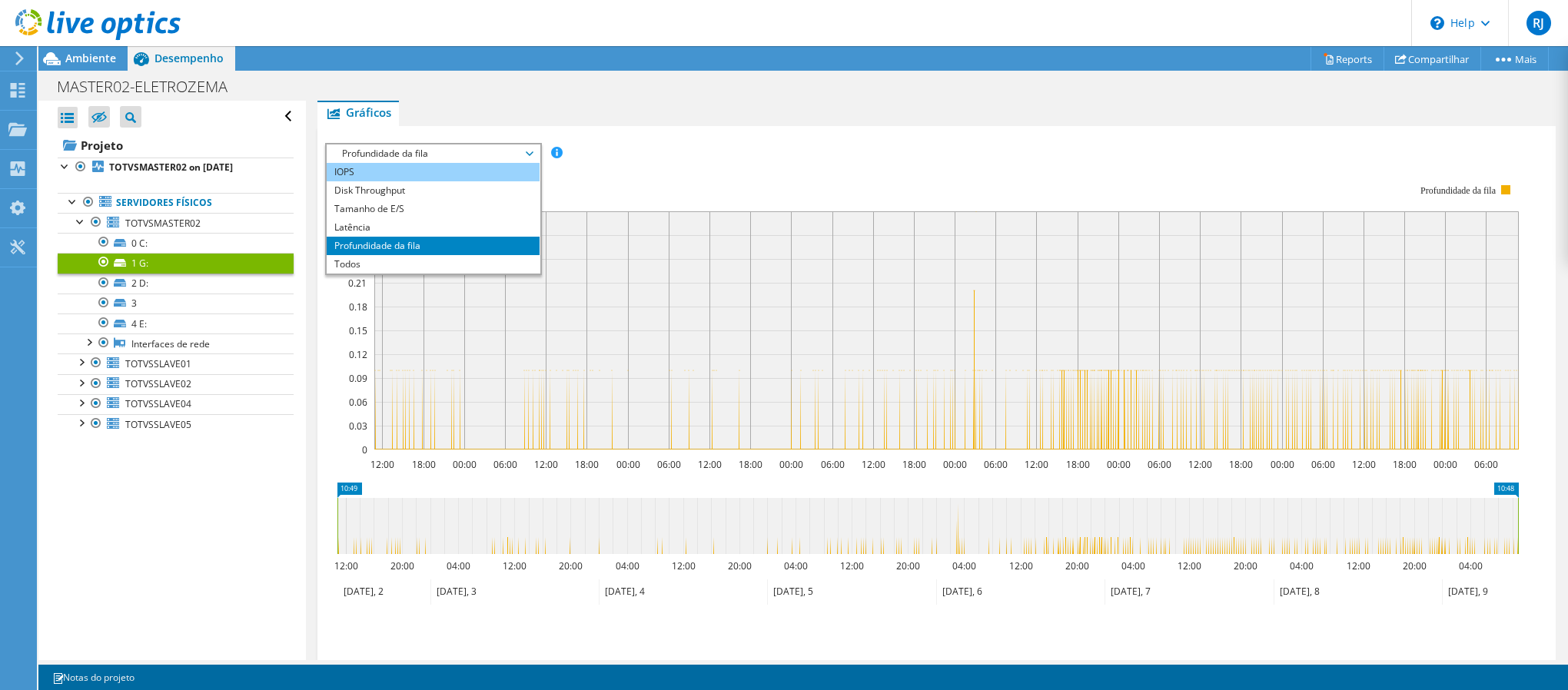
click at [432, 173] on li "IOPS" at bounding box center [433, 172] width 213 height 18
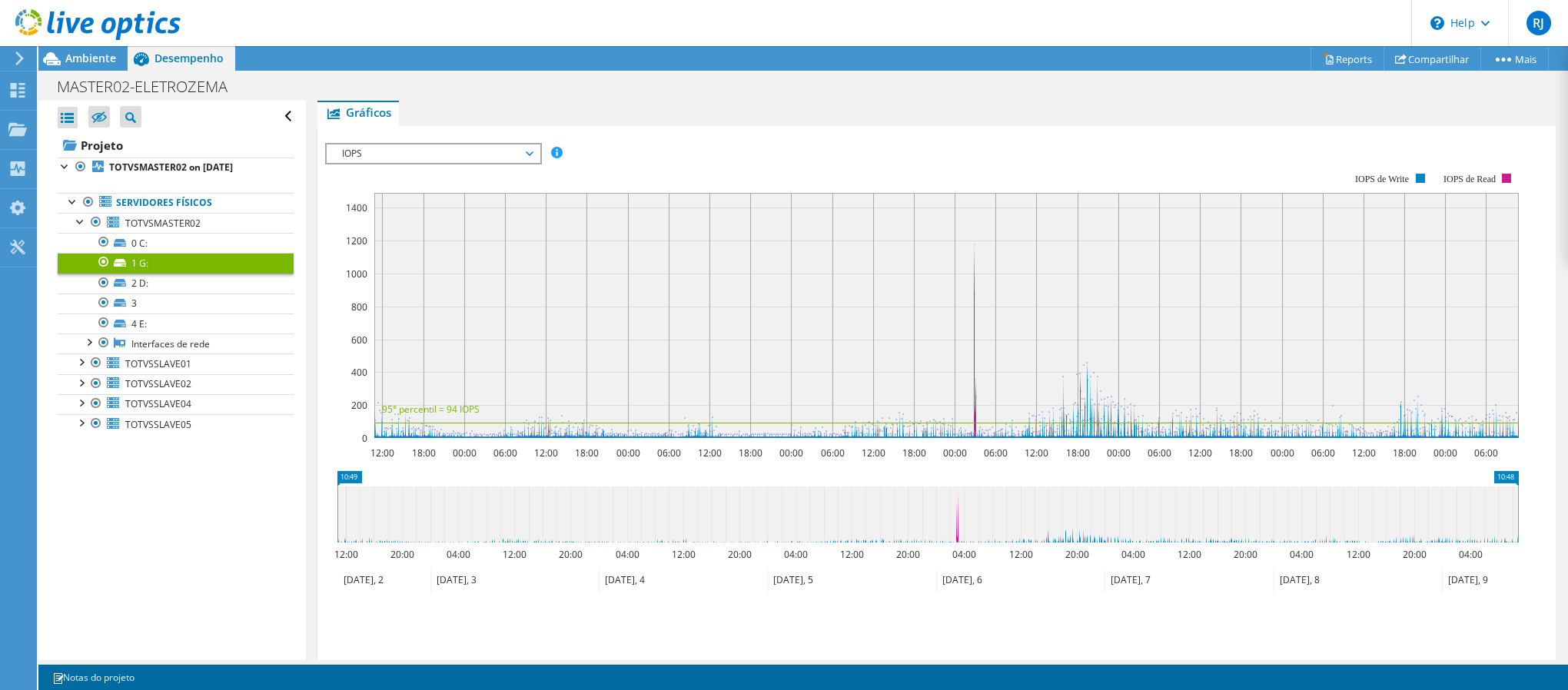
click at [378, 159] on span "IOPS" at bounding box center [433, 154] width 197 height 18
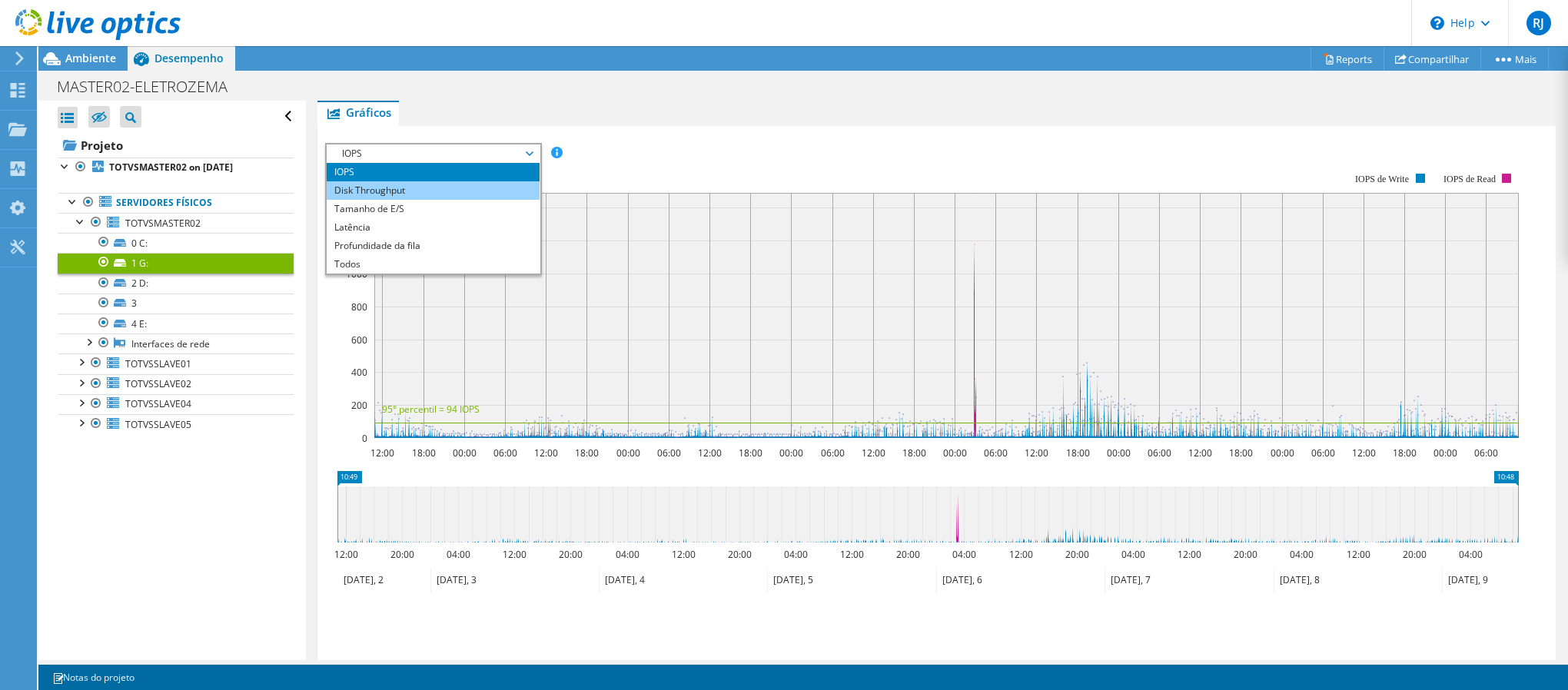
click at [399, 187] on li "Disk Throughput" at bounding box center [433, 191] width 213 height 18
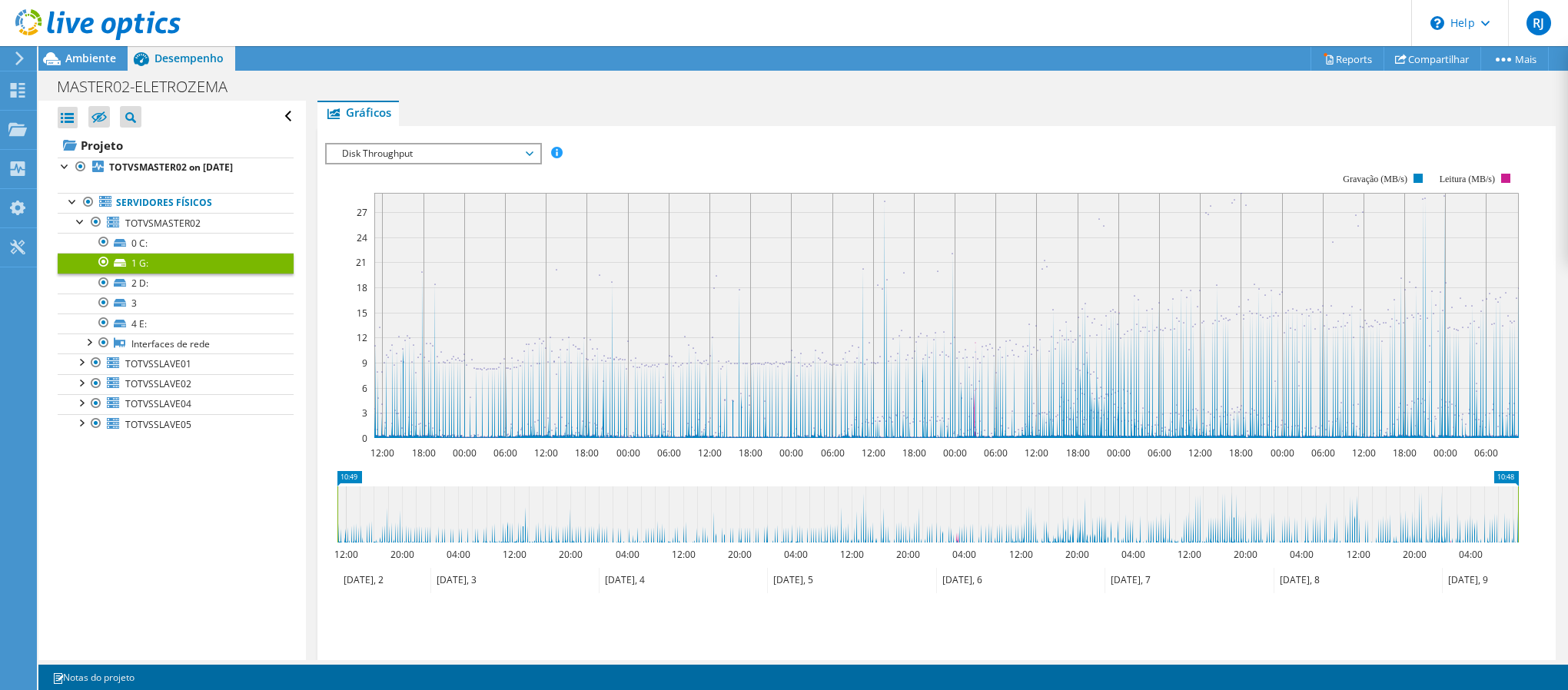
click at [436, 152] on span "Disk Throughput" at bounding box center [433, 154] width 197 height 18
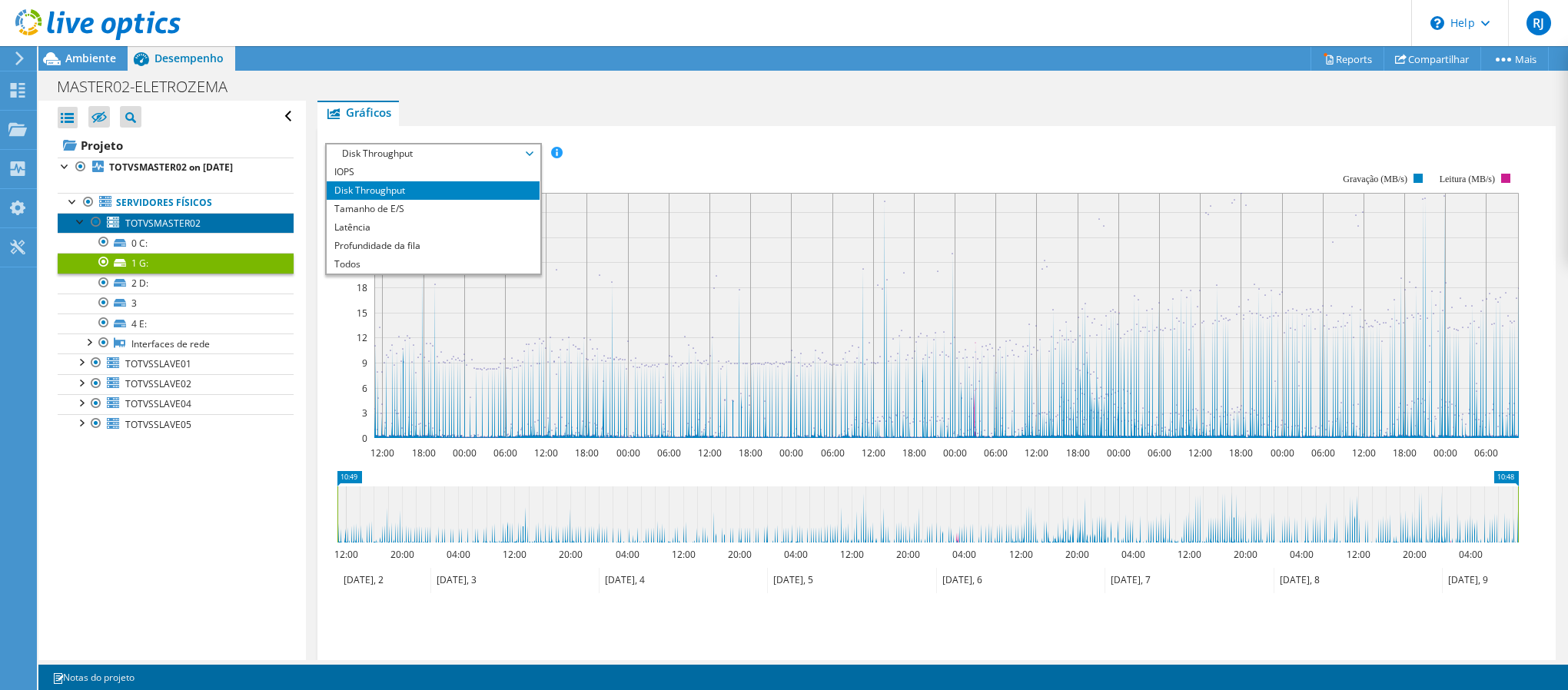
click at [187, 223] on span "TOTVSMASTER02" at bounding box center [163, 223] width 75 height 13
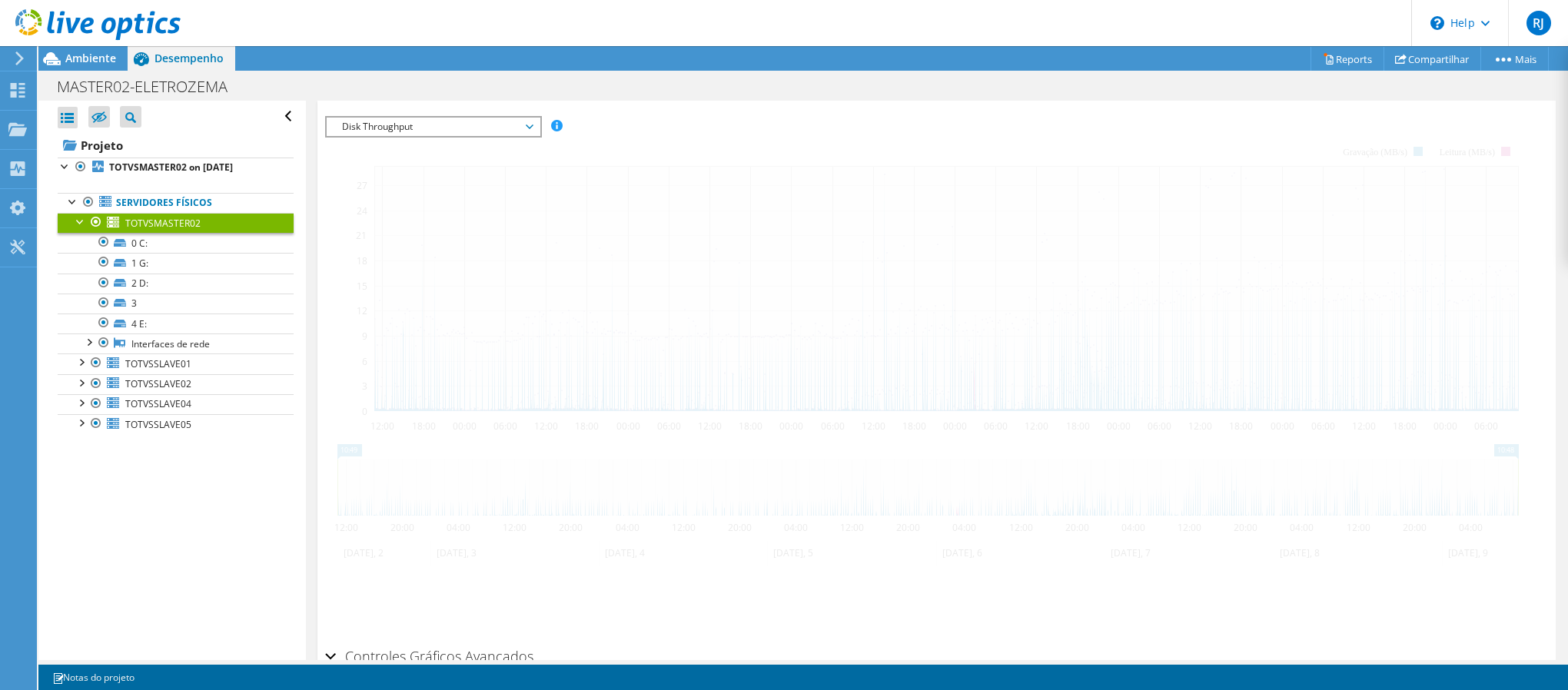
scroll to position [231, 0]
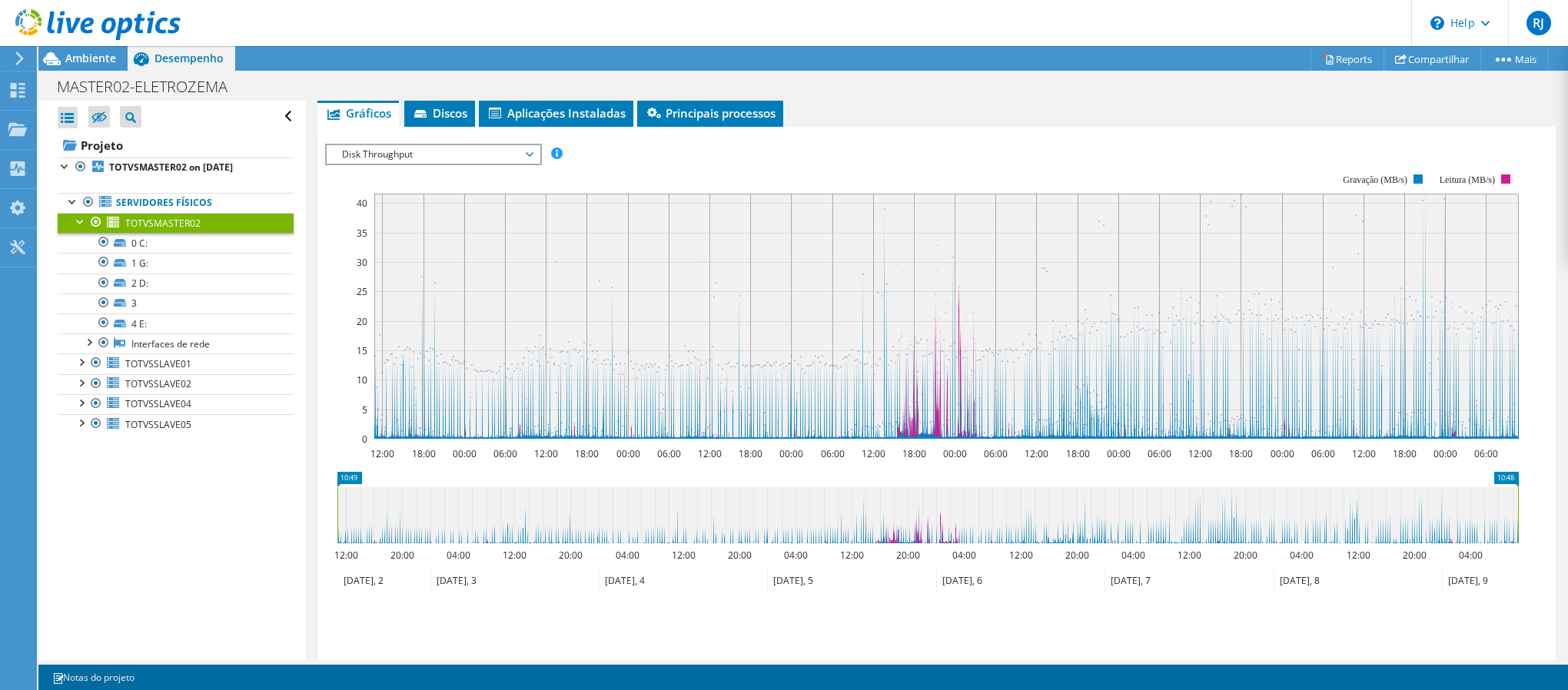
click at [452, 164] on div "Disk Throughput IOPS Disk Throughput Tamanho de E/S Latência Profundidade da fi…" at bounding box center [433, 155] width 217 height 22
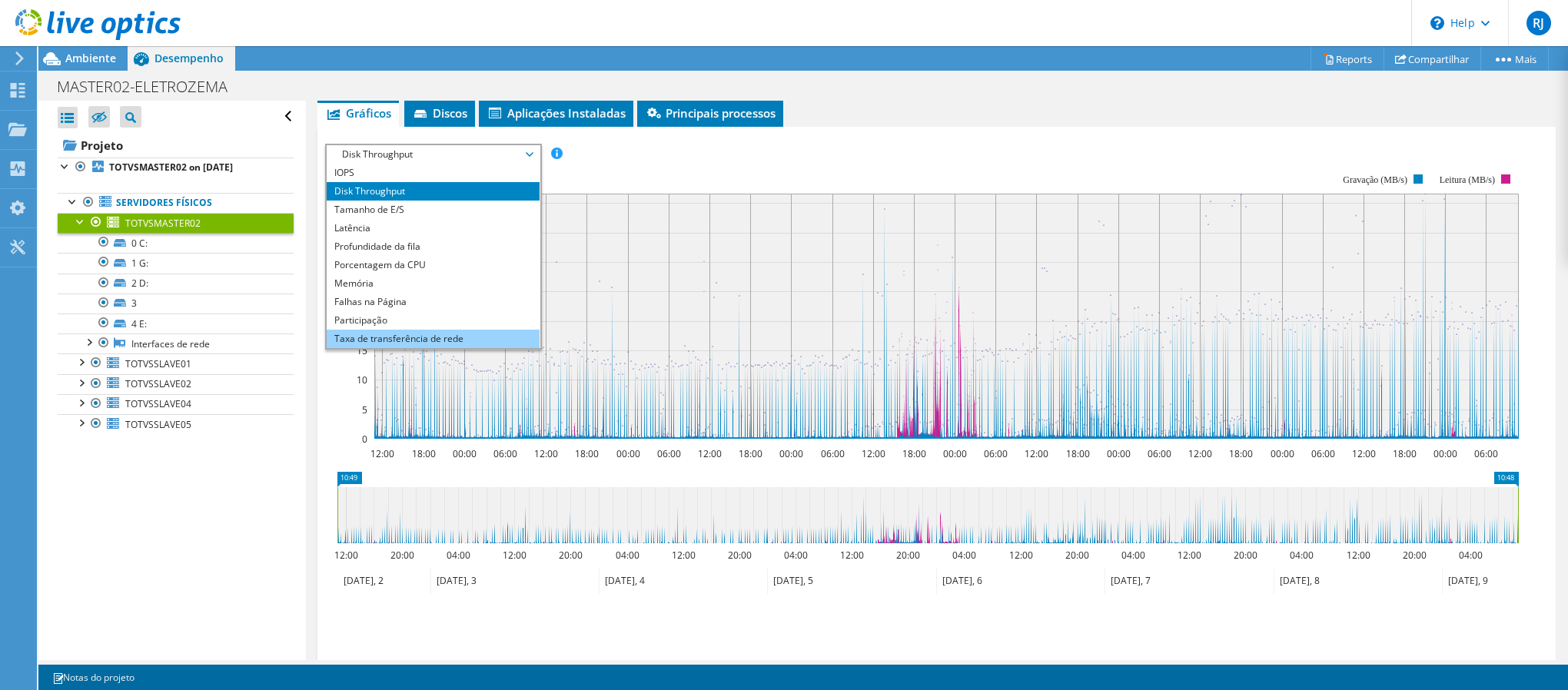
click at [422, 335] on li "Taxa de transferência de rede" at bounding box center [433, 339] width 213 height 18
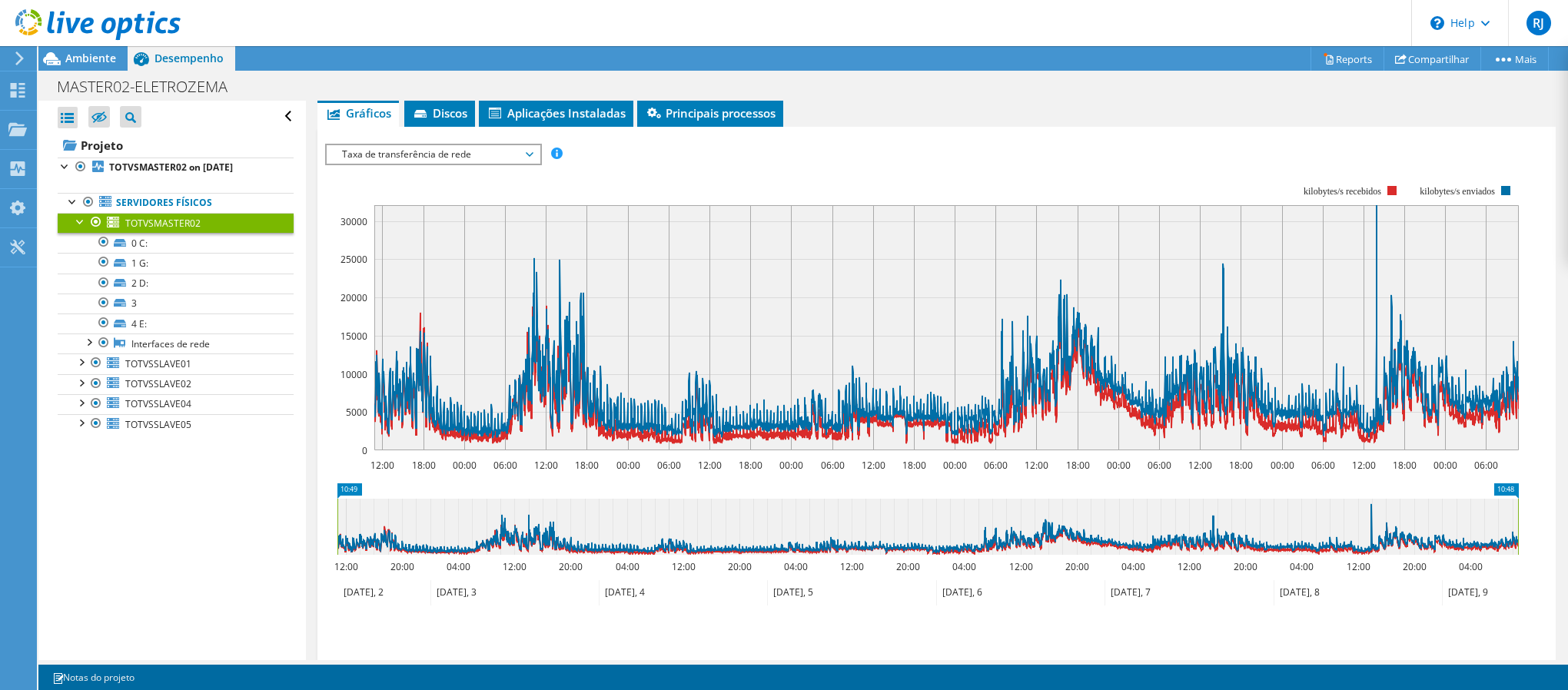
click at [401, 148] on span "Taxa de transferência de rede" at bounding box center [433, 155] width 197 height 18
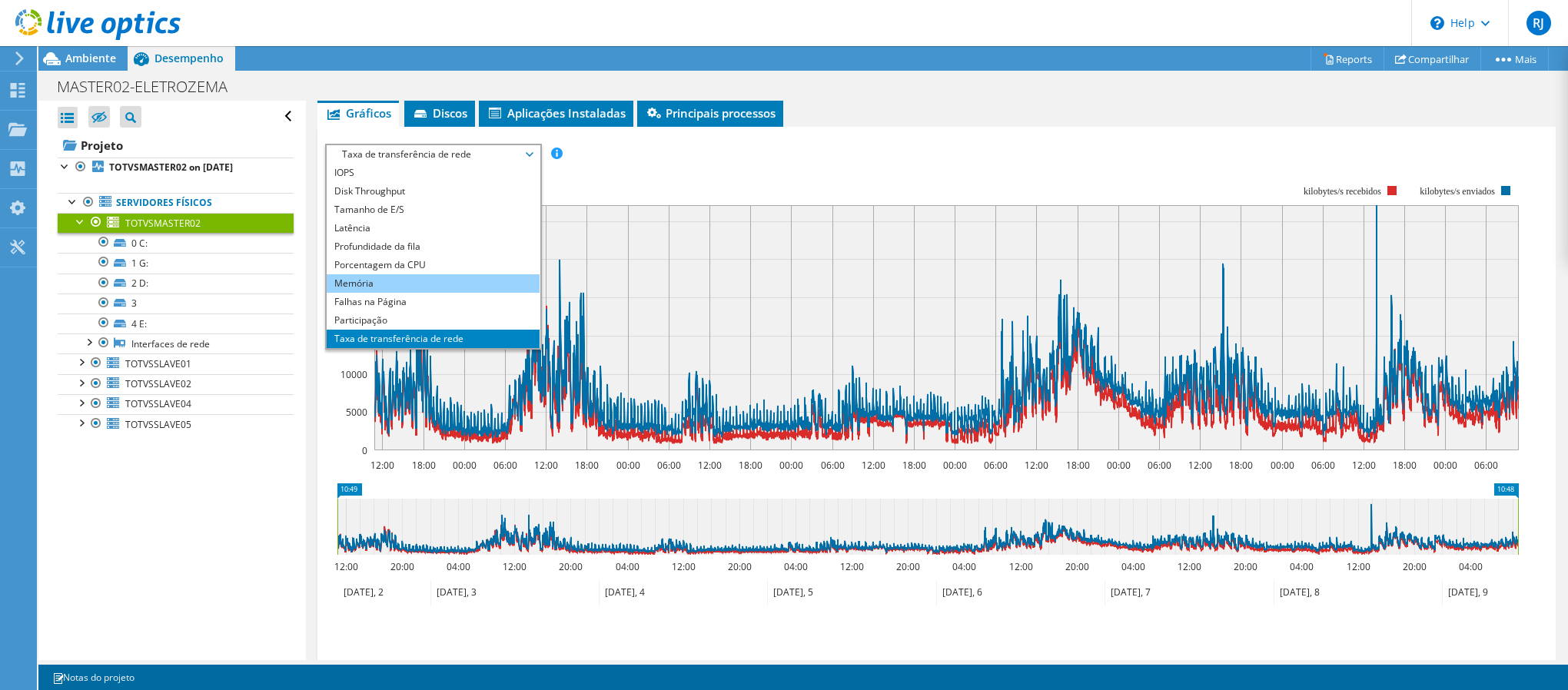
click at [417, 278] on li "Memória" at bounding box center [433, 284] width 213 height 18
